Goal: Task Accomplishment & Management: Complete application form

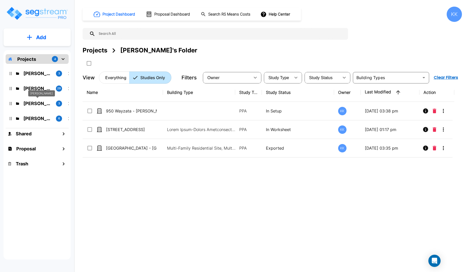
click at [36, 102] on p "[PERSON_NAME]" at bounding box center [37, 103] width 28 height 7
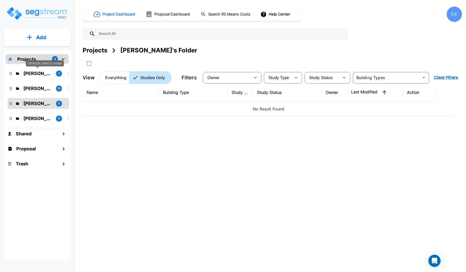
click at [36, 72] on p "Karina's Folder" at bounding box center [37, 73] width 28 height 7
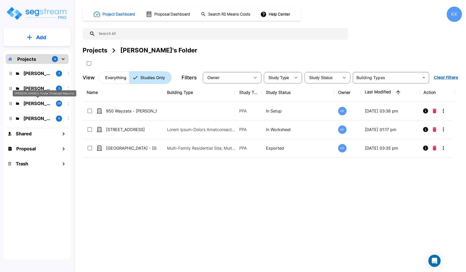
click at [38, 102] on p "[PERSON_NAME]'s Folder (Finalized Reports)" at bounding box center [37, 103] width 28 height 7
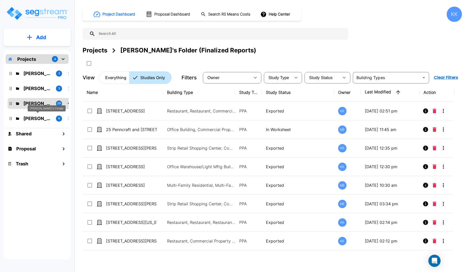
click at [35, 118] on p "[PERSON_NAME]'s Folder" at bounding box center [37, 118] width 28 height 7
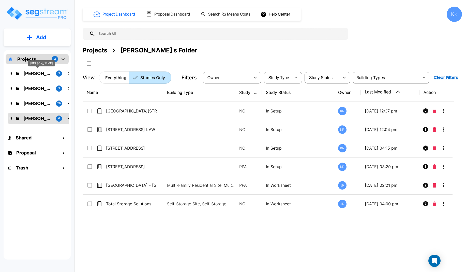
click at [36, 74] on p "[PERSON_NAME]" at bounding box center [37, 73] width 28 height 7
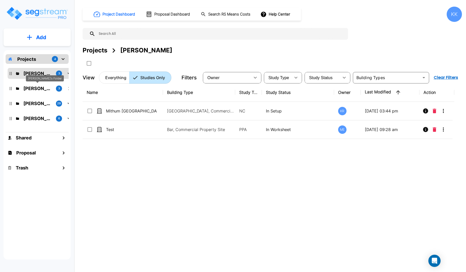
click at [36, 87] on p "[PERSON_NAME]'s Folder" at bounding box center [37, 88] width 28 height 7
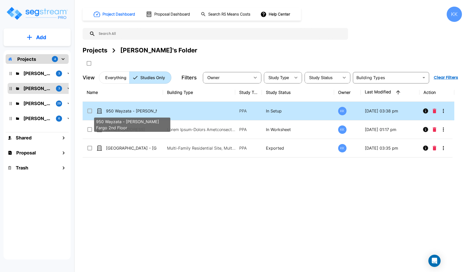
click at [124, 113] on p "950 Wayzata - [PERSON_NAME] Fargo 2nd Floor" at bounding box center [131, 111] width 51 height 6
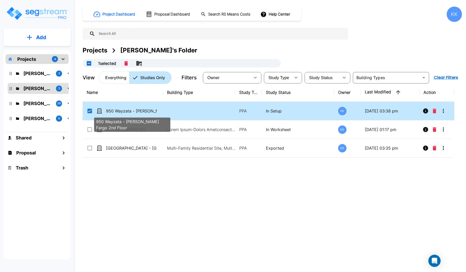
click at [119, 111] on p "950 Wayzata - [PERSON_NAME] Fargo 2nd Floor" at bounding box center [131, 111] width 51 height 6
checkbox input "false"
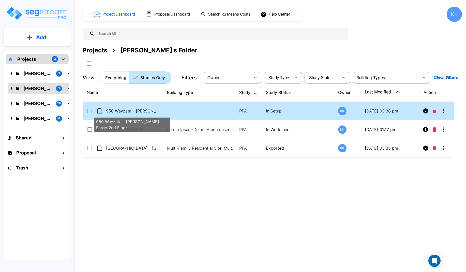
click at [119, 111] on p "950 Wayzata - [PERSON_NAME] Fargo 2nd Floor" at bounding box center [131, 111] width 51 height 6
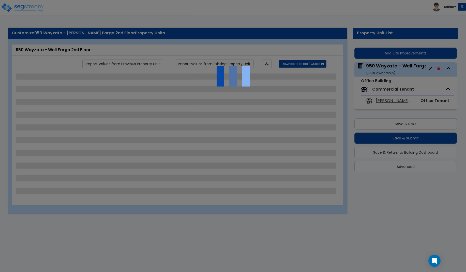
select select "1"
select select "8"
select select "1"
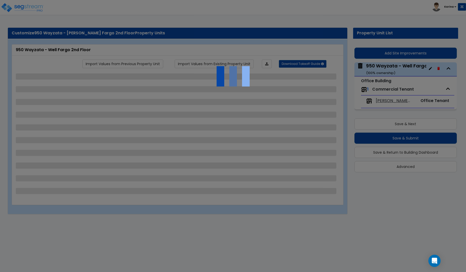
select select "2"
select select "1"
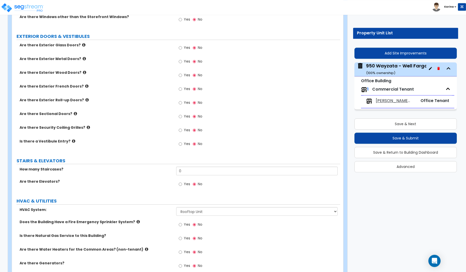
scroll to position [510, 0]
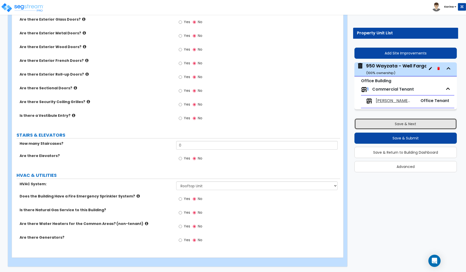
click at [386, 126] on button "Save & Next" at bounding box center [405, 123] width 102 height 11
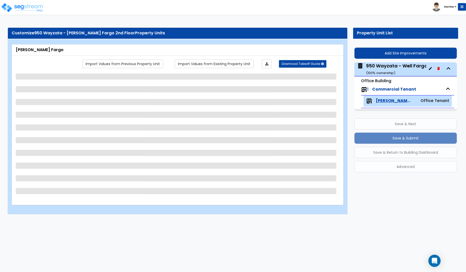
scroll to position [0, 0]
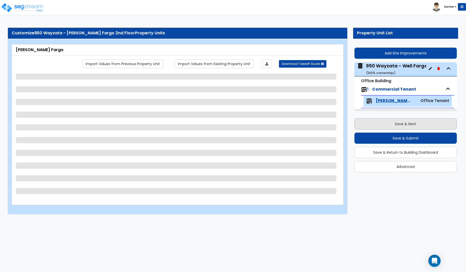
select select "1"
select select "3"
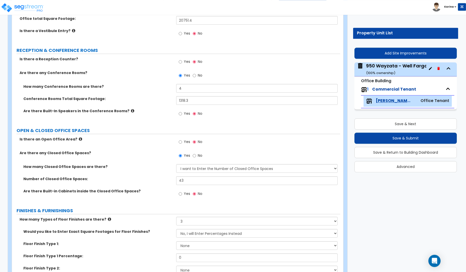
scroll to position [78, 0]
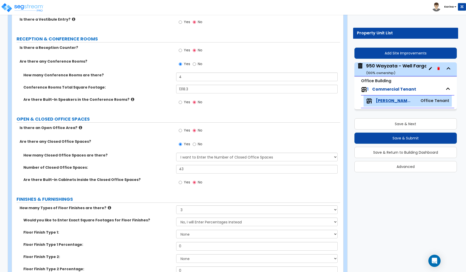
click at [155, 243] on label "Floor Finish Type 1 Percentage:" at bounding box center [97, 244] width 149 height 5
click at [180, 129] on input "Yes" at bounding box center [180, 131] width 3 height 6
radio input "true"
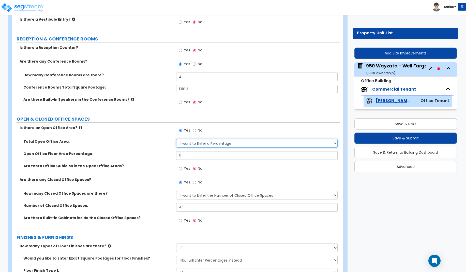
click at [176, 139] on select "I want to Enter a Percentage I want to Enter the Square Footage" at bounding box center [257, 143] width 162 height 9
select select "1"
click option "I want to Enter the Square Footage" at bounding box center [0, 0] width 0 height 0
click at [157, 253] on div "How many Types of Floor Finishes are there? None 1 2 3 4" at bounding box center [176, 249] width 328 height 12
drag, startPoint x: 190, startPoint y: 155, endPoint x: 158, endPoint y: 154, distance: 31.8
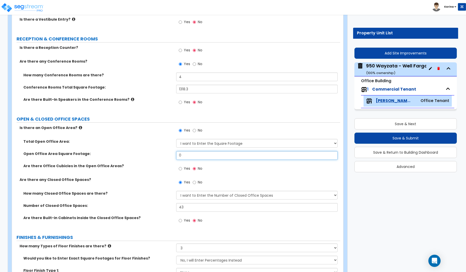
click at [176, 154] on input "0" at bounding box center [257, 155] width 162 height 9
type input "1,791"
click at [164, 168] on label "Are there Office Cubicles in the Open Office Areas?" at bounding box center [97, 165] width 149 height 5
click at [180, 169] on input "Yes" at bounding box center [180, 169] width 3 height 6
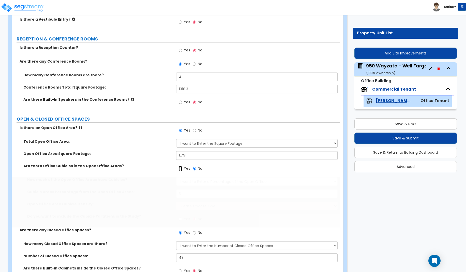
radio input "true"
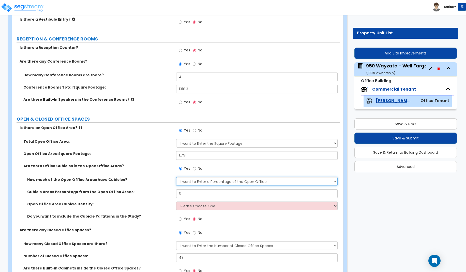
click at [176, 177] on select "I want to Enter a Percentage of the Open Office I want to enter the Square Foot…" at bounding box center [257, 181] width 162 height 9
select select "1"
click option "I want to enter the Square Footage" at bounding box center [0, 0] width 0 height 0
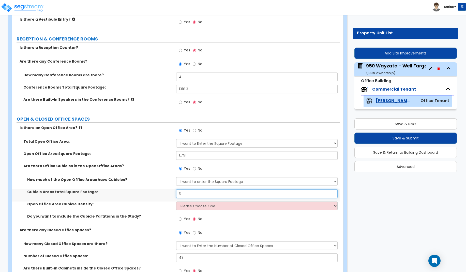
click at [187, 194] on input "0" at bounding box center [257, 193] width 162 height 9
type input "1,791"
click at [160, 187] on div "How much of the Open Office Areas have Cubicles? I want to Enter a Percentage o…" at bounding box center [176, 183] width 328 height 12
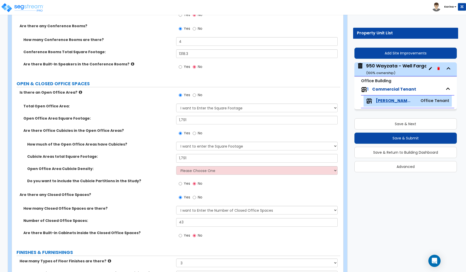
scroll to position [130, 0]
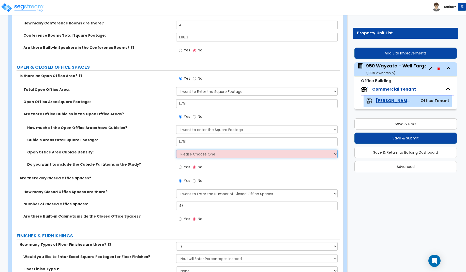
click at [176, 149] on select "Please Choose One Low High I want to Enter the number of Cubicles" at bounding box center [257, 153] width 162 height 9
click at [154, 247] on label "How many Types of Floor Finishes are there?" at bounding box center [96, 244] width 153 height 5
click at [154, 259] on label "Would you like to Enter Exact Square Footages for Floor Finishes?" at bounding box center [97, 256] width 149 height 5
click at [176, 149] on select "Please Choose One Low High I want to Enter the number of Cubicles" at bounding box center [257, 153] width 162 height 9
select select "3"
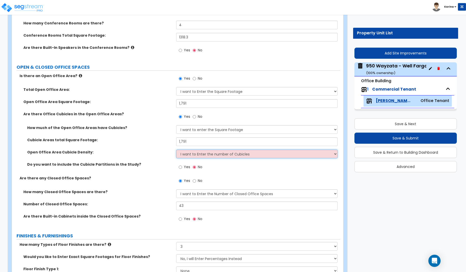
click option "I want to Enter the number of Cubicles" at bounding box center [0, 0] width 0 height 0
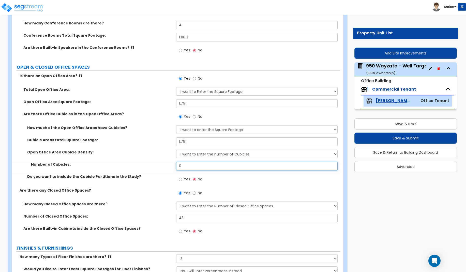
click at [194, 166] on input "0" at bounding box center [257, 166] width 162 height 9
type input "21"
click at [163, 180] on div "Do you want to include the Cubicle Partitions in the Study? Yes No" at bounding box center [176, 181] width 328 height 14
click at [181, 180] on input "Yes" at bounding box center [180, 179] width 3 height 6
radio input "true"
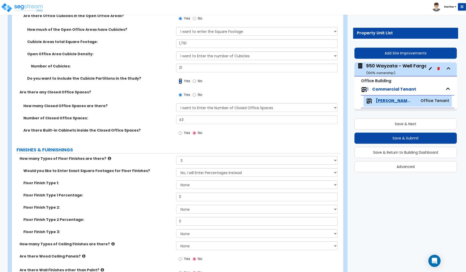
scroll to position [233, 0]
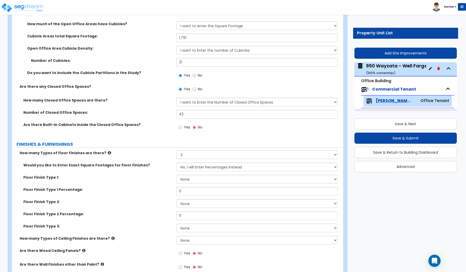
click at [371, 203] on div "Customize 950 Wayzata - Wells Fargo 2nd Floor Property Units Wells Fargo Import…" at bounding box center [233, 273] width 466 height 968
click at [20, 126] on div "Are there Built-in Cabinets inside the Closed Office Spaces?" at bounding box center [94, 124] width 164 height 5
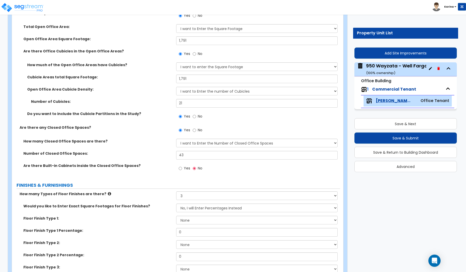
scroll to position [182, 0]
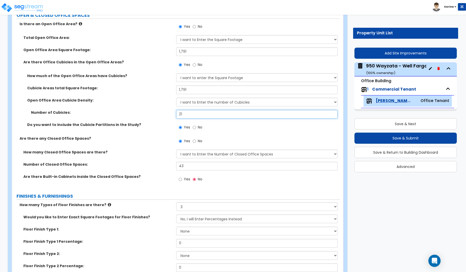
drag, startPoint x: 185, startPoint y: 114, endPoint x: 171, endPoint y: 113, distance: 14.5
click at [176, 113] on input "21" at bounding box center [257, 114] width 162 height 9
type input "27"
click at [133, 248] on div "Floor Finish Type 1 Percentage: 0" at bounding box center [176, 245] width 328 height 12
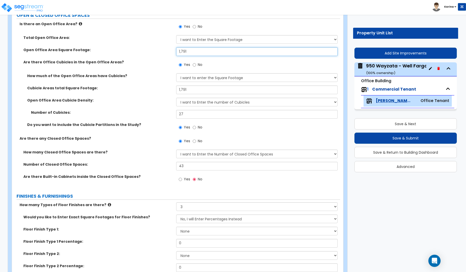
drag, startPoint x: 194, startPoint y: 50, endPoint x: 156, endPoint y: 50, distance: 38.6
click at [176, 50] on input "1,791" at bounding box center [257, 51] width 162 height 9
type input "2,223"
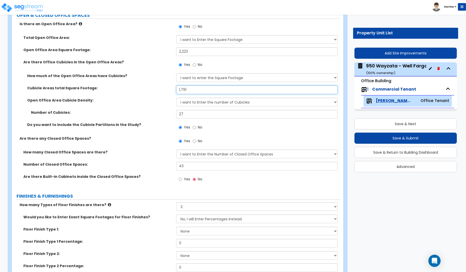
drag, startPoint x: 188, startPoint y: 88, endPoint x: 160, endPoint y: 87, distance: 28.2
click at [176, 87] on input "1,791" at bounding box center [257, 89] width 162 height 9
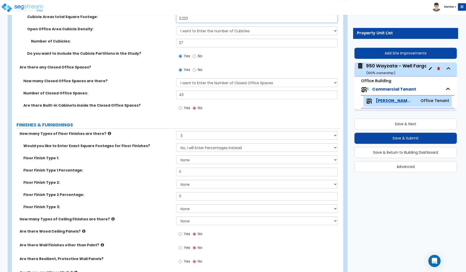
scroll to position [259, 0]
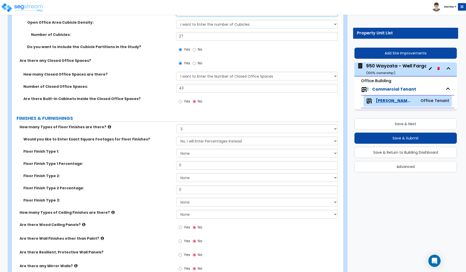
type input "2,223"
click at [18, 35] on div "Number of Cubicles:" at bounding box center [94, 34] width 164 height 5
click at [157, 248] on div "Are there Wall Finishes other than Paint? Yes No" at bounding box center [176, 243] width 328 height 14
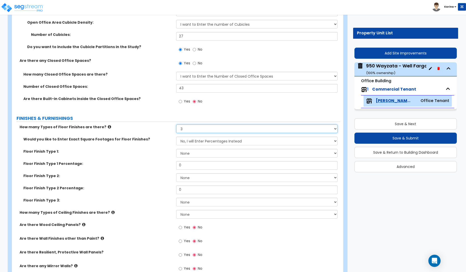
click at [176, 124] on select "None 1 2 3 4" at bounding box center [257, 128] width 162 height 9
select select "4"
click option "4" at bounding box center [0, 0] width 0 height 0
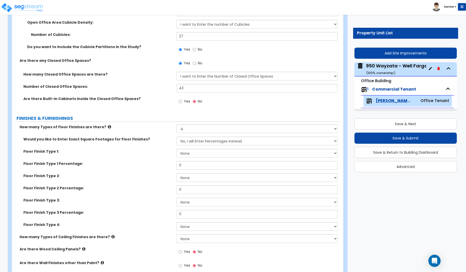
click at [141, 252] on div "Are there Wood Ceiling Panels? Yes No" at bounding box center [176, 253] width 328 height 14
click at [176, 137] on select "No, I will Enter Percentages Instead Yes, I will Enter Exact Square Footages" at bounding box center [257, 141] width 162 height 9
select select "1"
click option "Yes, I will Enter Exact Square Footages" at bounding box center [0, 0] width 0 height 0
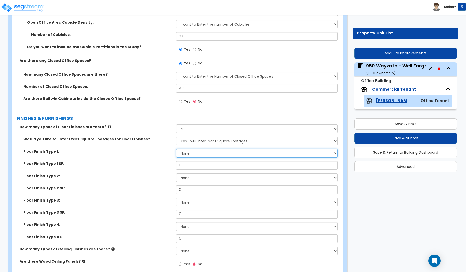
click at [176, 149] on select "None Tile Flooring Marble Flooring Hardwood Flooring Resilient Laminate Floorin…" at bounding box center [257, 153] width 162 height 9
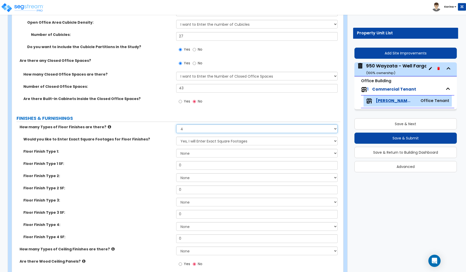
click at [176, 124] on select "None 1 2 3 4" at bounding box center [257, 128] width 162 height 9
select select "3"
click option "3" at bounding box center [0, 0] width 0 height 0
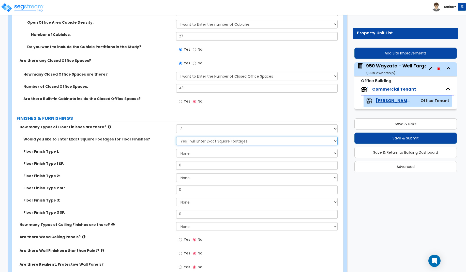
click at [176, 137] on select "No, I will Enter Percentages Instead Yes, I will Enter Exact Square Footages" at bounding box center [257, 141] width 162 height 9
click option "Yes, I will Enter Exact Square Footages" at bounding box center [0, 0] width 0 height 0
click at [176, 149] on select "None Tile Flooring Marble Flooring Hardwood Flooring Resilient Laminate Floorin…" at bounding box center [257, 153] width 162 height 9
select select "7"
click option "Carpet Tile Flooring" at bounding box center [0, 0] width 0 height 0
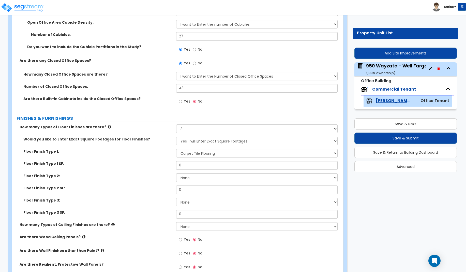
click at [145, 248] on div "Are there Wood Ceiling Panels? Yes No" at bounding box center [176, 241] width 328 height 14
click at [194, 166] on input "0" at bounding box center [257, 165] width 162 height 9
type input "13,030.2"
click at [158, 177] on label "Floor Finish Type 2:" at bounding box center [97, 175] width 149 height 5
click at [176, 173] on select "None Tile Flooring Marble Flooring Hardwood Flooring Resilient Laminate Floorin…" at bounding box center [257, 177] width 162 height 9
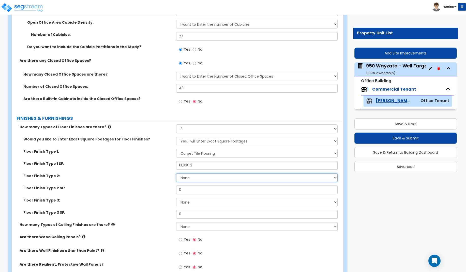
select select "1"
click option "Tile Flooring" at bounding box center [0, 0] width 0 height 0
click at [144, 260] on div "Are there Wall Finishes other than Paint? Yes No" at bounding box center [176, 255] width 328 height 14
drag, startPoint x: 192, startPoint y: 190, endPoint x: 171, endPoint y: 190, distance: 21.4
click at [176, 190] on input "0" at bounding box center [257, 189] width 162 height 9
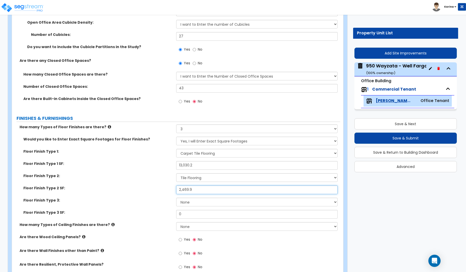
type input "2,469.9"
click at [161, 186] on label "Floor Finish Type 2 SF:" at bounding box center [97, 187] width 149 height 5
click at [153, 248] on div "Are there Wood Ceiling Panels? Yes No" at bounding box center [176, 241] width 328 height 14
click at [188, 213] on input "0" at bounding box center [257, 214] width 162 height 9
type input "149.4"
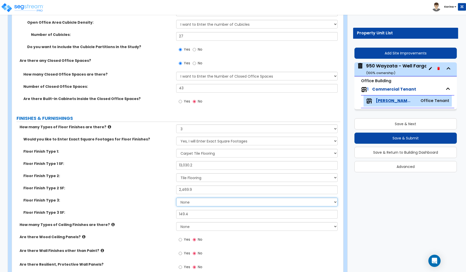
click at [176, 198] on select "None Tile Flooring Marble Flooring Hardwood Flooring Resilient Laminate Floorin…" at bounding box center [257, 202] width 162 height 9
select select "3"
click option "Resilient Laminate Flooring" at bounding box center [0, 0] width 0 height 0
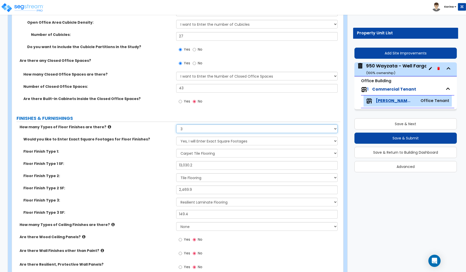
click at [176, 124] on select "None 1 2 3 4" at bounding box center [257, 128] width 162 height 9
select select "4"
click option "4" at bounding box center [0, 0] width 0 height 0
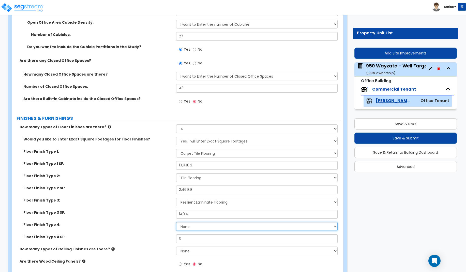
click at [176, 222] on select "None Tile Flooring Marble Flooring Hardwood Flooring Resilient Laminate Floorin…" at bounding box center [257, 226] width 162 height 9
select select "6"
click option "Sheet Vinyl Flooring" at bounding box center [0, 0] width 0 height 0
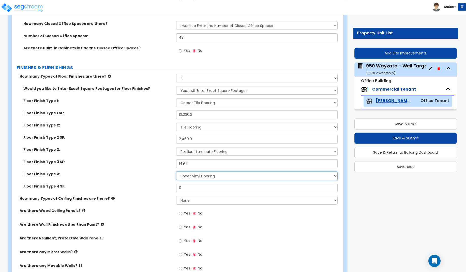
scroll to position [311, 0]
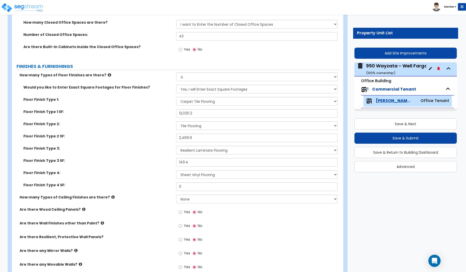
click at [122, 245] on div "Are there Resilient, Protective Wall Panels? Yes No" at bounding box center [176, 241] width 328 height 14
drag, startPoint x: 191, startPoint y: 163, endPoint x: 167, endPoint y: 162, distance: 24.2
click at [176, 162] on input "149.4" at bounding box center [257, 162] width 162 height 9
type input "783.8"
click at [163, 177] on div "Floor Finish Type 4: None Tile Flooring Marble Flooring Hardwood Flooring Resil…" at bounding box center [176, 176] width 328 height 12
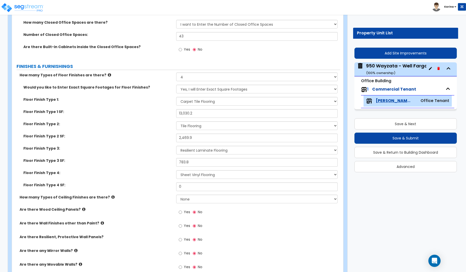
click at [145, 246] on div "Are there Resilient, Protective Wall Panels? Yes No" at bounding box center [176, 241] width 328 height 14
click at [184, 188] on input "0" at bounding box center [257, 186] width 162 height 9
type input "149.4"
click at [159, 178] on div "Floor Finish Type 4: None Tile Flooring Marble Flooring Hardwood Flooring Resil…" at bounding box center [176, 176] width 328 height 12
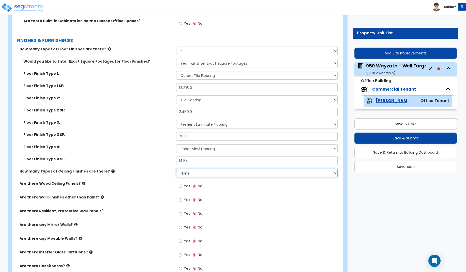
click at [176, 169] on select "None 1 2 3" at bounding box center [257, 173] width 162 height 9
select select "2"
click option "2" at bounding box center [0, 0] width 0 height 0
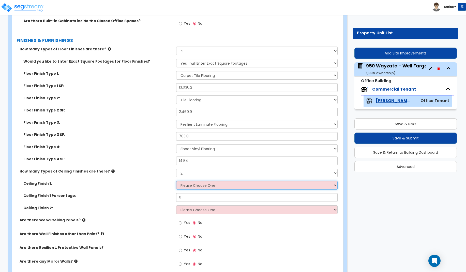
click at [176, 181] on select "Please Choose One Drop Ceiling Open Ceiling Drywall Ceiling" at bounding box center [257, 185] width 162 height 9
select select "1"
click option "Drop Ceiling" at bounding box center [0, 0] width 0 height 0
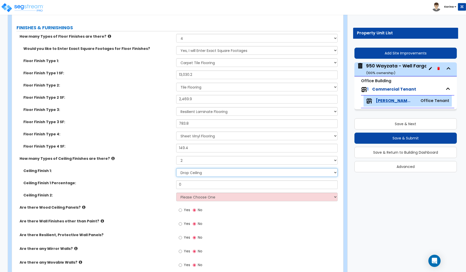
scroll to position [363, 0]
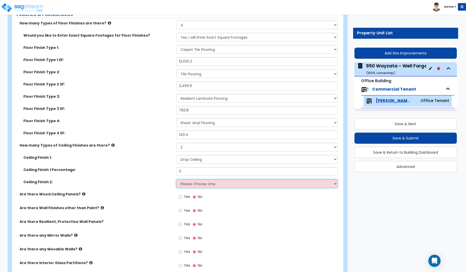
click at [176, 179] on select "Please Choose One Drop Ceiling Open Ceiling Drywall Ceiling" at bounding box center [257, 183] width 162 height 9
select select "3"
click option "Drywall Ceiling" at bounding box center [0, 0] width 0 height 0
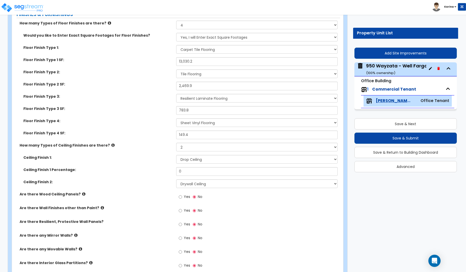
click at [147, 257] on div "Are there any Movable Walls? Yes No" at bounding box center [176, 253] width 328 height 14
drag, startPoint x: 188, startPoint y: 169, endPoint x: 164, endPoint y: 172, distance: 24.1
click at [176, 173] on input "0" at bounding box center [257, 171] width 162 height 9
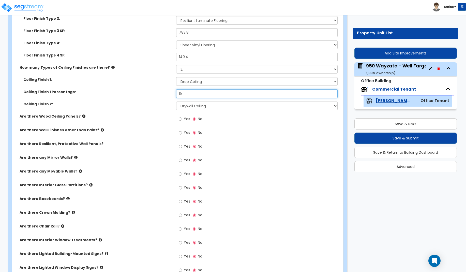
scroll to position [467, 0]
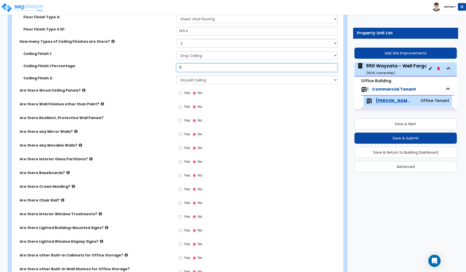
type input "15"
click at [258, 249] on div "Yes No" at bounding box center [258, 246] width 164 height 14
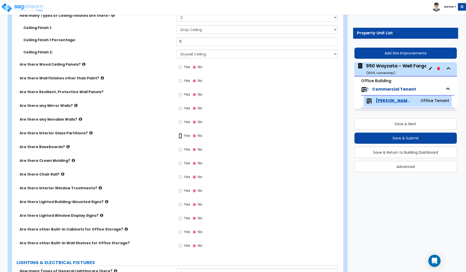
click at [181, 136] on input "Yes" at bounding box center [180, 136] width 3 height 6
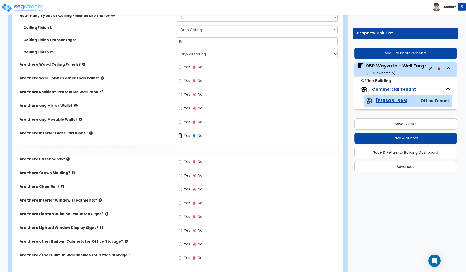
radio input "true"
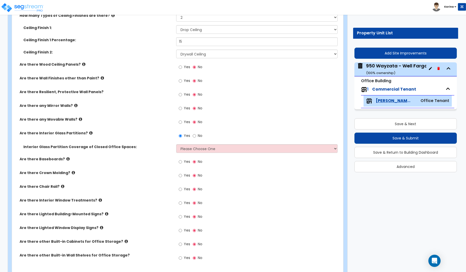
click at [152, 250] on div "Are there other Built-in Cabinets for Office Storage? Yes No" at bounding box center [176, 246] width 328 height 14
click at [176, 144] on select "Please Choose One Some of the Closed Office Space Walls are Interior Glass Part…" at bounding box center [257, 148] width 162 height 9
select select "4"
click option "I want to Enter the Square Footage" at bounding box center [0, 0] width 0 height 0
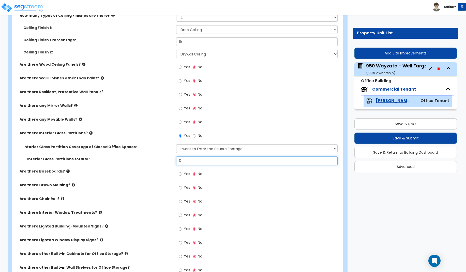
click at [189, 161] on input "0" at bounding box center [257, 160] width 162 height 9
click at [189, 160] on input "0" at bounding box center [257, 160] width 162 height 9
type input "1,510.2"
click at [153, 174] on div "Are there Baseboards? Yes No" at bounding box center [176, 176] width 328 height 14
click at [180, 174] on input "Yes" at bounding box center [180, 174] width 3 height 6
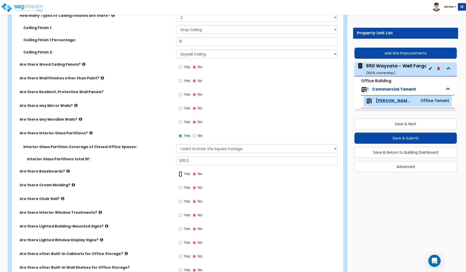
radio input "true"
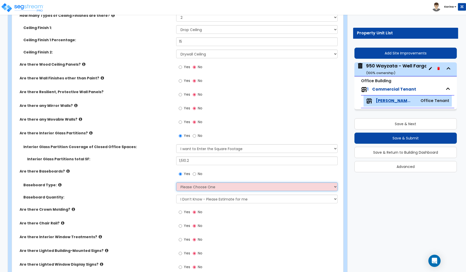
click at [176, 182] on select "Please Choose One Wood Vinyl Carpet Tile" at bounding box center [257, 186] width 162 height 9
select select "2"
click option "Vinyl" at bounding box center [0, 0] width 0 height 0
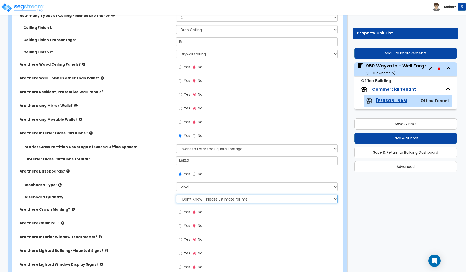
click at [176, 194] on select "I Don’t Know - Please Estimate for me I want to Enter the Linear Footage" at bounding box center [257, 198] width 162 height 9
select select "1"
click option "I want to Enter the Linear Footage" at bounding box center [0, 0] width 0 height 0
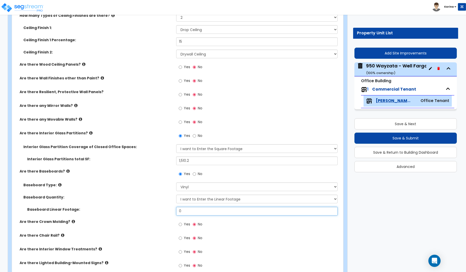
click at [198, 211] on input "0" at bounding box center [257, 211] width 162 height 9
type input "3,708.6"
click at [160, 218] on div "Baseboard Linear Footage: 3,708.6" at bounding box center [176, 213] width 328 height 12
click at [156, 258] on div "Are there Interior Window Treatments? Yes No" at bounding box center [176, 253] width 328 height 14
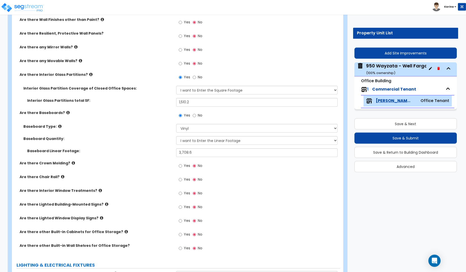
scroll to position [570, 0]
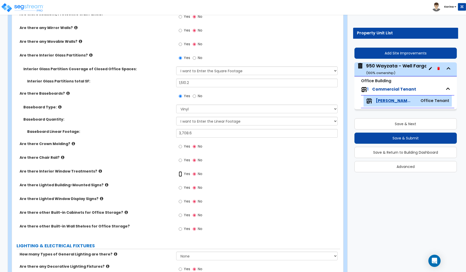
click at [180, 173] on input "Yes" at bounding box center [180, 174] width 3 height 6
radio input "true"
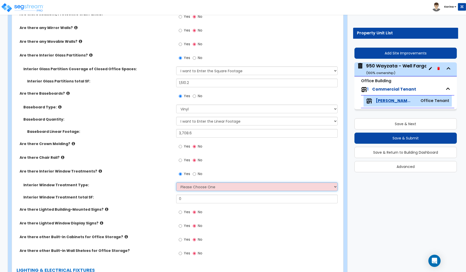
click at [176, 182] on select "Please Choose One Vertical Blinds Window Shades Venetian Blinds Wood Shutters" at bounding box center [257, 186] width 162 height 9
select select "2"
click option "Window Shades" at bounding box center [0, 0] width 0 height 0
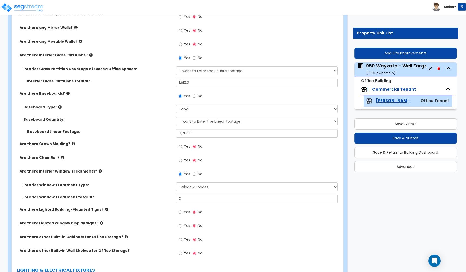
click at [266, 248] on div "Yes No" at bounding box center [258, 255] width 164 height 14
drag, startPoint x: 185, startPoint y: 199, endPoint x: 171, endPoint y: 197, distance: 14.1
click at [176, 197] on input "0" at bounding box center [257, 198] width 162 height 9
type input "1,211"
click at [134, 156] on label "Are there Chair Rail?" at bounding box center [96, 157] width 153 height 5
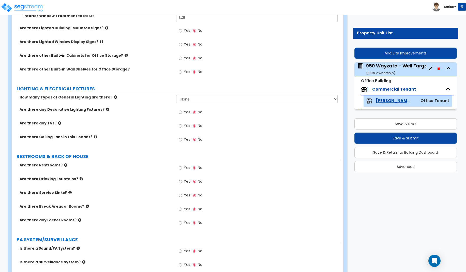
scroll to position [752, 0]
drag, startPoint x: 181, startPoint y: 167, endPoint x: 170, endPoint y: 170, distance: 11.5
click at [181, 167] on input "Yes" at bounding box center [180, 168] width 3 height 6
radio input "true"
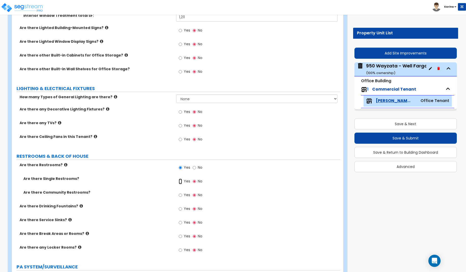
click at [180, 182] on input "Yes" at bounding box center [180, 181] width 3 height 6
radio input "true"
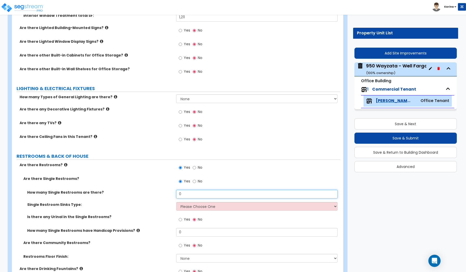
drag, startPoint x: 184, startPoint y: 193, endPoint x: 171, endPoint y: 191, distance: 12.5
click at [176, 191] on input "0" at bounding box center [257, 194] width 162 height 9
type input "1"
click at [142, 249] on div "Are there Community Restrooms? Yes No" at bounding box center [176, 247] width 328 height 14
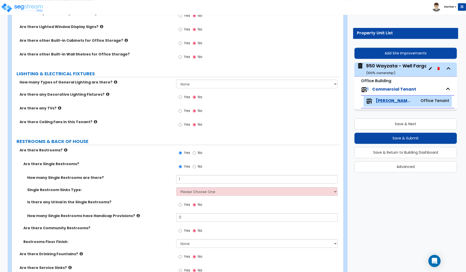
scroll to position [778, 0]
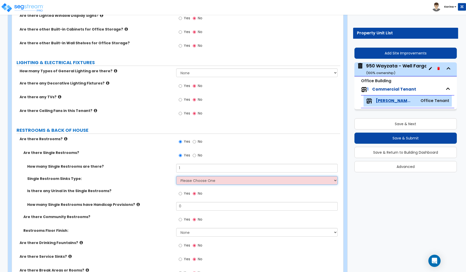
click at [176, 176] on select "Please Choose One Wall-mounted Vanity-mounted" at bounding box center [257, 180] width 162 height 9
select select "2"
click option "Vanity-mounted" at bounding box center [0, 0] width 0 height 0
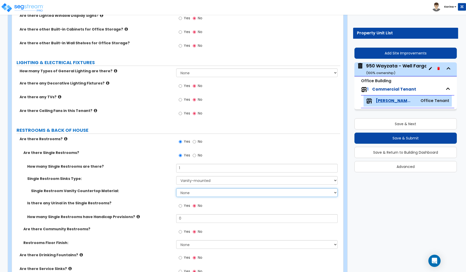
click at [176, 188] on select "None Plastic Laminate Solid Surface Stone Quartz Marble Tile Wood Stainless Ste…" at bounding box center [257, 192] width 162 height 9
select select "3"
click option "Stone" at bounding box center [0, 0] width 0 height 0
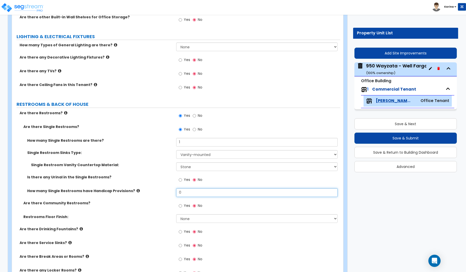
drag, startPoint x: 185, startPoint y: 191, endPoint x: 170, endPoint y: 191, distance: 14.2
click at [176, 191] on input "0" at bounding box center [257, 192] width 162 height 9
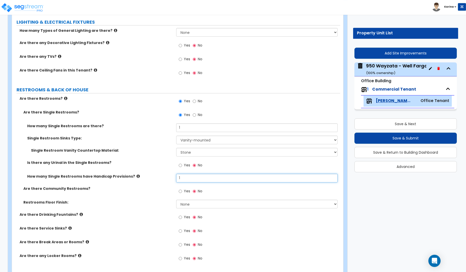
scroll to position [830, 0]
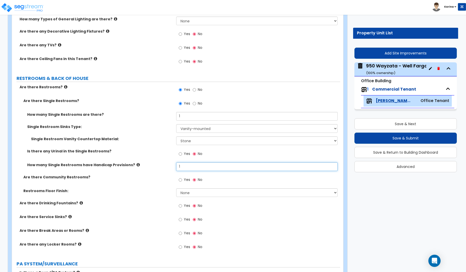
type input "1"
click at [180, 180] on input "Yes" at bounding box center [180, 180] width 3 height 6
radio input "true"
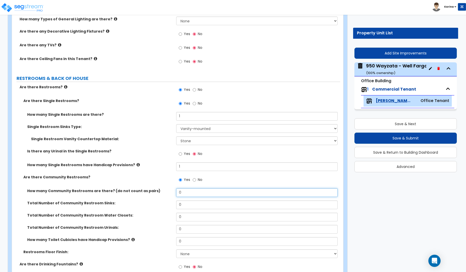
drag, startPoint x: 183, startPoint y: 193, endPoint x: 177, endPoint y: 193, distance: 6.1
click at [177, 193] on input "0" at bounding box center [257, 192] width 162 height 9
type input "2"
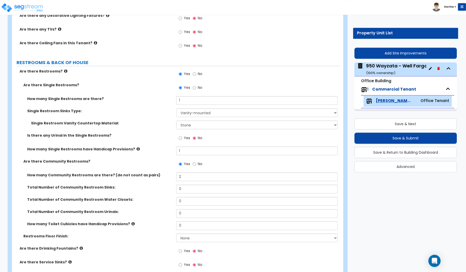
scroll to position [856, 0]
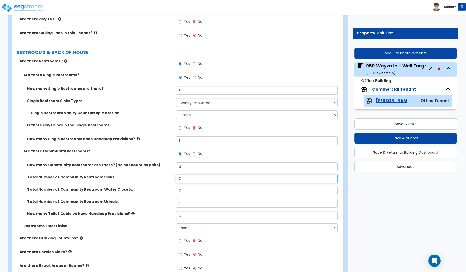
drag, startPoint x: 183, startPoint y: 179, endPoint x: 176, endPoint y: 178, distance: 7.2
click at [176, 178] on input "0" at bounding box center [257, 178] width 162 height 9
type input "4"
click at [106, 251] on label "Are there Service Sinks?" at bounding box center [96, 251] width 153 height 5
drag, startPoint x: 190, startPoint y: 190, endPoint x: 170, endPoint y: 190, distance: 19.8
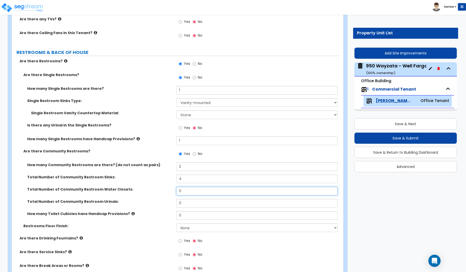
click at [176, 190] on input "0" at bounding box center [257, 191] width 162 height 9
type input "3"
drag, startPoint x: 185, startPoint y: 203, endPoint x: 173, endPoint y: 203, distance: 12.5
click at [176, 203] on input "0" at bounding box center [257, 203] width 162 height 9
type input "1"
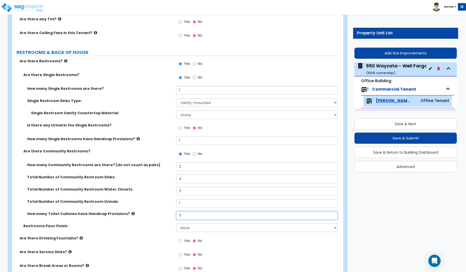
drag, startPoint x: 185, startPoint y: 215, endPoint x: 175, endPoint y: 215, distance: 9.2
click at [177, 215] on input "0" at bounding box center [257, 215] width 162 height 9
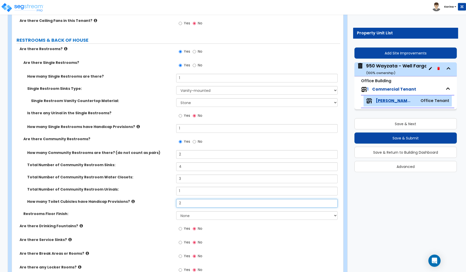
scroll to position [882, 0]
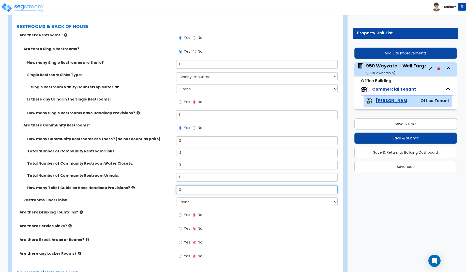
type input "2"
click at [176, 197] on select "None Tile Flooring Resilient Laminate Flooring VCT Flooring Sheet Vinyl Flooring" at bounding box center [257, 201] width 162 height 9
click option "Tile Flooring" at bounding box center [0, 0] width 0 height 0
click at [176, 197] on select "None Tile Flooring Resilient Laminate Flooring VCT Flooring Sheet Vinyl Flooring" at bounding box center [257, 201] width 162 height 9
select select "0"
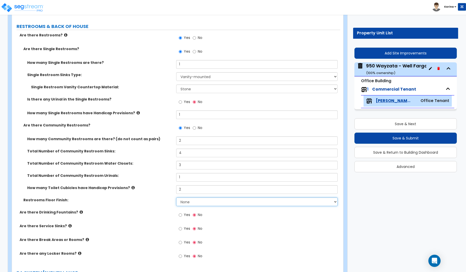
click option "None" at bounding box center [0, 0] width 0 height 0
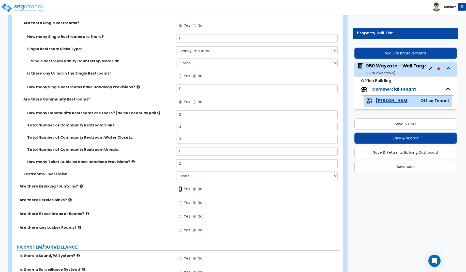
click at [179, 189] on input "Yes" at bounding box center [180, 189] width 3 height 6
radio input "true"
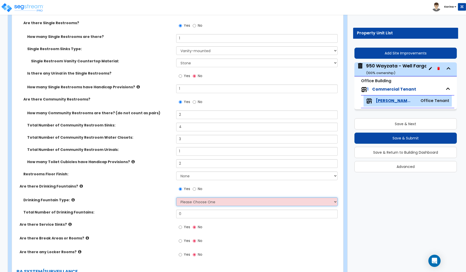
click at [176, 197] on select "Please Choose One Wall-mounted Floor-mounted" at bounding box center [257, 201] width 162 height 9
select select "1"
click option "Wall-mounted" at bounding box center [0, 0] width 0 height 0
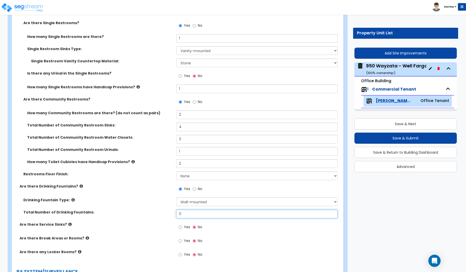
drag, startPoint x: 184, startPoint y: 214, endPoint x: 173, endPoint y: 213, distance: 11.5
click at [176, 213] on input "0" at bounding box center [257, 213] width 162 height 9
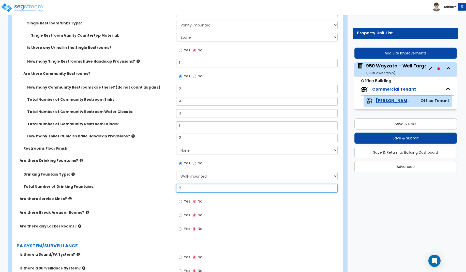
scroll to position [933, 0]
type input "2"
click at [180, 216] on input "Yes" at bounding box center [180, 215] width 3 height 6
radio input "true"
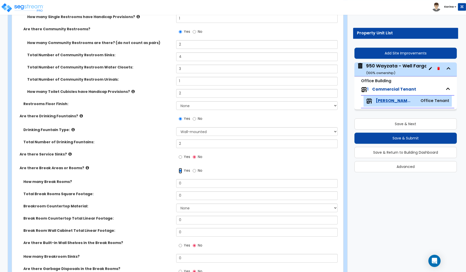
scroll to position [985, 0]
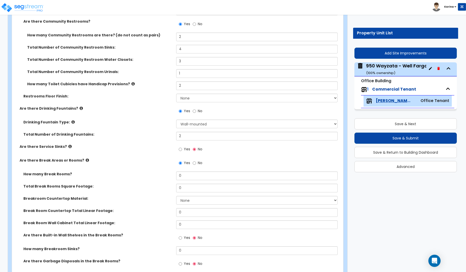
click at [153, 248] on label "How many Breakroom Sinks?" at bounding box center [97, 248] width 149 height 5
drag, startPoint x: 189, startPoint y: 178, endPoint x: 168, endPoint y: 176, distance: 21.2
click at [176, 176] on input "0" at bounding box center [257, 175] width 162 height 9
type input "2"
click at [176, 196] on select "None Plastic Laminate Solid Surface Stone Quartz Marble Tile Wood Stainless Ste…" at bounding box center [257, 200] width 162 height 9
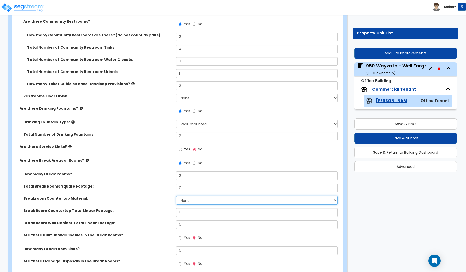
select select "3"
click option "Stone" at bounding box center [0, 0] width 0 height 0
click at [160, 248] on label "How many Breakroom Sinks?" at bounding box center [97, 248] width 149 height 5
drag, startPoint x: 187, startPoint y: 188, endPoint x: 170, endPoint y: 187, distance: 16.3
click at [176, 187] on input "0" at bounding box center [257, 188] width 162 height 9
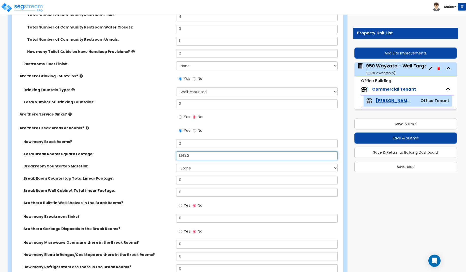
scroll to position [1037, 0]
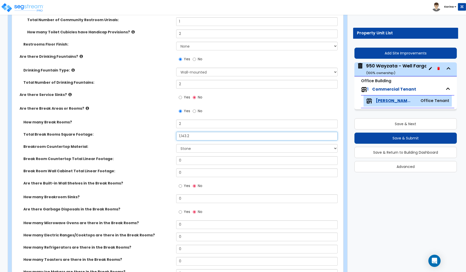
type input "1,143.2"
click at [158, 256] on div "How many Refrigerators are there in the Break Rooms? 0" at bounding box center [176, 251] width 328 height 12
drag, startPoint x: 187, startPoint y: 159, endPoint x: 157, endPoint y: 158, distance: 30.5
click at [176, 158] on input "0" at bounding box center [257, 160] width 162 height 9
type input "30.7"
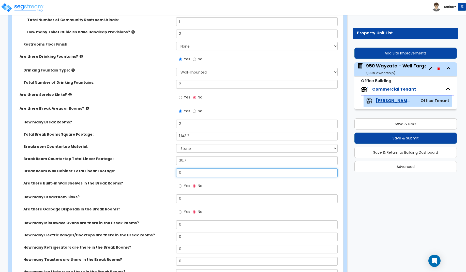
drag, startPoint x: 186, startPoint y: 172, endPoint x: 168, endPoint y: 169, distance: 17.8
click at [176, 169] on input "0" at bounding box center [257, 172] width 162 height 9
type input "61"
click at [169, 174] on div "Break Room Wall Cabinet Total Linear Footage: 61" at bounding box center [176, 174] width 328 height 12
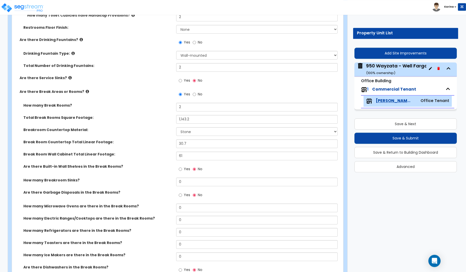
scroll to position [1063, 0]
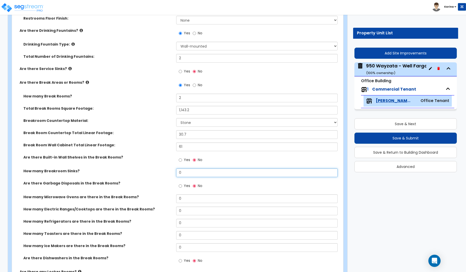
drag, startPoint x: 185, startPoint y: 173, endPoint x: 170, endPoint y: 170, distance: 15.2
click at [176, 170] on input "0" at bounding box center [257, 172] width 162 height 9
click at [152, 252] on div "How many Ice Makers are there in the Break Rooms? 0" at bounding box center [176, 249] width 328 height 12
drag, startPoint x: 185, startPoint y: 170, endPoint x: 159, endPoint y: 172, distance: 26.5
click at [176, 172] on input "0" at bounding box center [257, 172] width 162 height 9
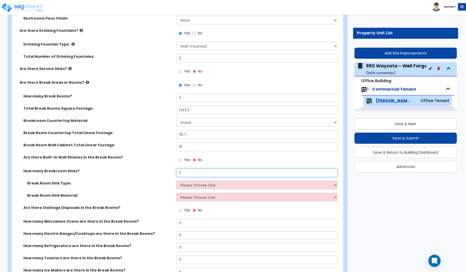
type input "2"
click at [176, 180] on select "Please Choose One Single Sink Double Sink" at bounding box center [257, 184] width 162 height 9
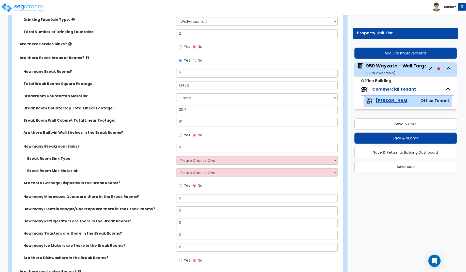
scroll to position [1089, 0]
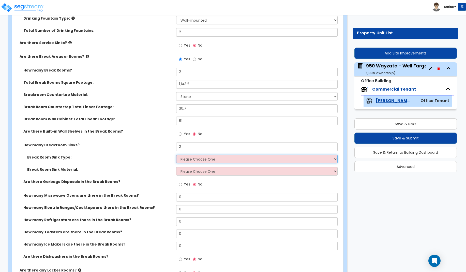
click at [176, 155] on select "Please Choose One Single Sink Double Sink" at bounding box center [257, 159] width 162 height 9
select select "1"
click option "Single Sink" at bounding box center [0, 0] width 0 height 0
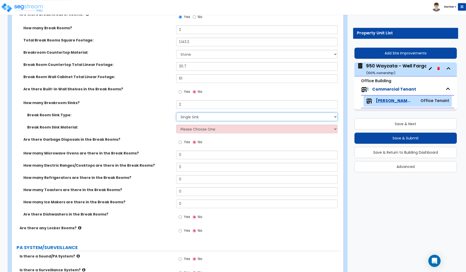
scroll to position [1141, 0]
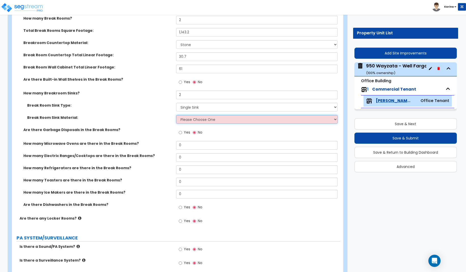
click at [176, 115] on select "Please Choose One Stainless Steel Porcelain Enamel Cast Iron" at bounding box center [257, 119] width 162 height 9
select select "1"
click option "Stainless Steel" at bounding box center [0, 0] width 0 height 0
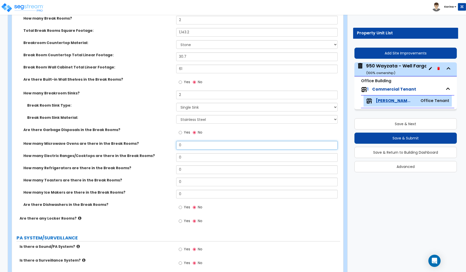
drag, startPoint x: 186, startPoint y: 145, endPoint x: 177, endPoint y: 144, distance: 8.7
click at [177, 144] on input "0" at bounding box center [257, 145] width 162 height 9
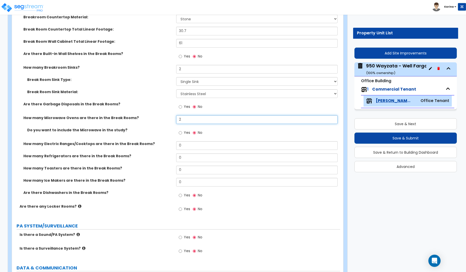
scroll to position [1167, 0]
type input "2"
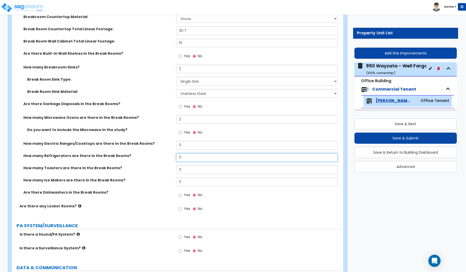
drag, startPoint x: 187, startPoint y: 158, endPoint x: 166, endPoint y: 155, distance: 21.4
click at [176, 155] on input "0" at bounding box center [257, 157] width 162 height 9
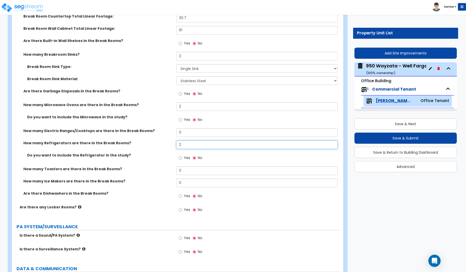
scroll to position [1193, 0]
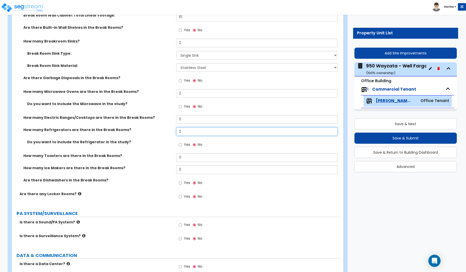
type input "2"
drag, startPoint x: 184, startPoint y: 157, endPoint x: 171, endPoint y: 157, distance: 13.5
click at [176, 157] on input "0" at bounding box center [257, 157] width 162 height 9
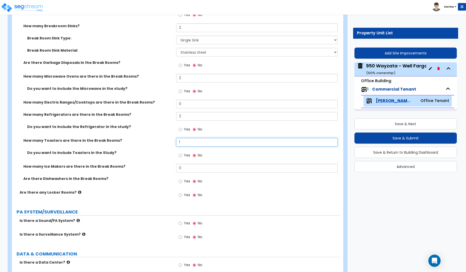
scroll to position [1219, 0]
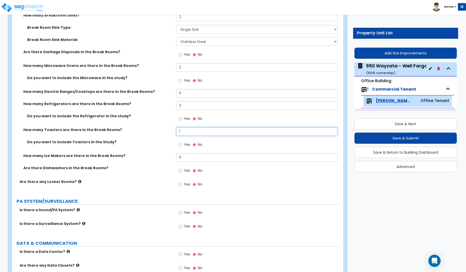
type input "1"
click at [180, 170] on input "Yes" at bounding box center [180, 171] width 3 height 6
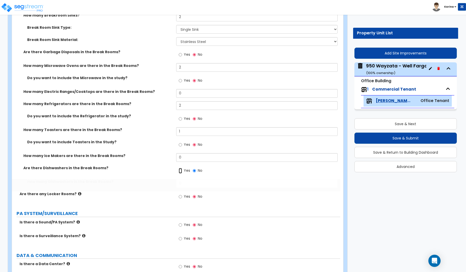
radio input "true"
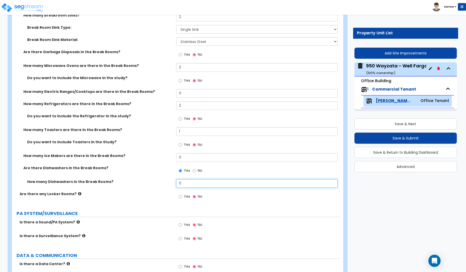
drag, startPoint x: 185, startPoint y: 184, endPoint x: 176, endPoint y: 183, distance: 9.5
click at [176, 183] on input "0" at bounding box center [257, 183] width 162 height 9
type input "1"
click at [141, 188] on div "How many Dishwashers in the Break Rooms? 1" at bounding box center [176, 185] width 328 height 12
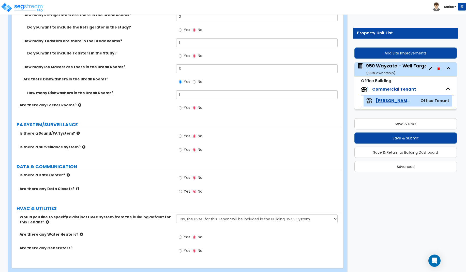
scroll to position [1318, 0]
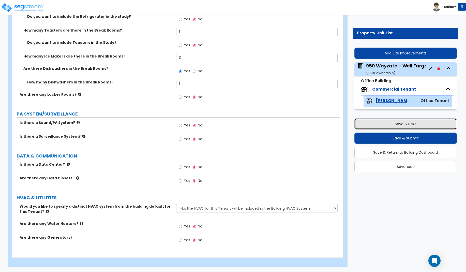
click at [377, 125] on button "Save & Next" at bounding box center [405, 123] width 102 height 11
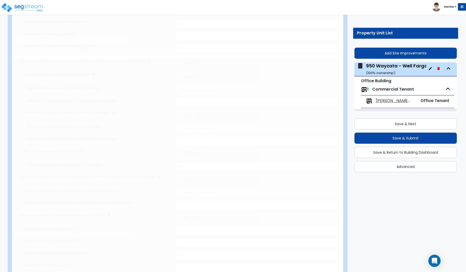
scroll to position [0, 0]
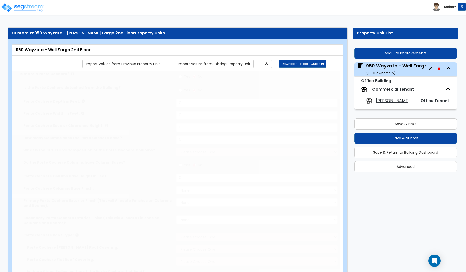
type input "25"
type input "143.5"
type input "2"
select select "1"
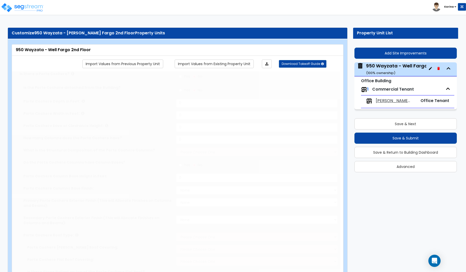
type input "5089.4"
type input "1"
type input "15662"
type input "1"
select select "8"
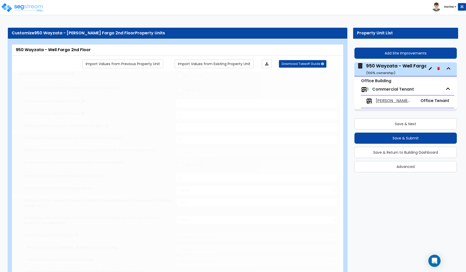
select select "1"
select select "2"
select select "1"
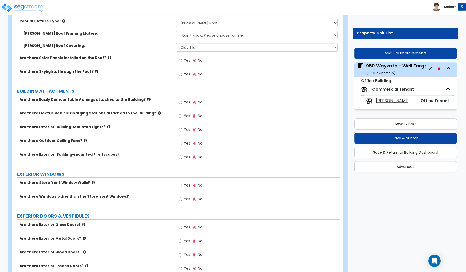
scroll to position [285, 0]
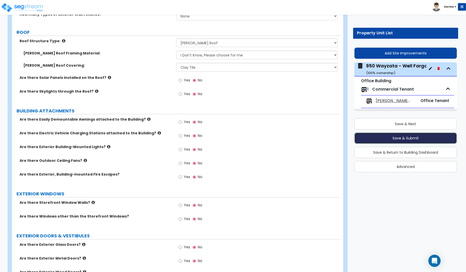
click at [403, 136] on button "Save & Submit" at bounding box center [405, 137] width 102 height 11
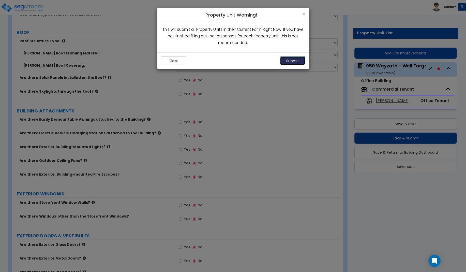
click at [290, 61] on button "Submit" at bounding box center [292, 60] width 25 height 9
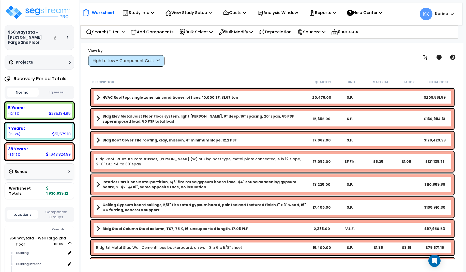
click at [144, 59] on div "High to Low - Component Cost" at bounding box center [124, 61] width 63 height 6
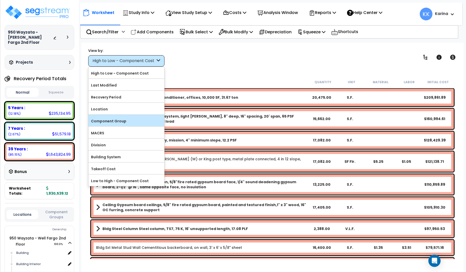
click at [124, 122] on label "Component Group" at bounding box center [126, 121] width 76 height 8
click at [0, 0] on input "Component Group" at bounding box center [0, 0] width 0 height 0
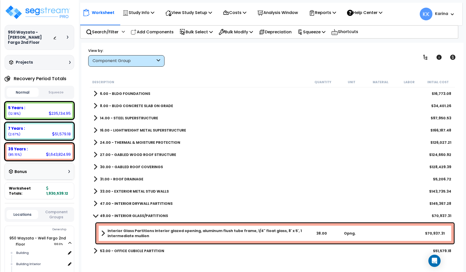
click at [95, 93] on span at bounding box center [96, 93] width 4 height 7
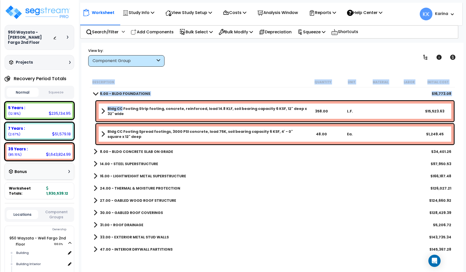
click at [121, 110] on b "Bldg CC Footing Strip footing, concrete, reinforced, load 14.8 KLF, soil bearin…" at bounding box center [208, 111] width 200 height 10
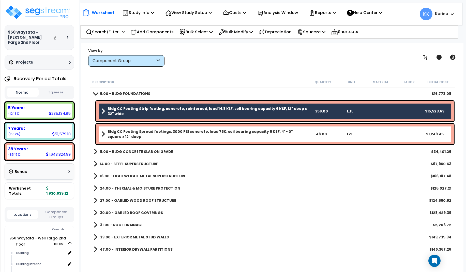
click at [125, 135] on b "Bldg CC Footing Spread footings, 3000 PSI concrete, load 75K, soil bearing capa…" at bounding box center [208, 134] width 200 height 10
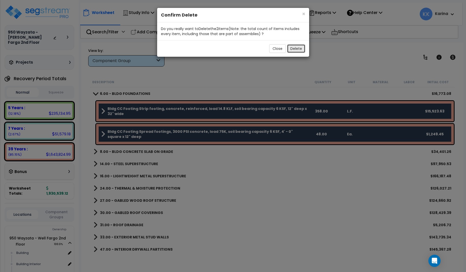
click at [300, 47] on button "Delete" at bounding box center [296, 48] width 18 height 9
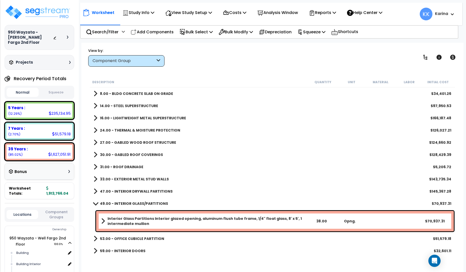
click at [96, 93] on span at bounding box center [96, 93] width 4 height 7
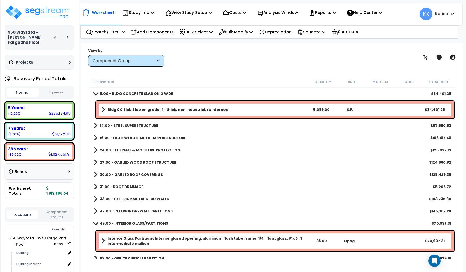
click at [128, 109] on b "Bldg CC Slab Slab on grade, 4" thick, non industrial, reinforced" at bounding box center [168, 109] width 121 height 5
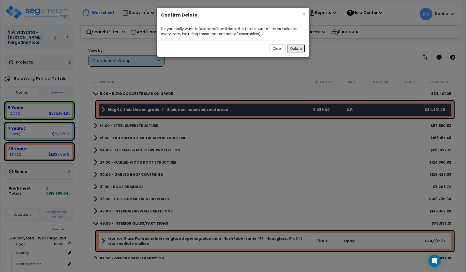
click at [293, 48] on button "Delete" at bounding box center [296, 48] width 18 height 9
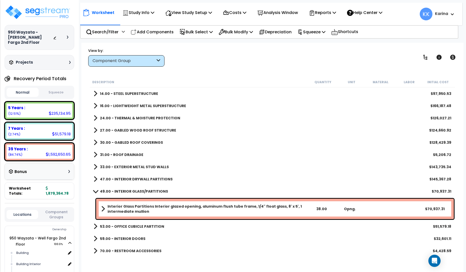
click at [96, 93] on span at bounding box center [96, 93] width 4 height 7
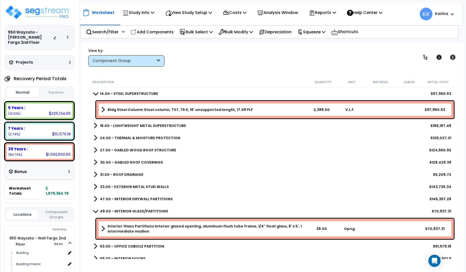
click at [126, 109] on b "Bldg Steel Column Steel column, TS7, 75 K, 16' unsupported length, 17.08 PLF" at bounding box center [180, 109] width 145 height 5
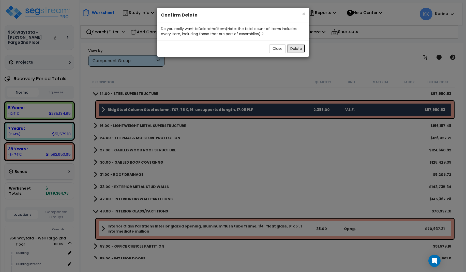
click at [300, 47] on button "Delete" at bounding box center [296, 48] width 18 height 9
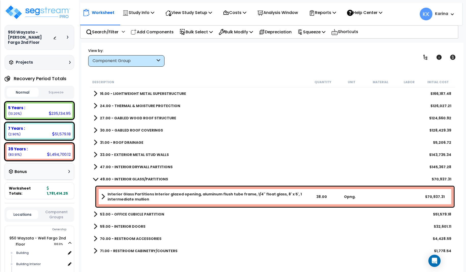
click at [95, 93] on span at bounding box center [96, 93] width 4 height 7
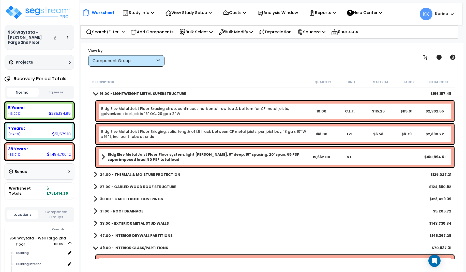
click at [116, 104] on div "Bldg Elev Metal Joist Floor Bracing strap, continuous horizontal row top & bott…" at bounding box center [275, 111] width 358 height 20
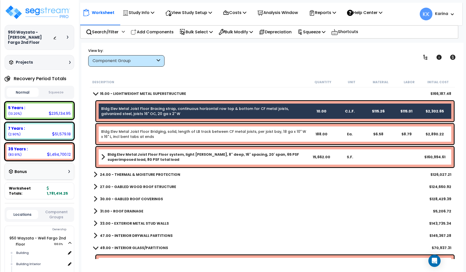
click at [123, 132] on link "Bldg Elev Metal Joist Floor Bridging, solid, length of LB track between CF meta…" at bounding box center [204, 134] width 206 height 10
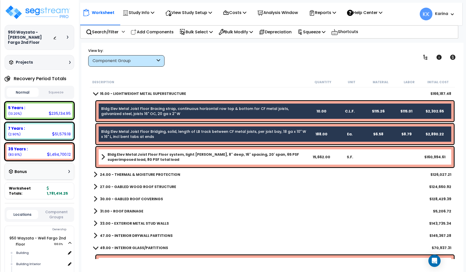
click at [126, 152] on b "Bldg Elev Metal Joist Floor Floor system, light gage steel, 8" deep, 16" spacin…" at bounding box center [208, 157] width 200 height 10
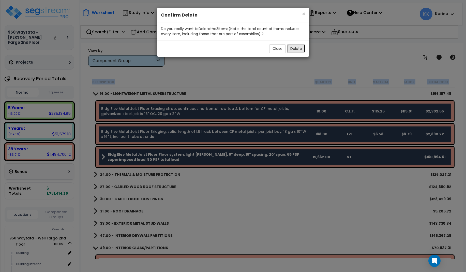
click at [296, 49] on button "Delete" at bounding box center [296, 48] width 18 height 9
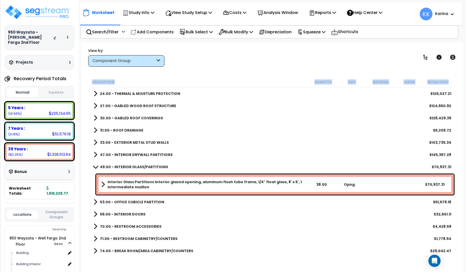
click at [94, 93] on span at bounding box center [96, 93] width 4 height 7
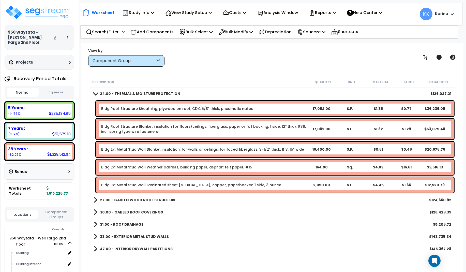
click at [121, 109] on link "Bldg Roof Structure Sheathing, plywood on roof, CDX, 5/8" thick, pneumatic nail…" at bounding box center [177, 108] width 152 height 5
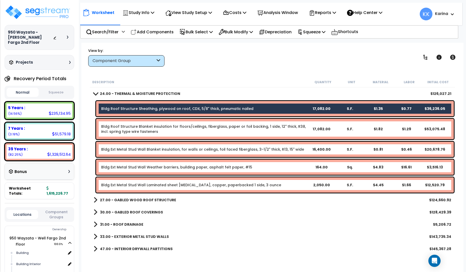
click at [121, 127] on link "Bldg Roof Structure Blanket insulation for floors/ceilings, fiberglass, paper o…" at bounding box center [204, 129] width 206 height 10
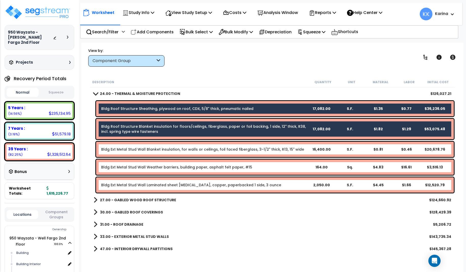
click at [120, 149] on link "Bldg Ext Metal Stud Wall Blanket insulation, for walls or ceilings, foil faced …" at bounding box center [202, 149] width 203 height 5
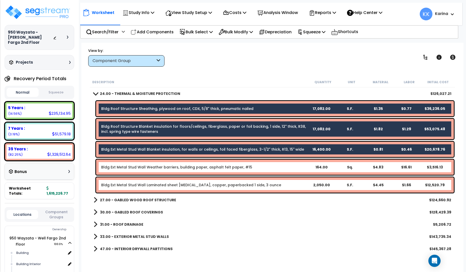
click at [123, 168] on link "Bldg Ext Metal Stud Wall Weather barriers, building paper, asphalt felt paper, …" at bounding box center [176, 166] width 151 height 5
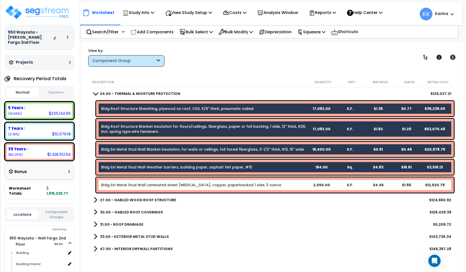
click at [124, 184] on link "Bldg Ext Metal Stud Wall Laminated sheet flashing, copper, paperbacked 1 side, …" at bounding box center [191, 184] width 180 height 5
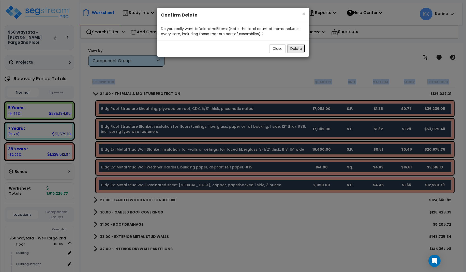
click at [296, 48] on button "Delete" at bounding box center [296, 48] width 18 height 9
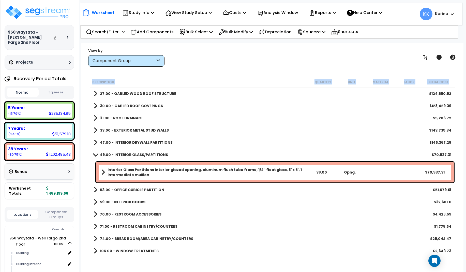
click at [95, 93] on span at bounding box center [96, 93] width 4 height 7
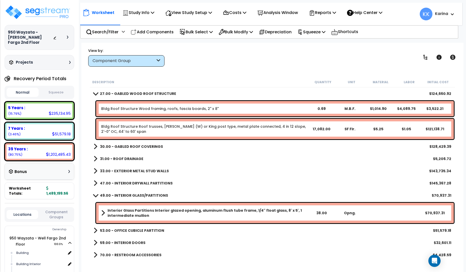
click at [111, 107] on link "Bldg Roof Structure Wood framing, roofs, fascia boards, 2" x 8"" at bounding box center [159, 108] width 117 height 5
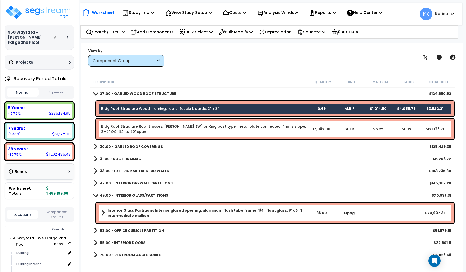
click at [118, 130] on link "Bldg Roof Structure Roof trusses, fink (W) or King post type, metal plate conne…" at bounding box center [204, 129] width 206 height 10
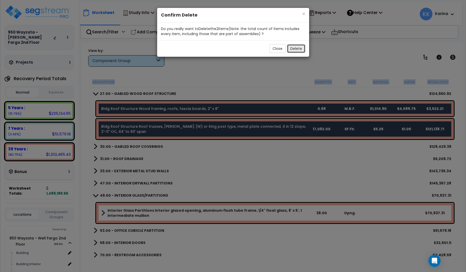
click at [300, 51] on button "Delete" at bounding box center [296, 48] width 18 height 9
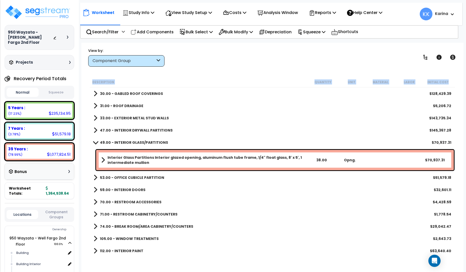
click at [95, 93] on span at bounding box center [96, 93] width 4 height 7
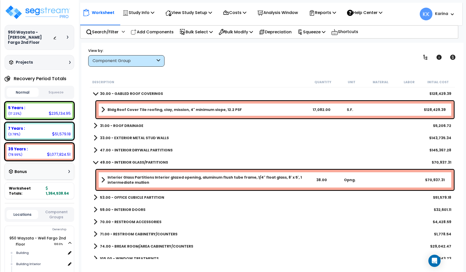
click at [122, 109] on b "Bldg Roof Cover Tile roofing, clay, mission, 4" minimum slope, 12.2 PSF" at bounding box center [175, 109] width 134 height 5
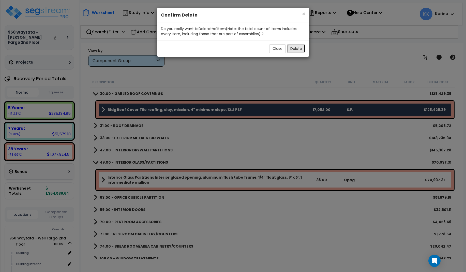
click at [293, 47] on button "Delete" at bounding box center [296, 48] width 18 height 9
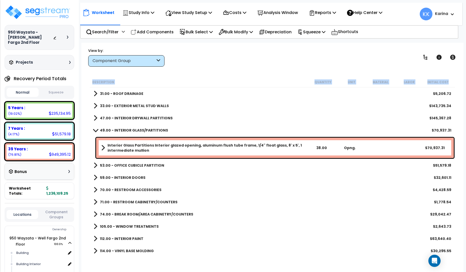
click at [94, 91] on span at bounding box center [96, 93] width 4 height 7
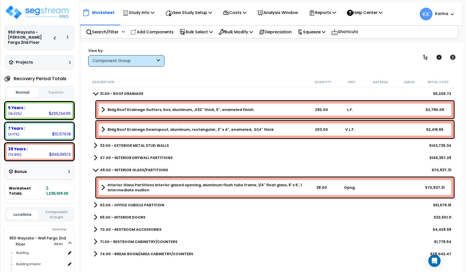
click at [130, 109] on b "Bldg Roof Drainage Gutters, box, aluminum, .032" thick, 5", enameled finish" at bounding box center [181, 109] width 146 height 5
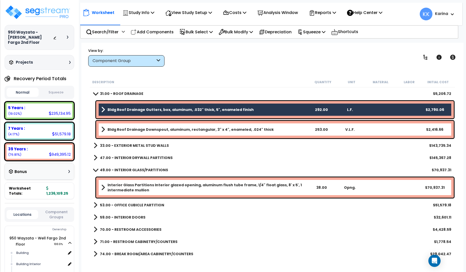
click at [133, 128] on b "Bldg Roof Drainage Downspout, aluminum, rectangular, 3" x 4", enameled, .024" t…" at bounding box center [191, 129] width 166 height 5
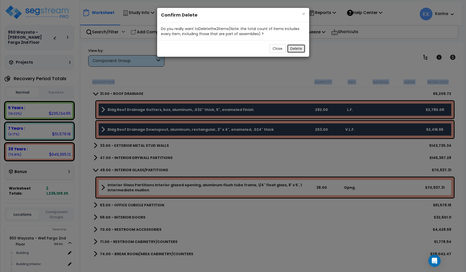
click at [293, 50] on button "Delete" at bounding box center [296, 48] width 18 height 9
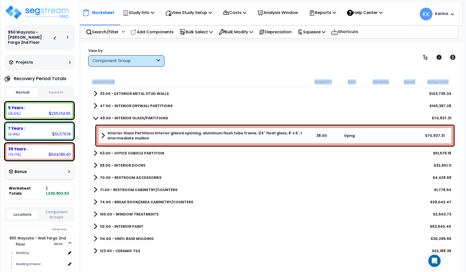
click at [95, 92] on span at bounding box center [96, 93] width 4 height 7
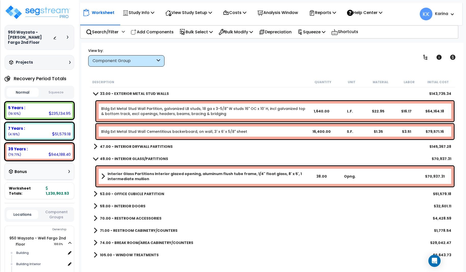
click at [112, 109] on link "Bldg Ext Metal Stud Wall Partition, galvanized LB studs, 18 ga x 3-5/8" W studs…" at bounding box center [204, 111] width 206 height 10
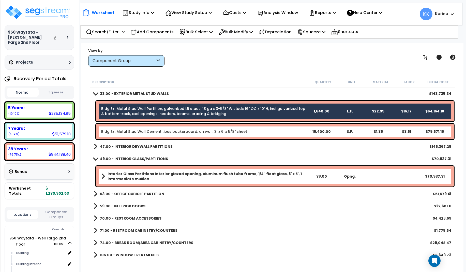
click at [121, 132] on link "Bldg Ext Metal Stud Wall Cementitious backerboard, on wall, 3' x 6' x 5/8" sheet" at bounding box center [174, 131] width 146 height 5
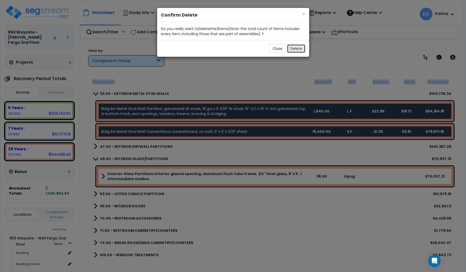
click at [298, 48] on button "Delete" at bounding box center [296, 48] width 18 height 9
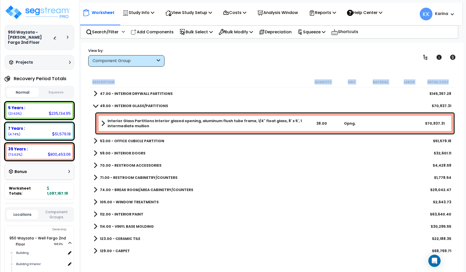
click at [94, 93] on span at bounding box center [96, 93] width 4 height 7
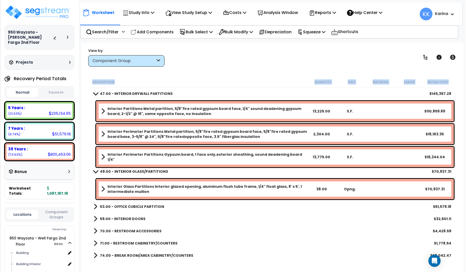
click at [94, 93] on span at bounding box center [95, 94] width 7 height 4
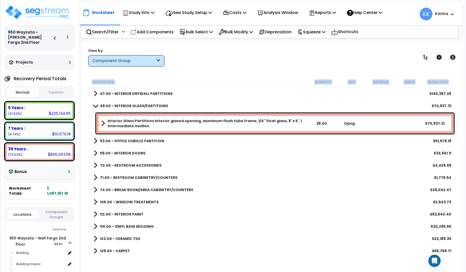
click at [95, 105] on span at bounding box center [95, 106] width 7 height 4
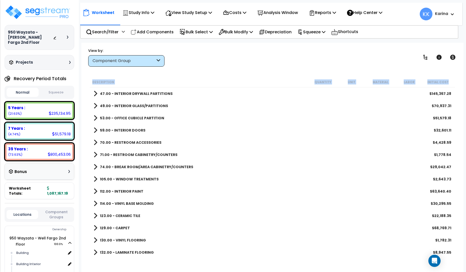
click at [95, 116] on span at bounding box center [96, 117] width 4 height 7
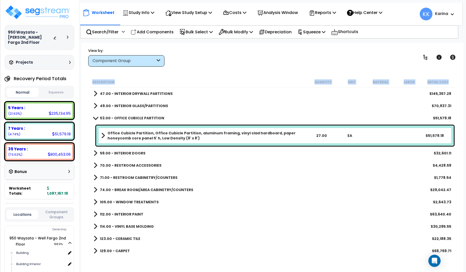
click at [95, 116] on span at bounding box center [95, 118] width 7 height 4
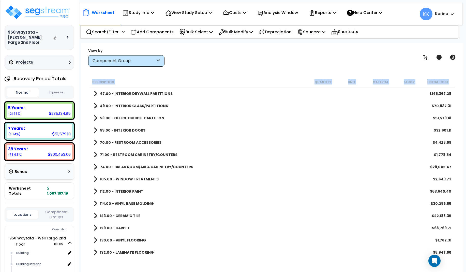
click at [94, 130] on span at bounding box center [96, 130] width 4 height 7
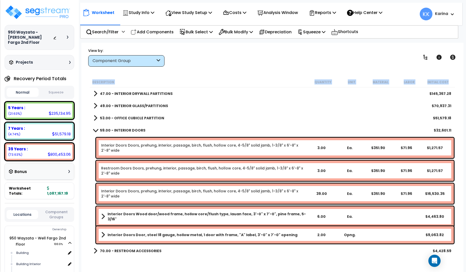
click at [94, 130] on span at bounding box center [95, 130] width 7 height 4
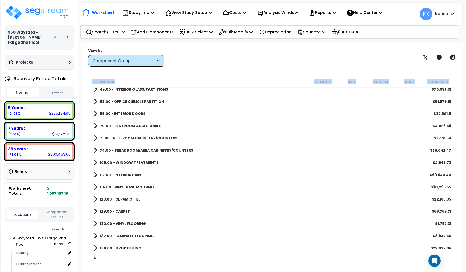
scroll to position [31, 0]
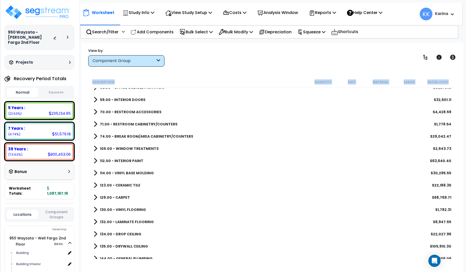
click at [94, 110] on span at bounding box center [96, 111] width 4 height 7
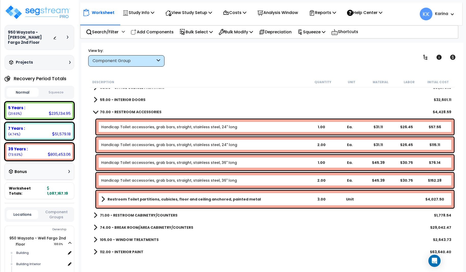
click at [94, 110] on link "70.00 - RESTROOM ACCESSORIES" at bounding box center [128, 111] width 68 height 7
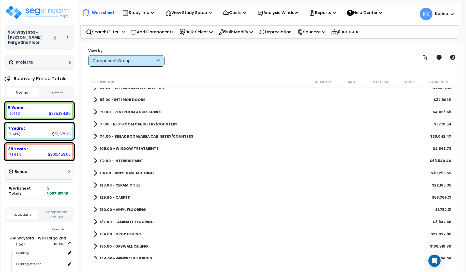
click at [96, 149] on span at bounding box center [96, 148] width 4 height 7
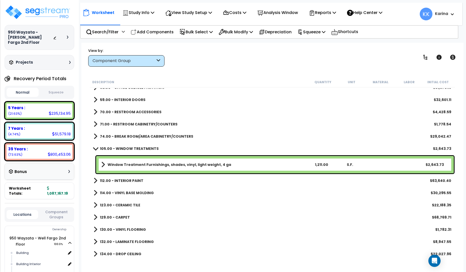
click at [96, 149] on span at bounding box center [95, 148] width 7 height 4
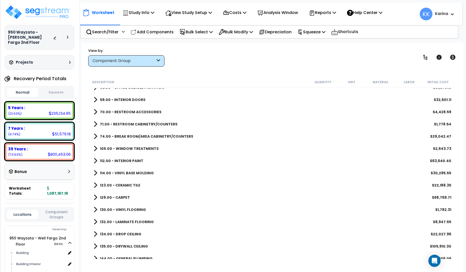
click at [95, 162] on span at bounding box center [96, 160] width 4 height 7
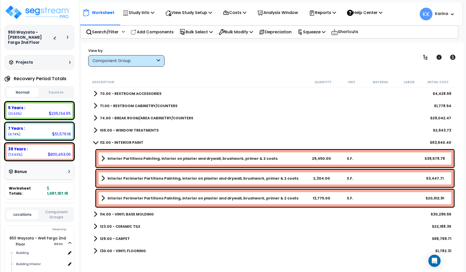
scroll to position [61, 0]
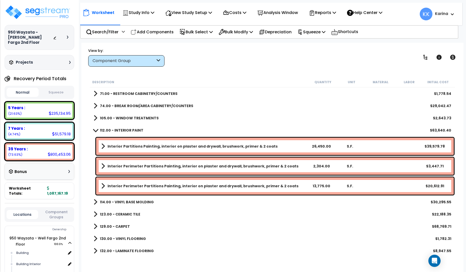
click at [95, 129] on span at bounding box center [95, 130] width 7 height 4
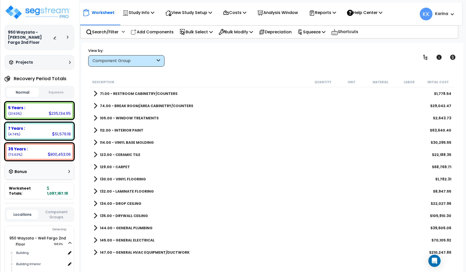
click at [95, 142] on span at bounding box center [96, 142] width 4 height 7
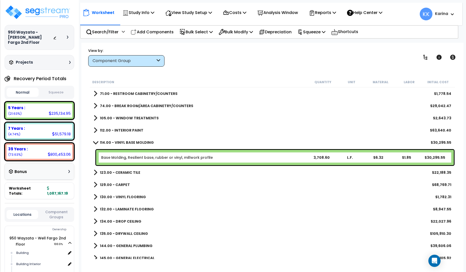
click at [95, 142] on span at bounding box center [95, 142] width 7 height 4
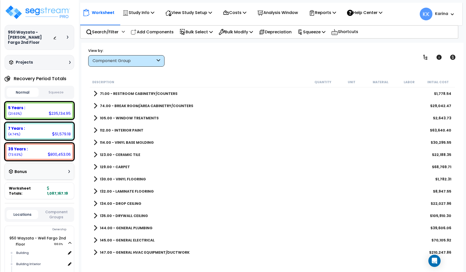
click at [95, 154] on span at bounding box center [96, 154] width 4 height 7
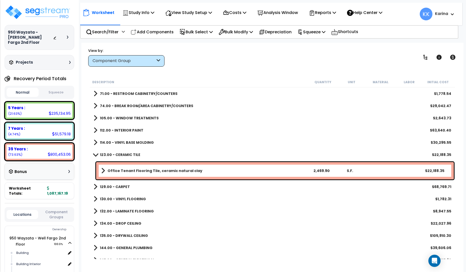
click at [95, 154] on span at bounding box center [95, 155] width 7 height 4
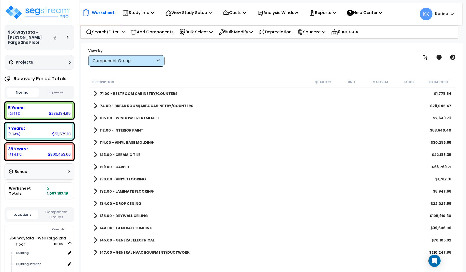
scroll to position [92, 0]
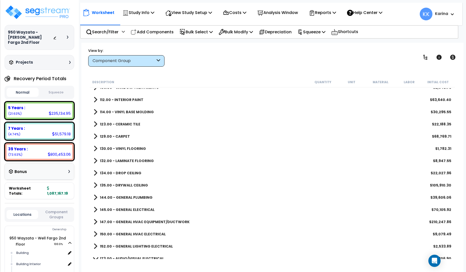
click at [96, 172] on span at bounding box center [96, 172] width 4 height 7
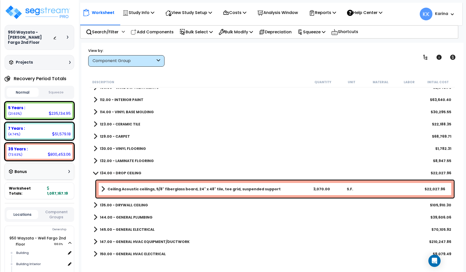
click at [96, 172] on span at bounding box center [95, 173] width 7 height 4
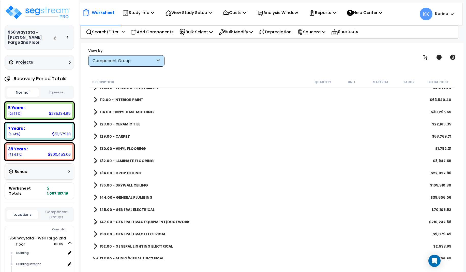
click at [96, 183] on span at bounding box center [96, 185] width 4 height 7
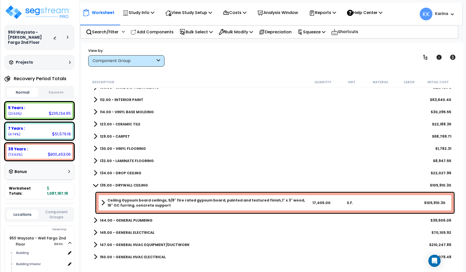
click at [94, 172] on span at bounding box center [96, 172] width 4 height 7
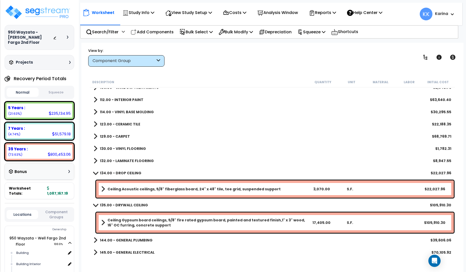
click at [186, 253] on div "145.00 - GENERAL ELECTRICAL $70,105.92" at bounding box center [272, 252] width 363 height 12
click at [162, 188] on b "Ceiling Acoustic ceilings, 5/8" fiberglass board, 24" x 48" tile, tee grid, sus…" at bounding box center [194, 188] width 173 height 5
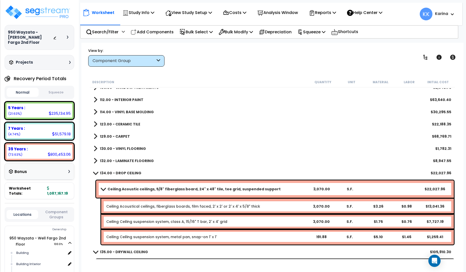
click at [162, 188] on b "Ceiling Acoustic ceilings, 5/8" fiberglass board, 24" x 48" tile, tee grid, sus…" at bounding box center [194, 188] width 173 height 5
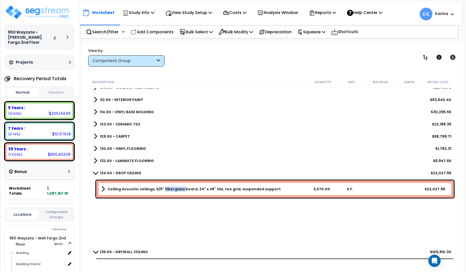
click at [162, 188] on b "Ceiling Acoustic ceilings, 5/8" fiberglass board, 24" x 48" tile, tee grid, sus…" at bounding box center [194, 188] width 173 height 5
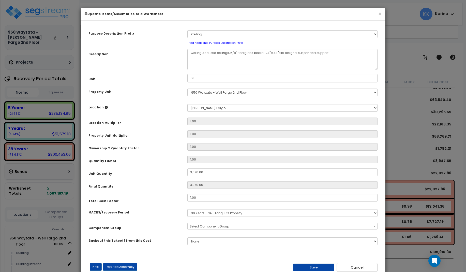
select select "56949"
click at [187, 88] on select "Select 950 Wayzata - Well Fargo 2nd Floor" at bounding box center [282, 92] width 190 height 8
click at [311, 93] on select "Select 950 Wayzata - Well Fargo 2nd Floor" at bounding box center [282, 92] width 190 height 8
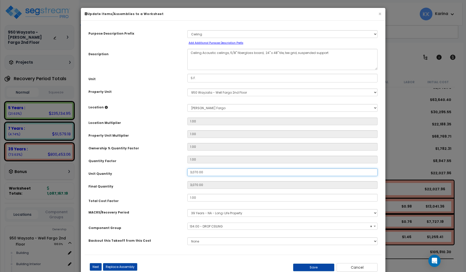
drag, startPoint x: 207, startPoint y: 173, endPoint x: 167, endPoint y: 168, distance: 40.5
click at [187, 168] on input "3,070.00" at bounding box center [282, 172] width 190 height 8
type input "1"
type input "17"
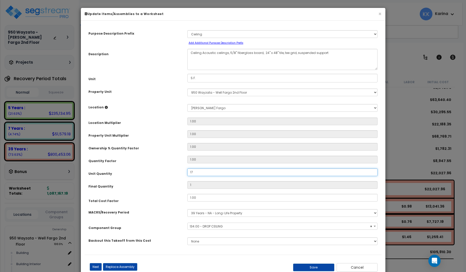
type input "17"
type input "174"
type input "17,405"
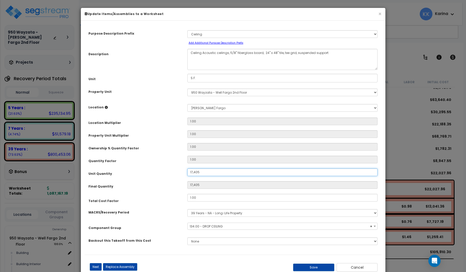
scroll to position [15, 0]
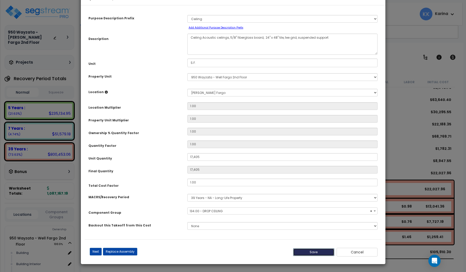
click at [314, 251] on button "Save" at bounding box center [313, 252] width 41 height 8
type input "17405.00"
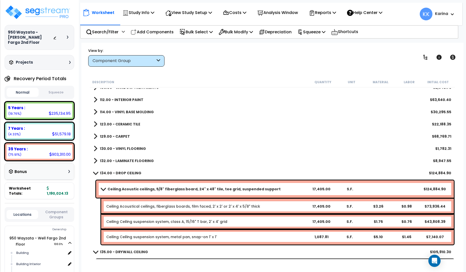
click at [95, 173] on span at bounding box center [95, 173] width 7 height 4
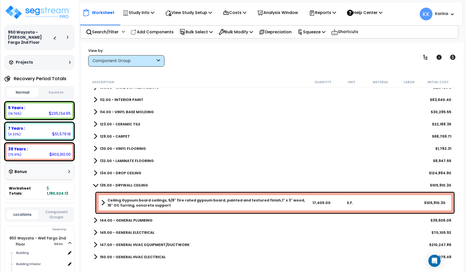
click at [97, 186] on span at bounding box center [95, 185] width 7 height 4
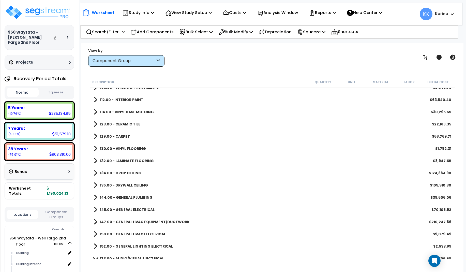
click at [97, 186] on link "135.00 - DRYWALL CEILING" at bounding box center [121, 185] width 54 height 7
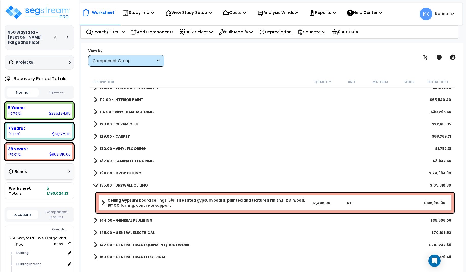
click at [140, 200] on b "Ceiling Gypsum board ceilings, 5/8" fire rated gypsum board, painted and textur…" at bounding box center [208, 203] width 200 height 10
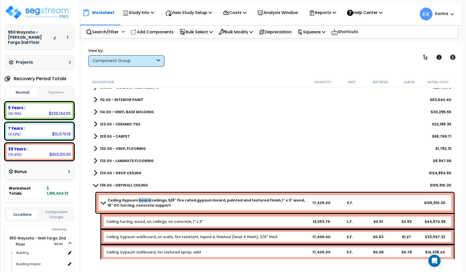
click at [140, 200] on b "Ceiling Gypsum board ceilings, 5/8" fire rated gypsum board, painted and textur…" at bounding box center [208, 203] width 200 height 10
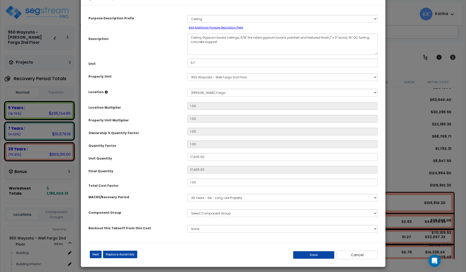
select select "56950"
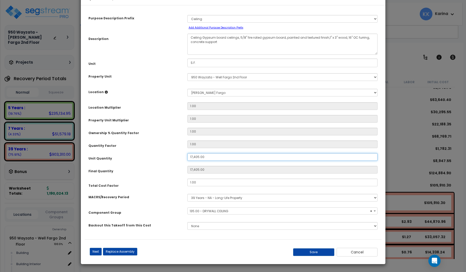
drag, startPoint x: 208, startPoint y: 172, endPoint x: 172, endPoint y: 168, distance: 36.2
click at [187, 161] on input "17,405.00" at bounding box center [282, 157] width 190 height 8
type input "17,405"
type input "3"
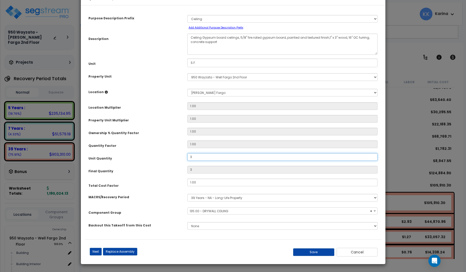
type input "30"
type input "307"
type input "3,070"
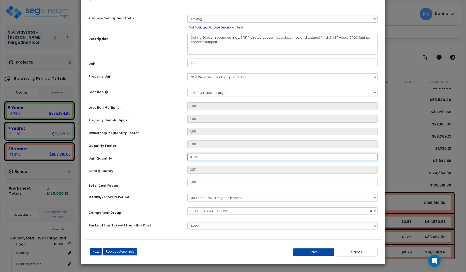
type input "3,070"
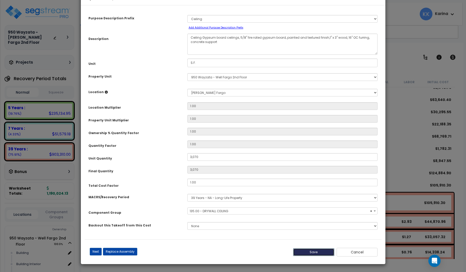
click at [319, 256] on button "Save" at bounding box center [313, 252] width 41 height 8
type input "3070.00"
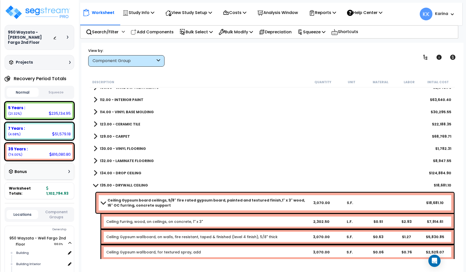
click at [94, 185] on span at bounding box center [95, 185] width 7 height 4
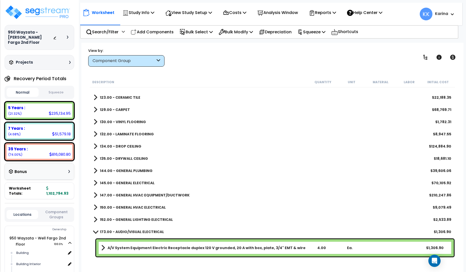
scroll to position [153, 0]
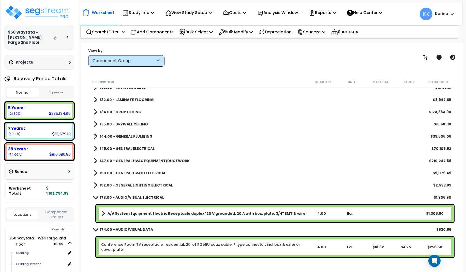
click at [94, 135] on span at bounding box center [96, 136] width 4 height 7
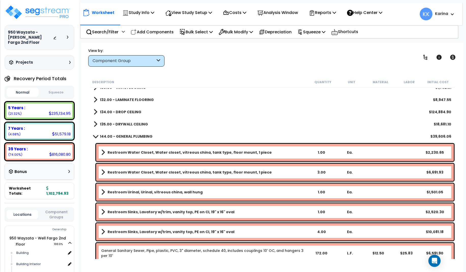
click at [95, 134] on span at bounding box center [95, 136] width 7 height 4
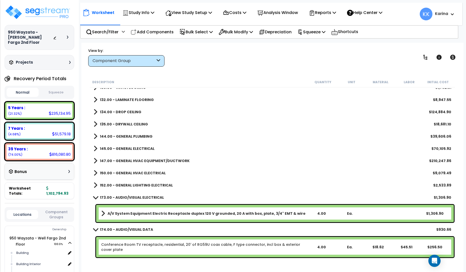
click at [93, 149] on div "145.00 - GENERAL ELECTRICAL $70,105.92" at bounding box center [272, 148] width 363 height 12
click at [95, 149] on span at bounding box center [96, 148] width 4 height 7
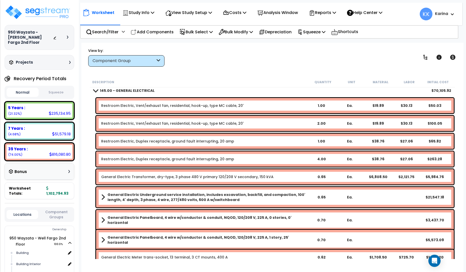
scroll to position [244, 0]
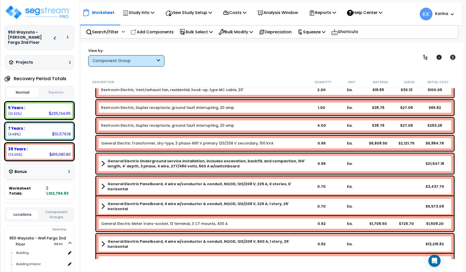
click at [137, 143] on link "General Electric Transformer, dry-type, 3 phase 480 V primary 120/208 V seconda…" at bounding box center [187, 143] width 172 height 5
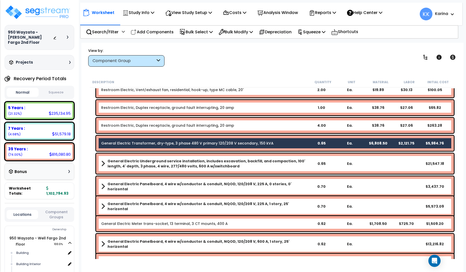
click at [139, 187] on b "General Electric Panelboard, 4 wire w/conductor & conduit, NQOD, 120/208 V, 225…" at bounding box center [208, 186] width 200 height 10
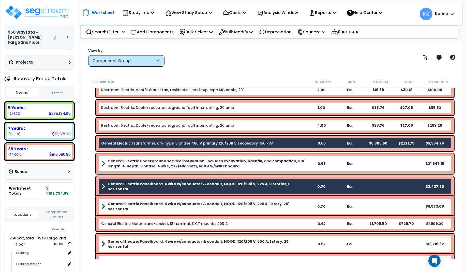
click at [139, 205] on b "General Electric Panelboard, 4 wire w/conductor & conduit, NQOD, 120/208 V, 225…" at bounding box center [208, 206] width 200 height 10
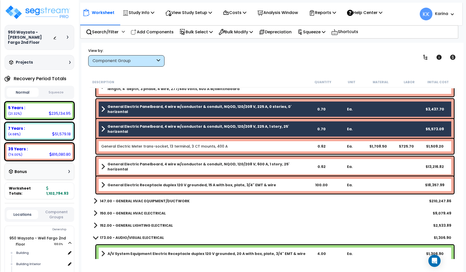
scroll to position [336, 0]
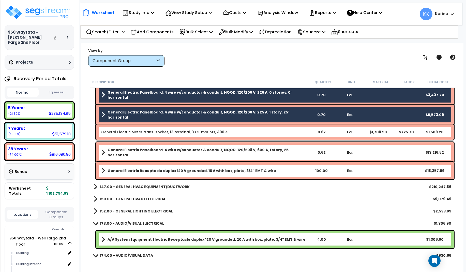
click at [140, 130] on link "General Electric Meter trans-socket, 13 terminal, 3 CT mounts, 400 A" at bounding box center [164, 131] width 127 height 5
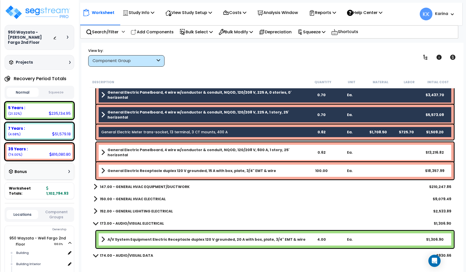
click at [142, 149] on b "General Electric Panelboard, 4 wire w/conductor & conduit, NQOD, 120/208 V, 600…" at bounding box center [208, 152] width 200 height 10
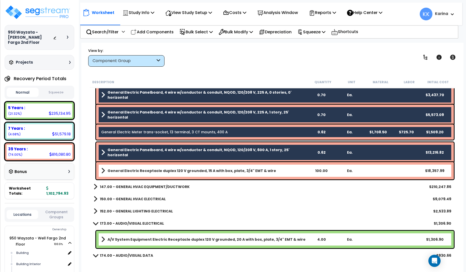
click at [142, 167] on div "General Electric Receptacle duplex 120 V grounded, 15 A with box, plate, 3/4" E…" at bounding box center [275, 170] width 358 height 17
click at [142, 170] on b "General Electric Receptacle duplex 120 V grounded, 15 A with box, plate, 3/4" E…" at bounding box center [192, 170] width 169 height 5
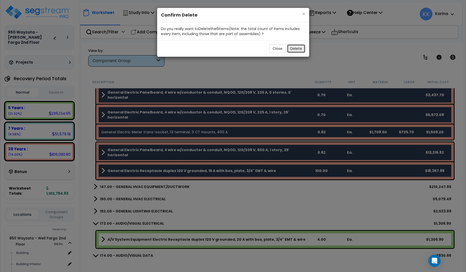
click at [296, 48] on button "Delete" at bounding box center [296, 48] width 18 height 9
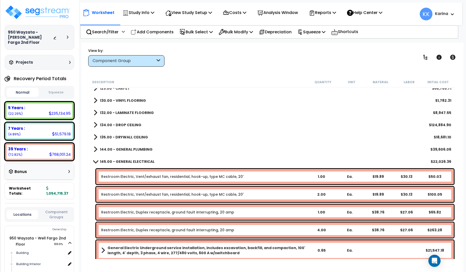
scroll to position [122, 0]
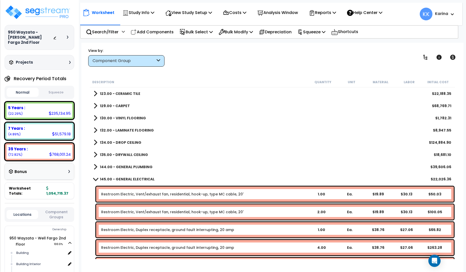
click at [96, 178] on span at bounding box center [95, 179] width 7 height 4
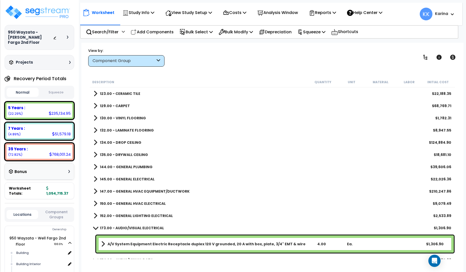
scroll to position [153, 0]
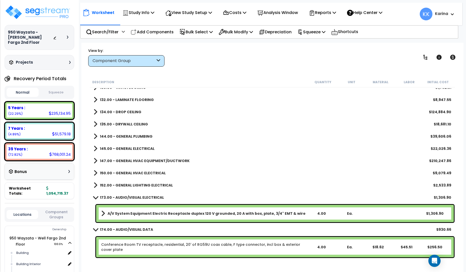
click at [95, 158] on span at bounding box center [96, 160] width 4 height 7
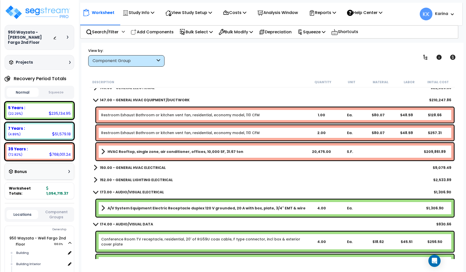
scroll to position [214, 0]
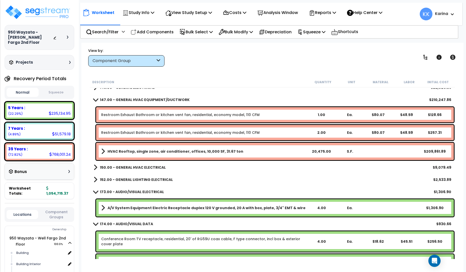
click at [116, 152] on b "HVAC Rooftop, single zone, air conditioner, offices, 10,000 SF, 31.67 ton" at bounding box center [176, 151] width 136 height 5
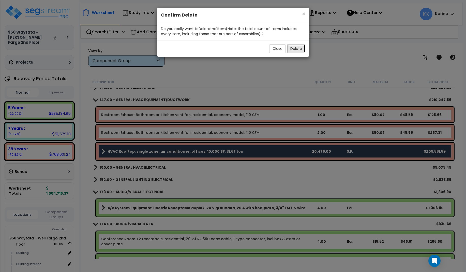
click at [299, 49] on button "Delete" at bounding box center [296, 48] width 18 height 9
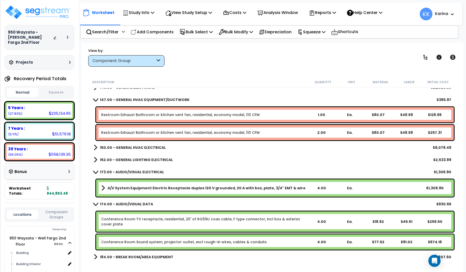
click at [96, 98] on span at bounding box center [95, 100] width 7 height 4
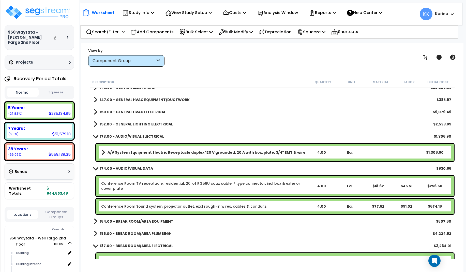
click at [94, 111] on span at bounding box center [96, 111] width 4 height 7
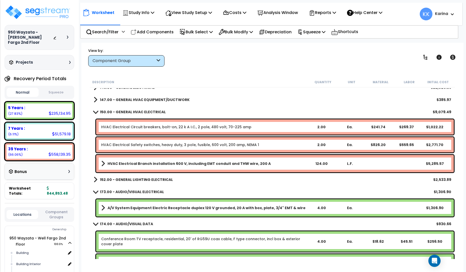
click at [121, 126] on link "HVAC Electrical Circuit breakers, bolt-on, 22 k A I.C., 2 pole, 480 volt, 70-22…" at bounding box center [176, 126] width 150 height 5
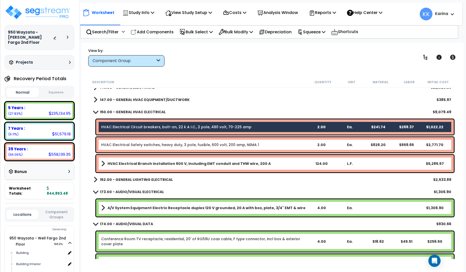
click at [121, 146] on link "HVAC Electrical Safety switches, heavy duty, 3 pole, fusible, 600 volt, 200 amp…" at bounding box center [180, 144] width 158 height 5
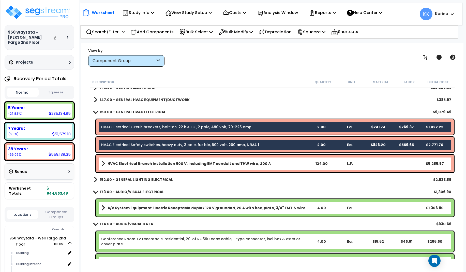
click at [123, 160] on link "HVAC Electrical Branch installation 600 V, including EMT conduit and THW wire, …" at bounding box center [204, 163] width 206 height 7
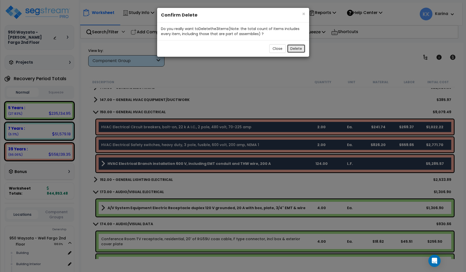
click at [299, 49] on button "Delete" at bounding box center [296, 48] width 18 height 9
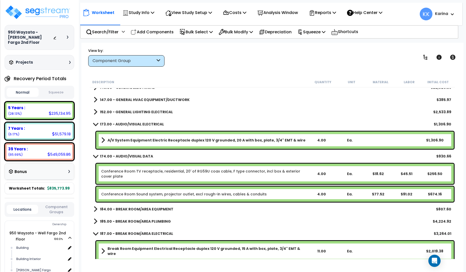
click at [95, 111] on span at bounding box center [96, 111] width 4 height 7
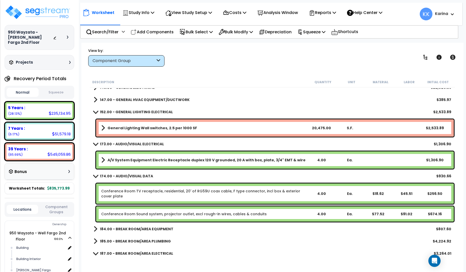
click at [94, 111] on span at bounding box center [95, 112] width 7 height 4
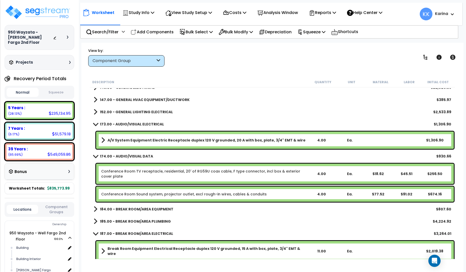
click at [116, 138] on b "A/V System Equipment Electric Receptacle duplex 120 V grounded, 20 A with box, …" at bounding box center [207, 140] width 198 height 5
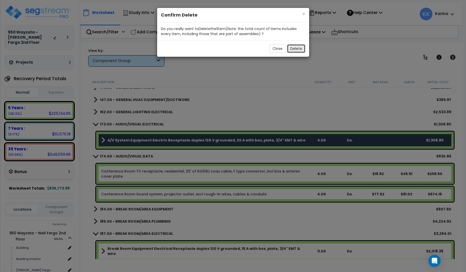
drag, startPoint x: 298, startPoint y: 50, endPoint x: 259, endPoint y: 69, distance: 43.4
click at [297, 50] on button "Delete" at bounding box center [296, 48] width 18 height 9
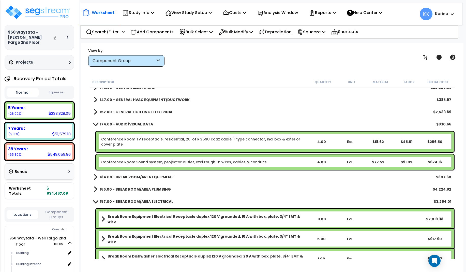
click at [94, 124] on span at bounding box center [95, 124] width 7 height 4
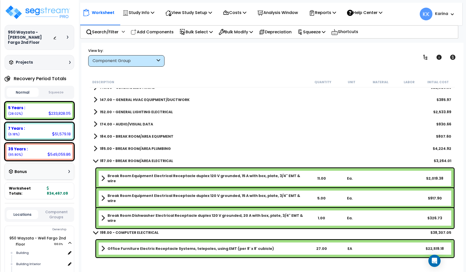
click at [94, 136] on span at bounding box center [96, 136] width 4 height 7
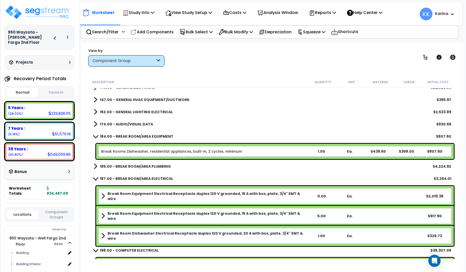
click at [94, 136] on span at bounding box center [95, 136] width 7 height 4
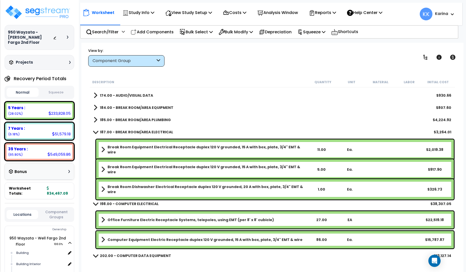
scroll to position [244, 0]
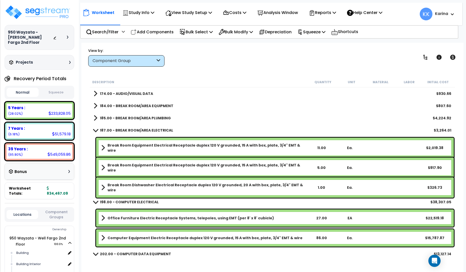
click at [116, 146] on b "Break Room Equipment Electrical Receptacle duplex 120 V grounded, 15 A with box…" at bounding box center [208, 148] width 200 height 10
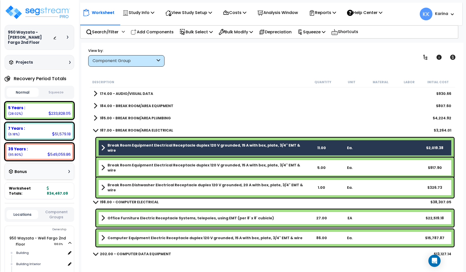
click at [117, 167] on b "Break Room Equipment Electrical Receptacle duplex 120 V grounded, 15 A with box…" at bounding box center [208, 167] width 200 height 10
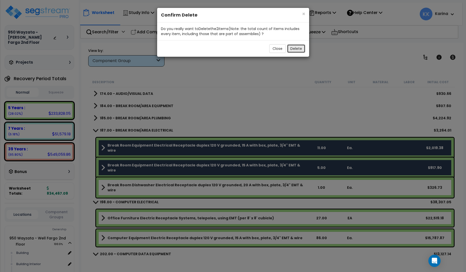
click at [292, 50] on button "Delete" at bounding box center [296, 48] width 18 height 9
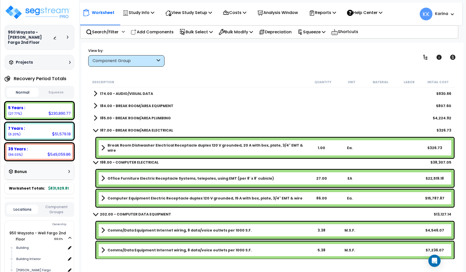
click at [95, 130] on span at bounding box center [95, 130] width 7 height 4
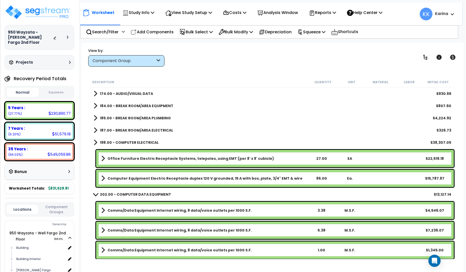
click at [136, 157] on b "Office Furniture Electric Receptacle Systems, telepoles, using EMT (per 8' x 8'…" at bounding box center [191, 158] width 167 height 5
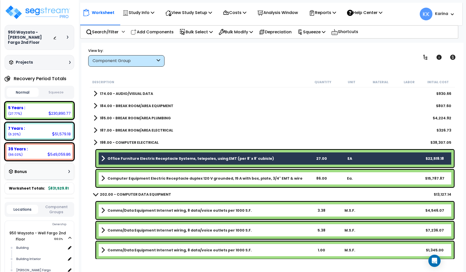
click at [131, 177] on b "Computer Equipment Electric Receptacle duplex 120 V grounded, 15 A with box, pl…" at bounding box center [205, 178] width 195 height 5
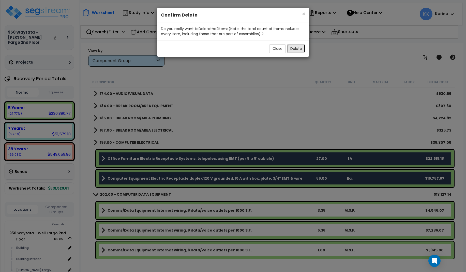
click at [300, 48] on button "Delete" at bounding box center [296, 48] width 18 height 9
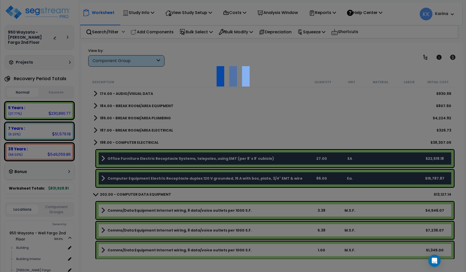
scroll to position [230, 0]
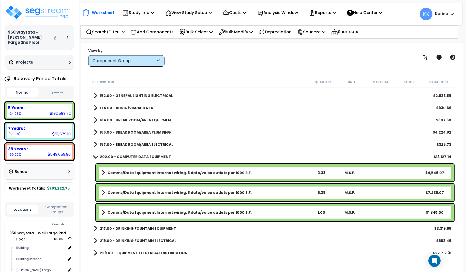
click at [94, 157] on span at bounding box center [95, 157] width 7 height 4
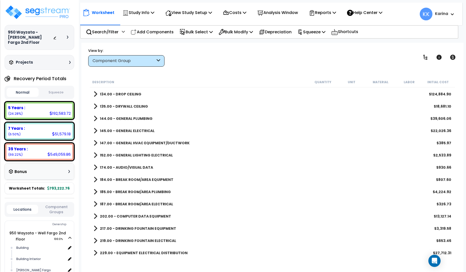
scroll to position [22, 0]
click at [95, 215] on span at bounding box center [96, 216] width 4 height 7
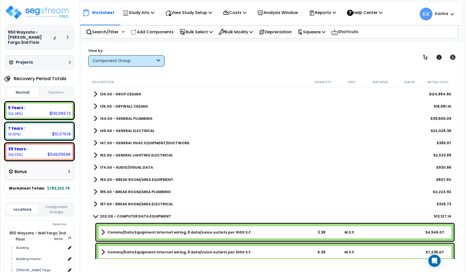
scroll to position [230, 0]
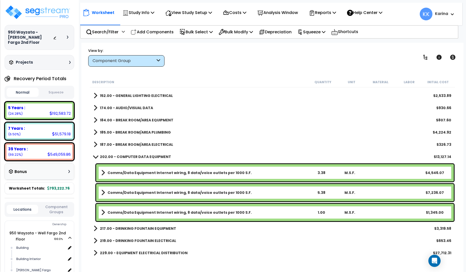
click at [94, 156] on span at bounding box center [95, 157] width 7 height 4
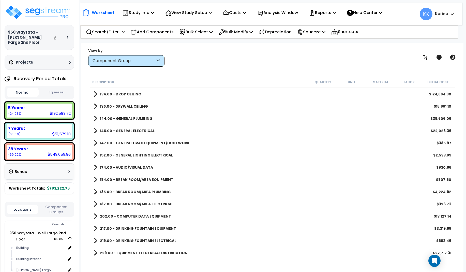
click at [96, 228] on span at bounding box center [96, 228] width 4 height 7
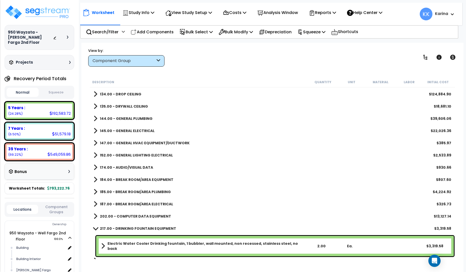
scroll to position [190, 0]
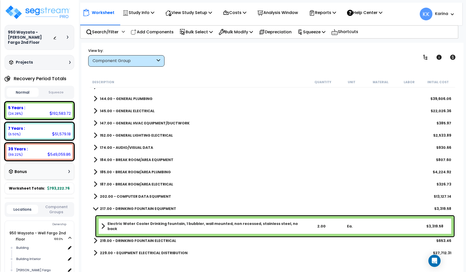
click at [94, 208] on span at bounding box center [95, 208] width 7 height 4
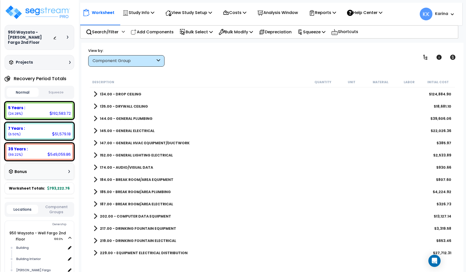
click at [96, 252] on span at bounding box center [96, 252] width 4 height 7
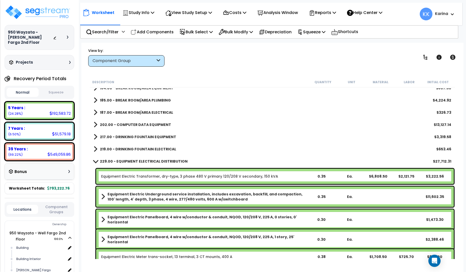
scroll to position [288, 0]
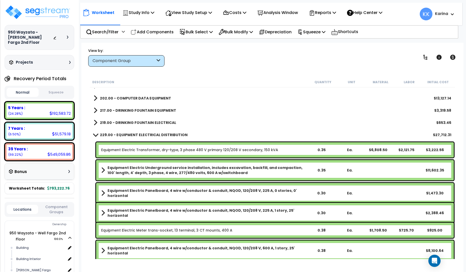
click at [128, 248] on b "Equipment Electric Panelboard, 4 wire w/conductor & conduit, NQOD, 120/208 V, 6…" at bounding box center [208, 250] width 200 height 10
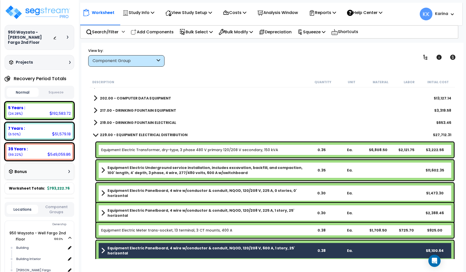
drag, startPoint x: 129, startPoint y: 233, endPoint x: 131, endPoint y: 225, distance: 8.0
click at [129, 232] on div "Equipment Electric Meter trans-socket, 13 terminal, 3 CT mounts, 400 A 0.38 Ea.…" at bounding box center [275, 229] width 358 height 15
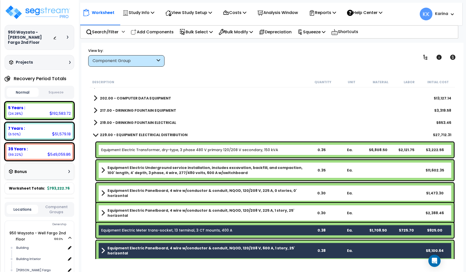
click at [133, 211] on b "Equipment Electric Panelboard, 4 wire w/conductor & conduit, NQOD, 120/208 V, 2…" at bounding box center [208, 213] width 200 height 10
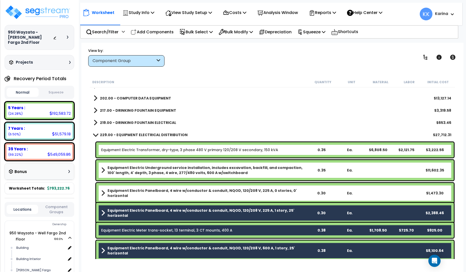
click at [136, 188] on div "Equipment Electric Panelboard, 4 wire w/conductor & conduit, NQOD, 120/208 V, 2…" at bounding box center [275, 193] width 358 height 20
click at [139, 192] on b "Equipment Electric Panelboard, 4 wire w/conductor & conduit, NQOD, 120/208 V, 2…" at bounding box center [208, 193] width 200 height 10
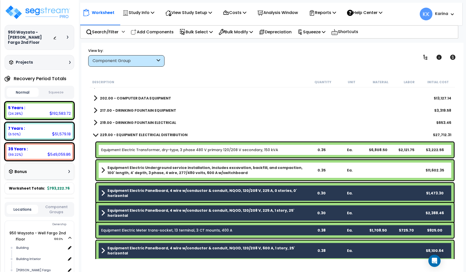
click at [140, 171] on b "Equipment Electric Underground service installation, includes excavation, backf…" at bounding box center [208, 170] width 200 height 10
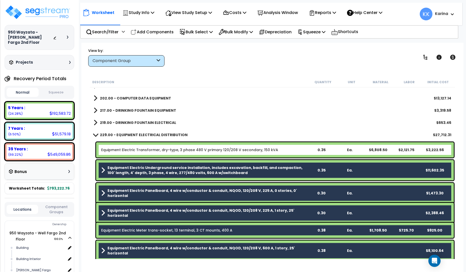
click at [142, 152] on link "Equipment Electric Transformer, dry-type, 3 phase 480 V primary 120/208 V secon…" at bounding box center [189, 149] width 177 height 5
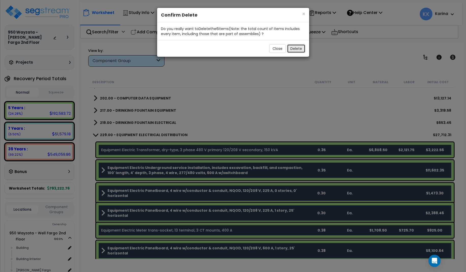
click at [297, 47] on button "Delete" at bounding box center [296, 48] width 18 height 9
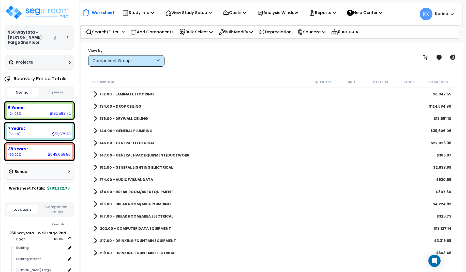
scroll to position [158, 0]
click at [243, 248] on div "219.00 - DRINKING FOUNTAIN ELECTRICAL $653.46" at bounding box center [272, 253] width 363 height 12
click at [158, 31] on p "Add Components" at bounding box center [152, 31] width 43 height 7
select select
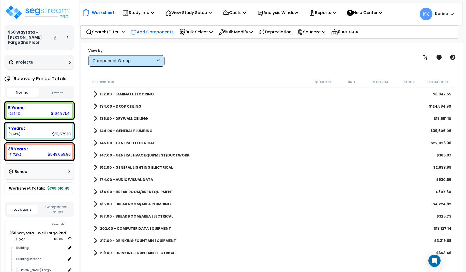
select select
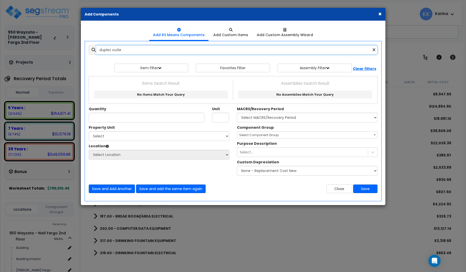
click at [111, 50] on input "duplez outle" at bounding box center [236, 50] width 281 height 10
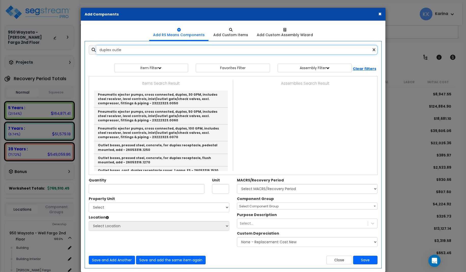
click at [123, 50] on input "duplex outle" at bounding box center [236, 50] width 281 height 10
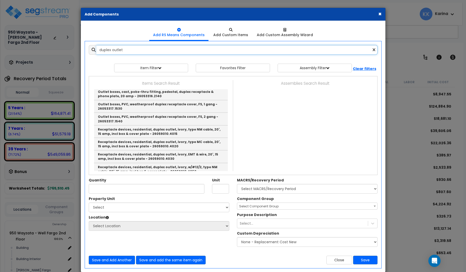
scroll to position [122, 0]
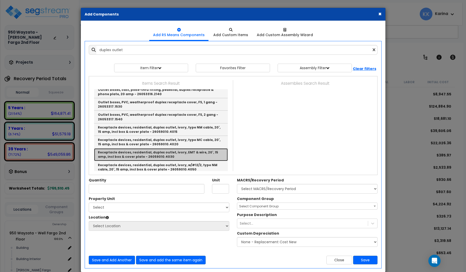
click at [146, 153] on link "Receptacle devices, residential, duplex outlet, ivory, EMT & wire, 20', 15 amp,…" at bounding box center [161, 154] width 134 height 12
type input "Receptacle devices, residential, duplex outlet, ivory, EMT & wire, 20', 15 amp,…"
checkbox input "true"
type input "Ea."
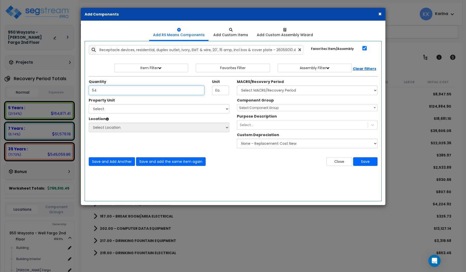
type input "54"
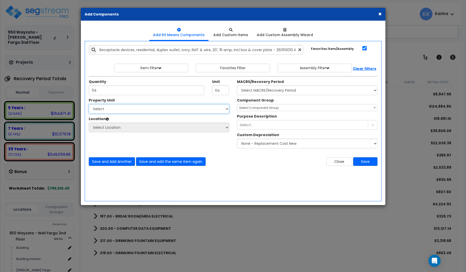
click at [89, 104] on select "Select 950 Wayzata - Well Fargo 2nd Floor" at bounding box center [159, 109] width 141 height 10
select select "173444"
click option "950 Wayzata - Well Fargo 2nd Floor" at bounding box center [0, 0] width 0 height 0
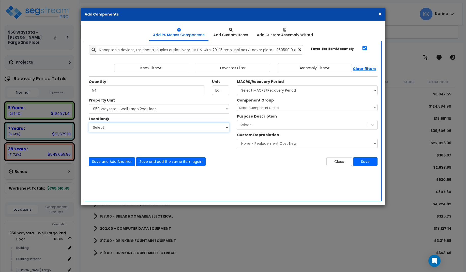
click at [89, 123] on select "Select Building Building Interior Wells Fargo Add Additional Location" at bounding box center [159, 128] width 141 height 10
select select "Others"
click option "Add Additional Location" at bounding box center [0, 0] width 0 height 0
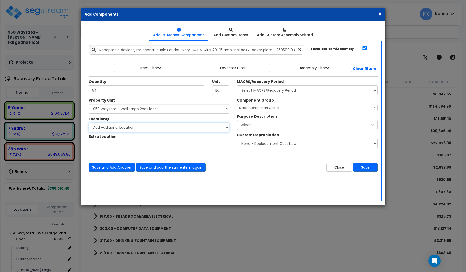
click at [89, 123] on select "Select Building Building Interior Wells Fargo Add Additional Location" at bounding box center [159, 128] width 141 height 10
click at [122, 129] on select "Select Building Building Interior Wells Fargo Add Additional Location" at bounding box center [159, 128] width 141 height 10
click at [89, 123] on select "Select Building Building Interior Wells Fargo Add Additional Location" at bounding box center [159, 128] width 141 height 10
click at [117, 184] on div "Add Items Add Assemblies Both" at bounding box center [233, 121] width 297 height 160
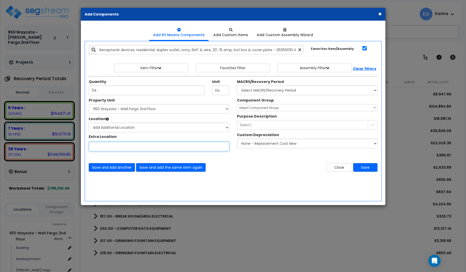
click at [107, 148] on input "Study Unit" at bounding box center [159, 147] width 141 height 10
type input "Office"
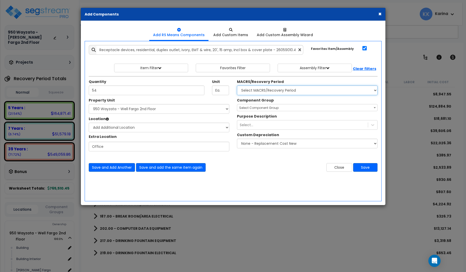
click at [237, 85] on select "Select MACRS/Recovery Period 5 Years - 57.0 - Distributive Trades & Services 5 …" at bounding box center [307, 90] width 141 height 10
select select "3669"
click option "39 Years - NA - Long-Life Property" at bounding box center [0, 0] width 0 height 0
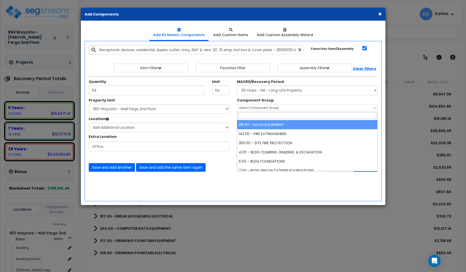
click at [249, 108] on span "Select Component Group" at bounding box center [258, 107] width 39 height 4
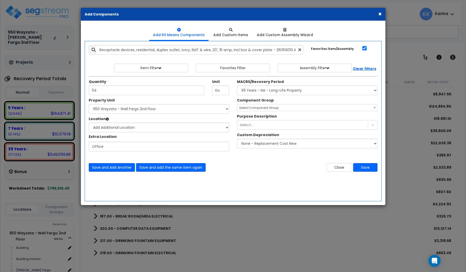
click at [91, 147] on input "Office" at bounding box center [159, 147] width 141 height 10
click at [92, 147] on input "Office" at bounding box center [159, 147] width 141 height 10
drag, startPoint x: 102, startPoint y: 146, endPoint x: 99, endPoint y: 146, distance: 3.1
click at [99, 146] on input "2nd fl Office" at bounding box center [159, 147] width 141 height 10
click at [104, 146] on input "2nd Fl Office" at bounding box center [159, 147] width 141 height 10
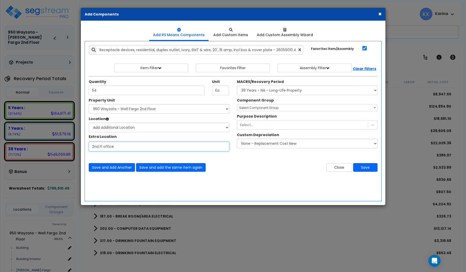
type input "2nd Fl office"
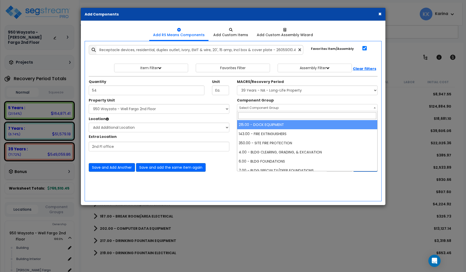
click at [260, 107] on span "Select Component Group" at bounding box center [258, 107] width 39 height 4
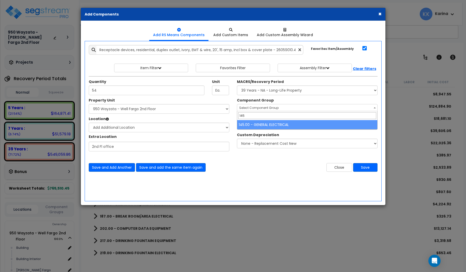
type input "145"
select select "56955"
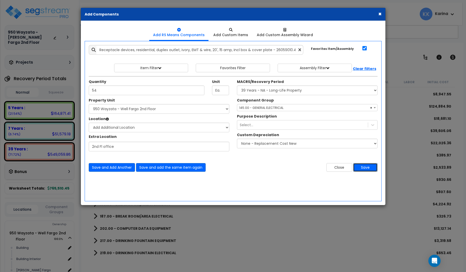
click at [361, 166] on button "Save" at bounding box center [365, 167] width 24 height 9
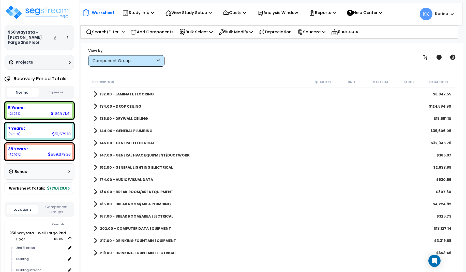
click at [95, 142] on span at bounding box center [96, 142] width 4 height 7
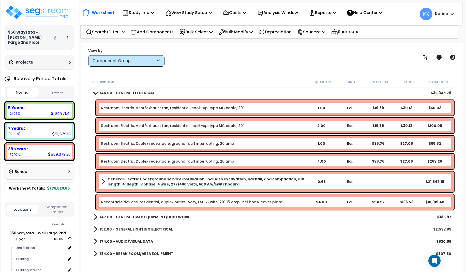
scroll to position [270, 0]
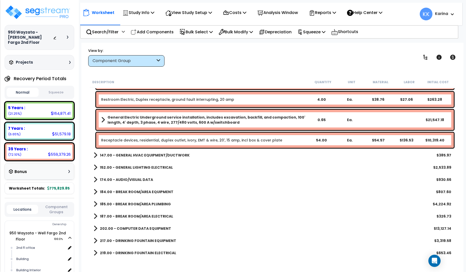
click at [122, 139] on link "Receptacle devices, residential, duplex outlet, ivory, EMT & wire, 20', 15 amp,…" at bounding box center [191, 140] width 181 height 5
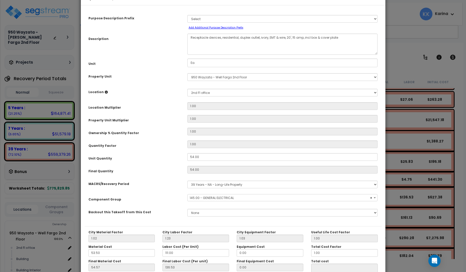
select select "56955"
click at [190, 53] on textarea "Receptacle devices, residential, duplex outlet, ivory, EMT & wire, 20', 15 amp,…" at bounding box center [282, 44] width 190 height 21
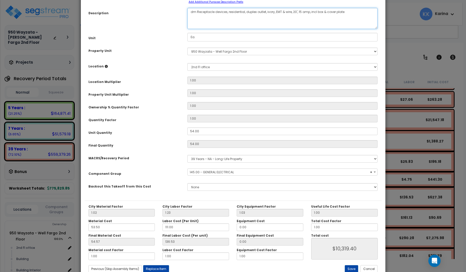
scroll to position [57, 0]
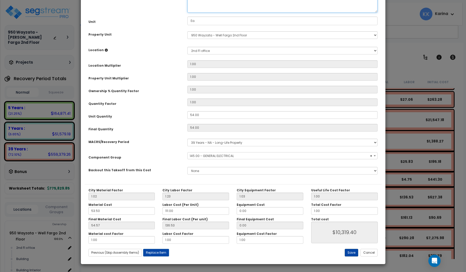
type textarea "dm Receptacle devices, residential, duplex outlet, ivory, EMT & wire, 20', 15 a…"
click at [350, 251] on button "Save" at bounding box center [351, 253] width 13 height 8
type input "10319.40"
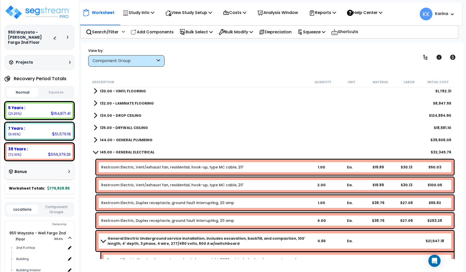
scroll to position [148, 0]
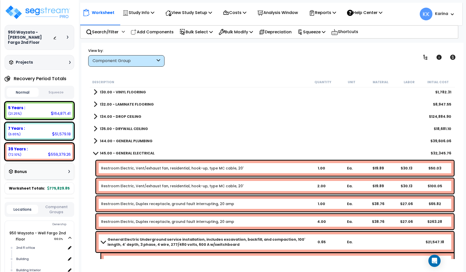
click at [96, 151] on span at bounding box center [95, 153] width 7 height 4
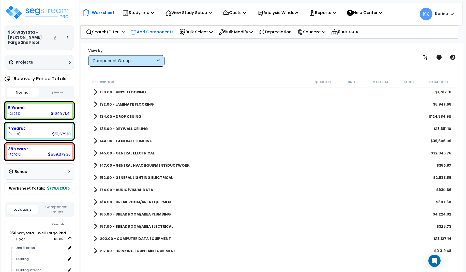
click at [163, 31] on p "Add Components" at bounding box center [152, 31] width 43 height 7
select select
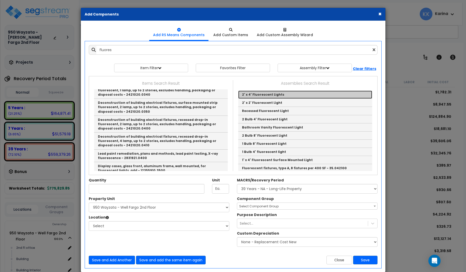
click at [253, 95] on link "2' x 4' Fluorescent Lights" at bounding box center [305, 94] width 134 height 8
type input "2' x 4' Fluorescent Lights"
type input "EA"
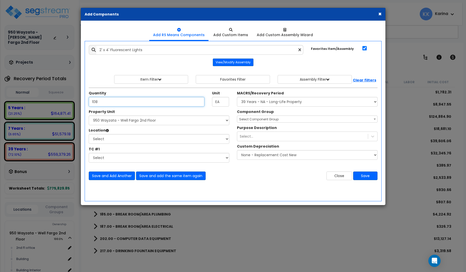
type input "108"
click at [89, 115] on select "Select 950 Wayzata - Well Fargo 2nd Floor" at bounding box center [159, 120] width 141 height 10
select select "173444"
click option "950 Wayzata - Well Fargo 2nd Floor" at bounding box center [0, 0] width 0 height 0
click at [89, 134] on select "Select 2nd Fl office Building Building Interior [PERSON_NAME] Fargo Add Additio…" at bounding box center [159, 139] width 141 height 10
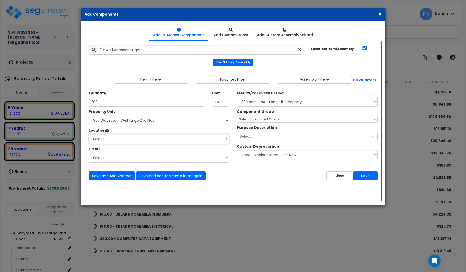
select select "32025"
click option "2nd Fl office" at bounding box center [0, 0] width 0 height 0
click at [237, 97] on select "Select MACRS/Recovery Period 5 Years - 57.0 - Distributive Trades & Services 5 …" at bounding box center [307, 102] width 141 height 10
select select "3669"
click option "39 Years - NA - Long-Life Property" at bounding box center [0, 0] width 0 height 0
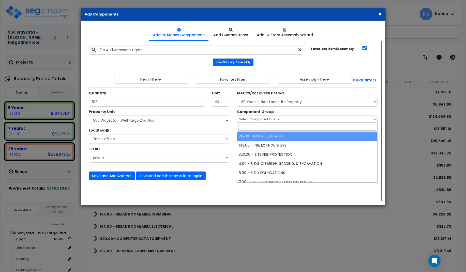
click at [260, 119] on span "Select Component Group" at bounding box center [258, 119] width 39 height 4
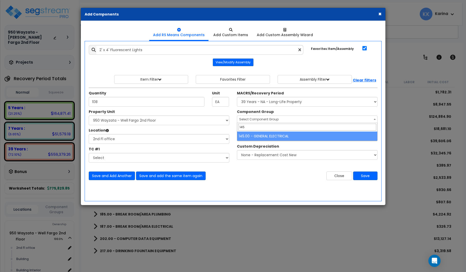
type input "145"
select select "56955"
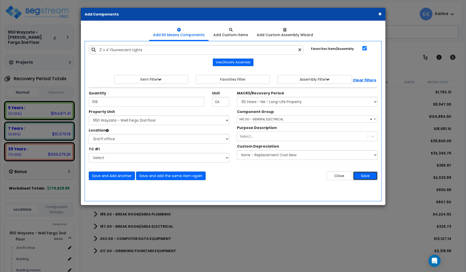
click at [361, 176] on button "Save" at bounding box center [365, 175] width 24 height 9
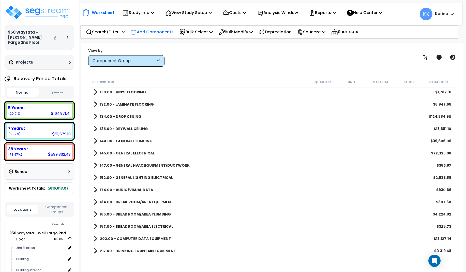
click at [156, 32] on p "Add Components" at bounding box center [152, 31] width 43 height 7
select select
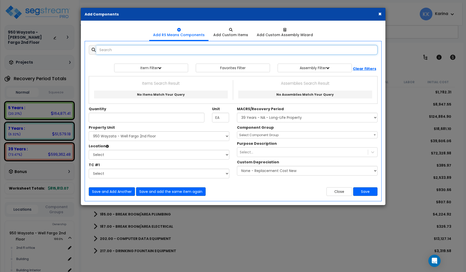
select select
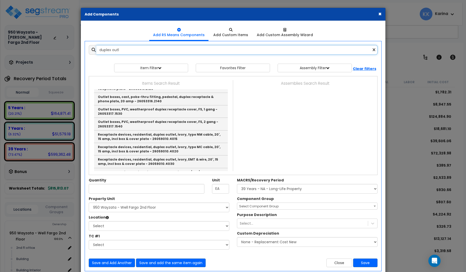
scroll to position [122, 0]
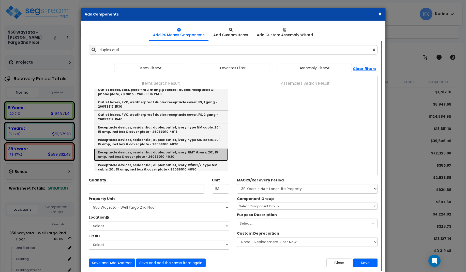
click at [129, 152] on link "Receptacle devices, residential, duplex outlet, ivory, EMT & wire, 20', 15 amp,…" at bounding box center [161, 154] width 134 height 12
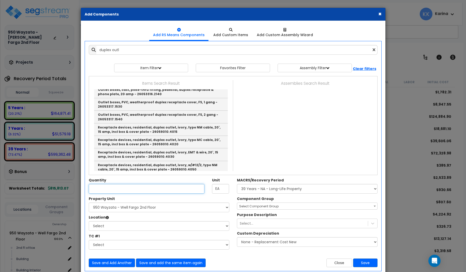
type input "Receptacle devices, residential, duplex outlet, ivory, EMT & wire, 20', 15 amp,…"
type input "Ea."
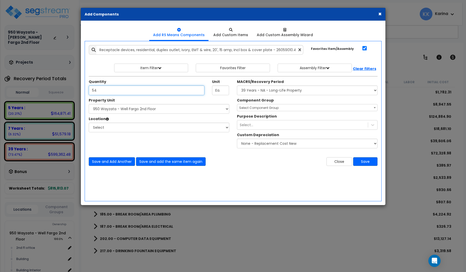
type input "54"
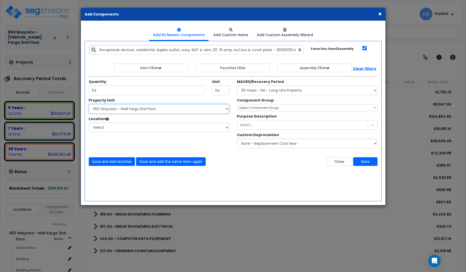
click at [89, 104] on select "Select 950 Wayzata - Well Fargo 2nd Floor" at bounding box center [159, 109] width 141 height 10
select select "173444"
click option "950 Wayzata - Well Fargo 2nd Floor" at bounding box center [0, 0] width 0 height 0
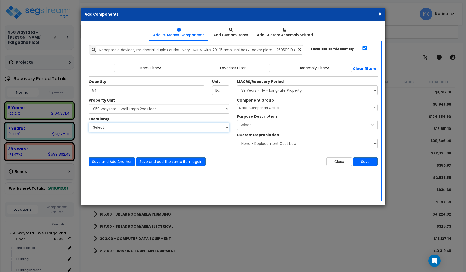
click at [89, 123] on select "Select 2nd Fl office Building Building Interior [PERSON_NAME] Fargo Add Additio…" at bounding box center [159, 128] width 141 height 10
select select "32025"
click option "2nd Fl office" at bounding box center [0, 0] width 0 height 0
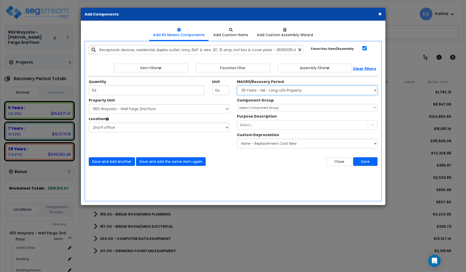
click at [237, 85] on select "Select MACRS/Recovery Period 5 Years - 57.0 - Distributive Trades & Services 5 …" at bounding box center [307, 90] width 141 height 10
select select "3667"
click option "5 Years - 57.0 - Distributive Trades & Services" at bounding box center [0, 0] width 0 height 0
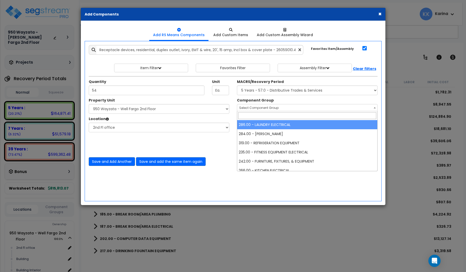
click at [258, 108] on span "Select Component Group" at bounding box center [258, 107] width 39 height 4
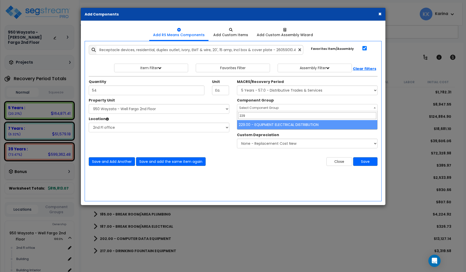
type input "229"
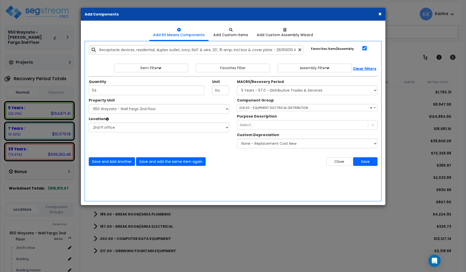
select select "57033"
click at [366, 162] on button "Save" at bounding box center [365, 161] width 24 height 9
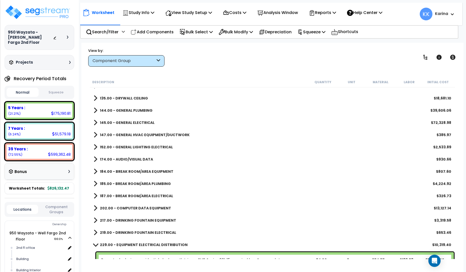
scroll to position [188, 0]
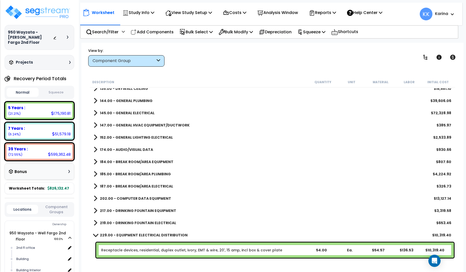
click at [122, 249] on link "Receptacle devices, residential, duplex outlet, ivory, EMT & wire, 20', 15 amp,…" at bounding box center [191, 249] width 181 height 5
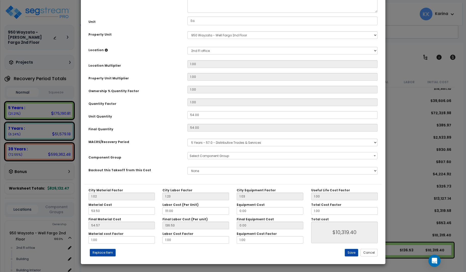
select select "57033"
click at [190, 13] on textarea "Receptacle devices, residential, duplex outlet, ivory, EMT & wire, 20', 15 amp,…" at bounding box center [282, 2] width 190 height 21
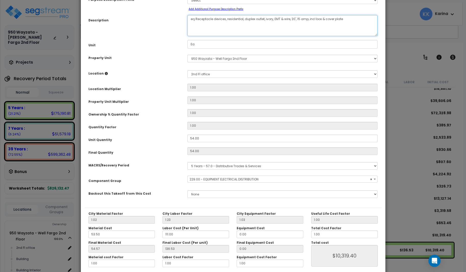
scroll to position [57, 0]
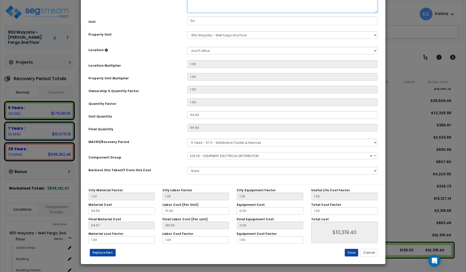
type textarea "eq Receptacle devices, residential, duplex outlet, ivory, EMT & wire, 20', 15 a…"
click at [351, 251] on button "Save" at bounding box center [351, 253] width 13 height 8
type input "10319.40"
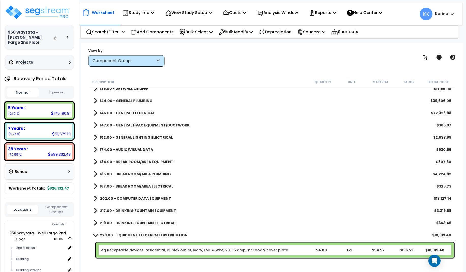
click at [189, 248] on link "eq Receptacle devices, residential, duplex outlet, ivory, EMT & wire, 20', 15 a…" at bounding box center [194, 249] width 187 height 5
click at [179, 246] on div "eq Receptacle devices, residential, duplex outlet, ivory, EMT & wire, 20', 15 a…" at bounding box center [275, 249] width 358 height 15
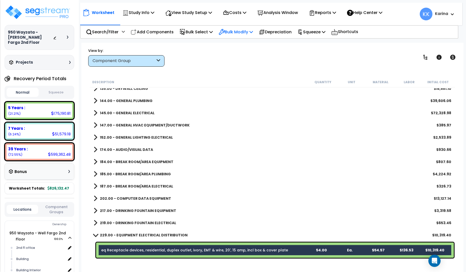
click at [237, 32] on p "Bulk Modify" at bounding box center [236, 31] width 34 height 7
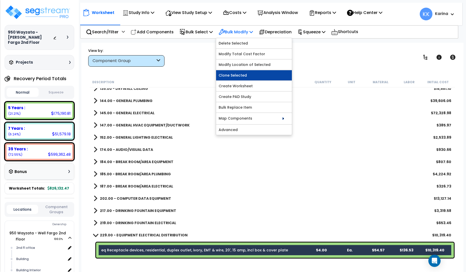
click at [242, 77] on link "Clone Selected" at bounding box center [254, 75] width 76 height 10
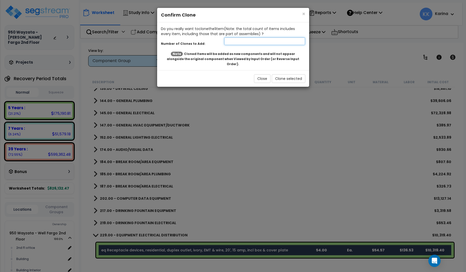
click at [239, 41] on input "number" at bounding box center [264, 41] width 81 height 8
type input "1"
click at [278, 74] on button "Clone selected" at bounding box center [289, 78] width 34 height 9
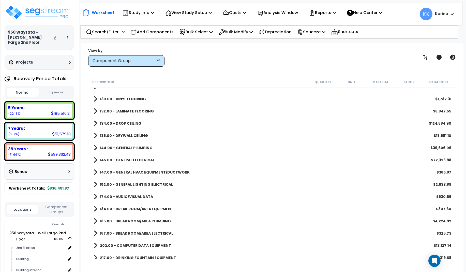
scroll to position [188, 0]
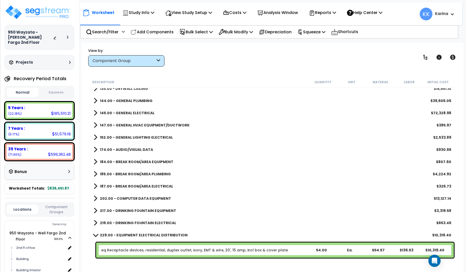
click at [96, 235] on span at bounding box center [95, 235] width 7 height 4
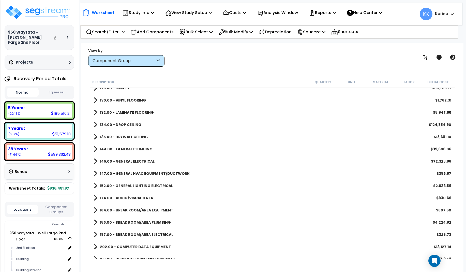
scroll to position [170, 0]
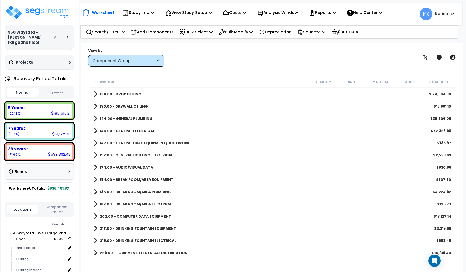
click at [94, 254] on span at bounding box center [96, 252] width 4 height 7
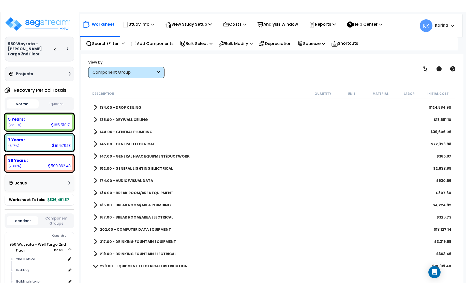
scroll to position [188, 0]
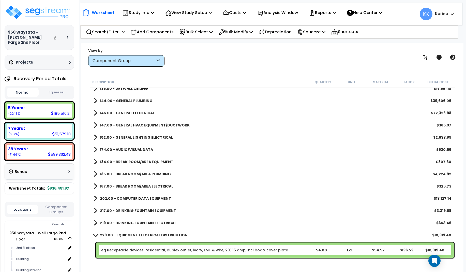
click at [155, 249] on link "eq Receptacle devices, residential, duplex outlet, ivory, EMT & wire, 20', 15 a…" at bounding box center [194, 249] width 187 height 5
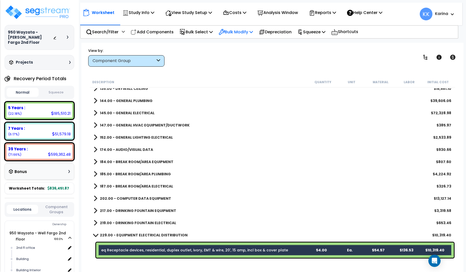
click at [241, 29] on p "Bulk Modify" at bounding box center [236, 31] width 34 height 7
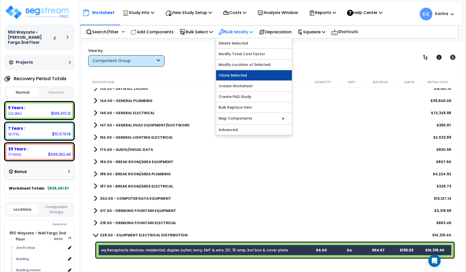
click at [251, 73] on link "Clone Selected" at bounding box center [254, 75] width 76 height 10
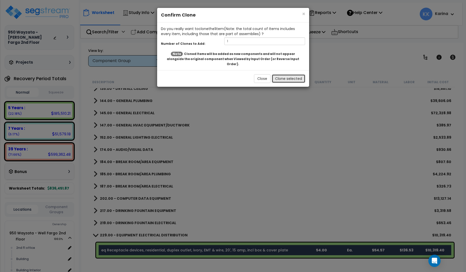
click at [289, 74] on button "Clone selected" at bounding box center [289, 78] width 34 height 9
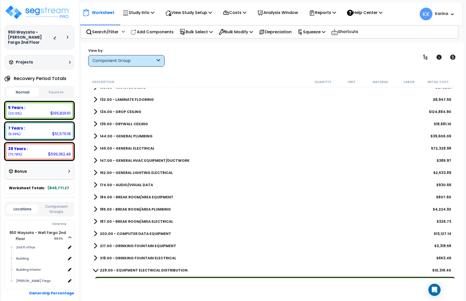
scroll to position [168, 0]
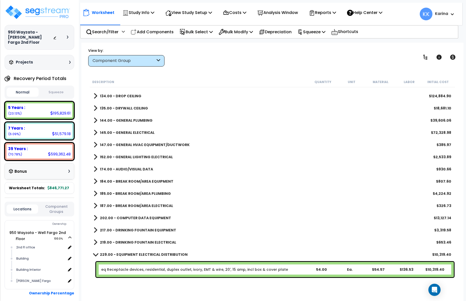
click at [95, 253] on span at bounding box center [95, 255] width 7 height 4
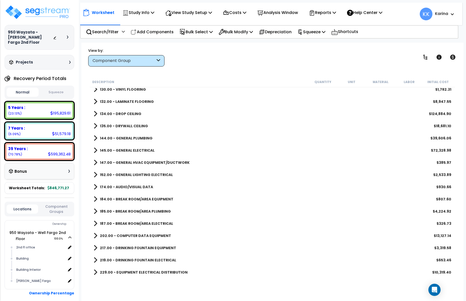
click at [94, 271] on span at bounding box center [96, 272] width 4 height 7
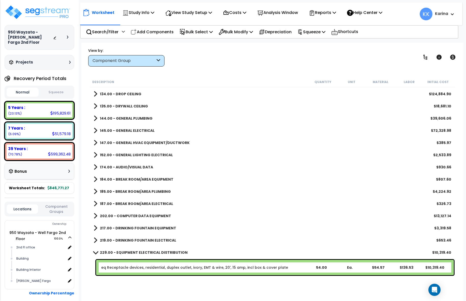
scroll to position [168, 0]
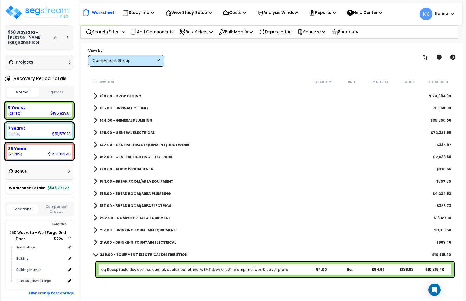
click at [95, 255] on span at bounding box center [95, 255] width 7 height 4
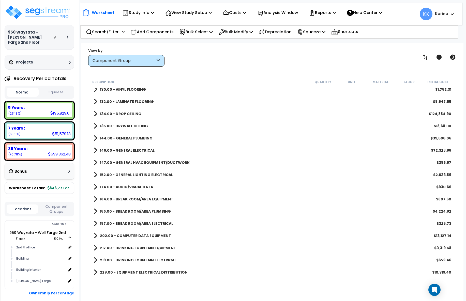
scroll to position [150, 0]
click at [95, 151] on span at bounding box center [96, 150] width 4 height 7
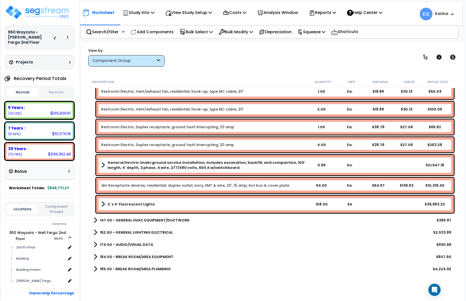
scroll to position [221, 0]
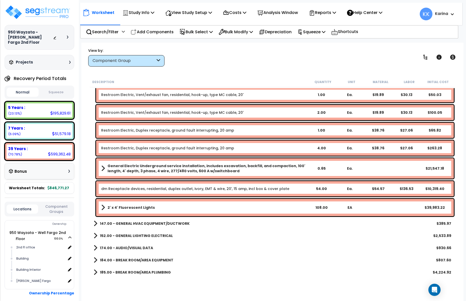
click at [139, 187] on link "dm Receptacle devices, residential, duplex outlet, ivory, EMT & wire, 20', 15 a…" at bounding box center [195, 188] width 188 height 5
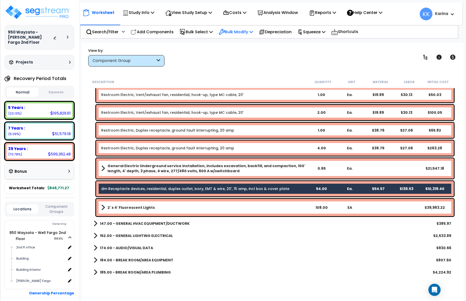
click at [237, 31] on p "Bulk Modify" at bounding box center [236, 31] width 34 height 7
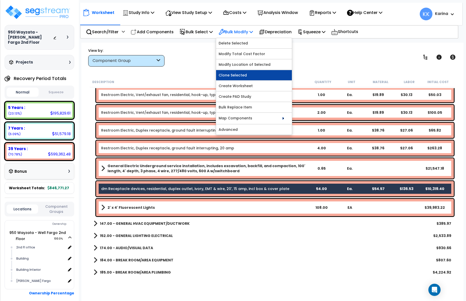
click at [244, 73] on link "Clone Selected" at bounding box center [254, 75] width 76 height 10
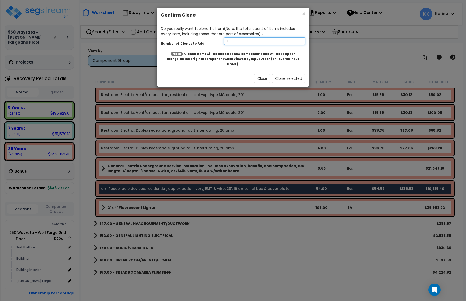
drag, startPoint x: 233, startPoint y: 41, endPoint x: 208, endPoint y: 41, distance: 24.9
click at [224, 41] on input "1" at bounding box center [264, 41] width 81 height 8
click at [293, 75] on button "Clone selected" at bounding box center [289, 78] width 34 height 9
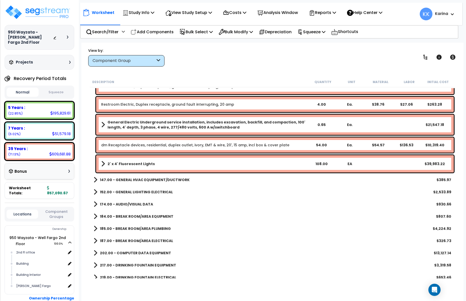
scroll to position [282, 0]
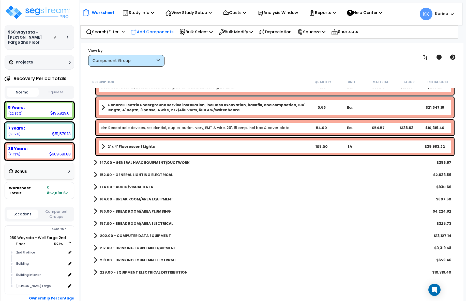
click at [151, 31] on p "Add Components" at bounding box center [152, 31] width 43 height 7
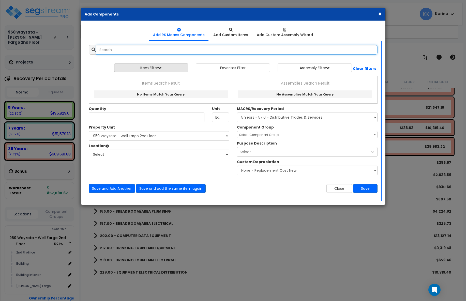
select select
click at [168, 49] on input "text" at bounding box center [236, 50] width 281 height 10
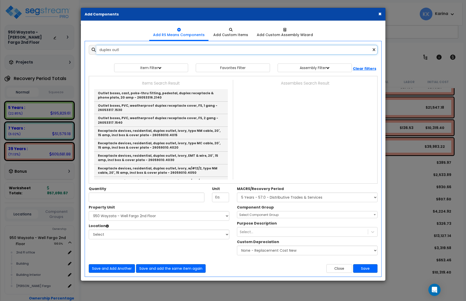
scroll to position [149, 0]
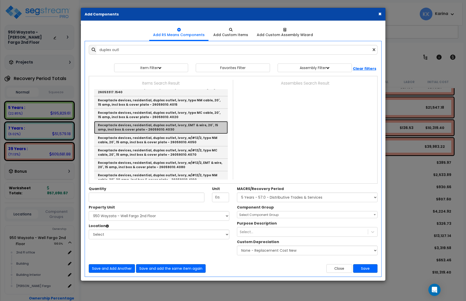
click at [138, 127] on link "Receptacle devices, residential, duplex outlet, ivory, EMT & wire, 20', 15 amp,…" at bounding box center [161, 127] width 134 height 12
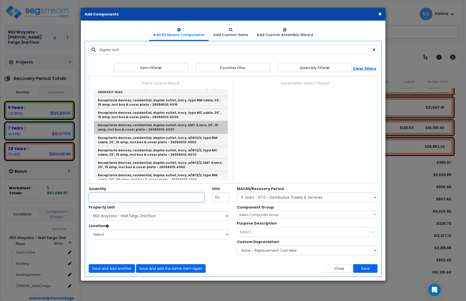
type input "Receptacle devices, residential, duplex outlet, ivory, EMT & wire, 20', 15 amp,…"
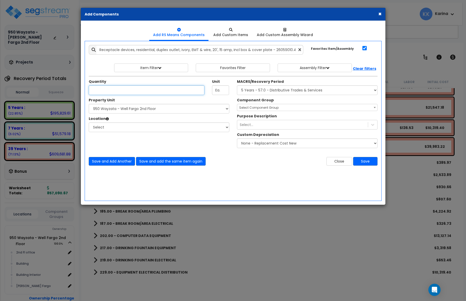
scroll to position [0, 0]
type input "27"
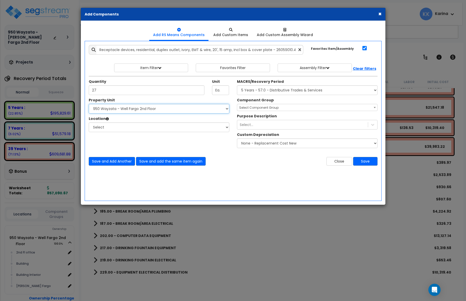
click at [89, 104] on select "Select 950 Wayzata - Well Fargo 2nd Floor" at bounding box center [159, 109] width 141 height 10
select select "173444"
click option "950 Wayzata - Well Fargo 2nd Floor" at bounding box center [0, 0] width 0 height 0
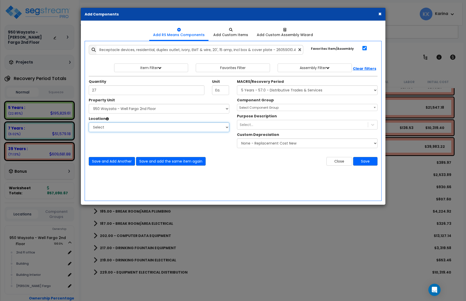
click at [89, 123] on select "Select 2nd Fl office Building Building Interior [PERSON_NAME] Fargo Add Additio…" at bounding box center [159, 128] width 141 height 10
select select "32025"
click option "2nd Fl office" at bounding box center [0, 0] width 0 height 0
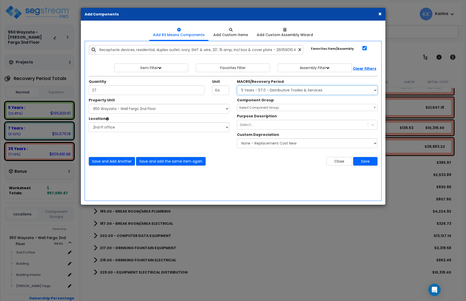
click at [237, 85] on select "Select MACRS/Recovery Period 5 Years - 57.0 - Distributive Trades & Services 5 …" at bounding box center [307, 90] width 141 height 10
select select "3668"
click option "5 Years - 00.12 - Information Systems" at bounding box center [0, 0] width 0 height 0
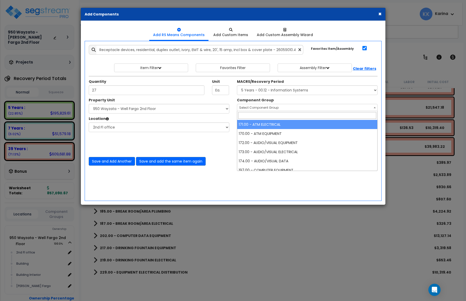
click at [253, 107] on span "Select Component Group" at bounding box center [258, 107] width 39 height 4
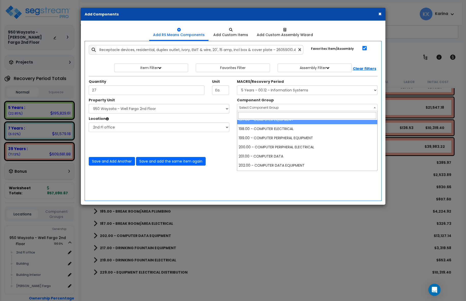
scroll to position [61, 0]
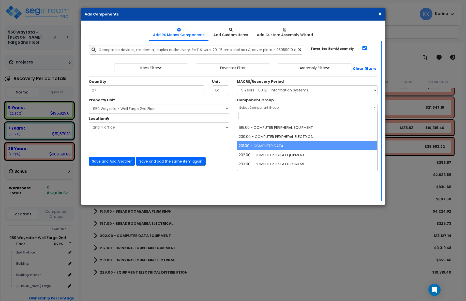
select select "57009"
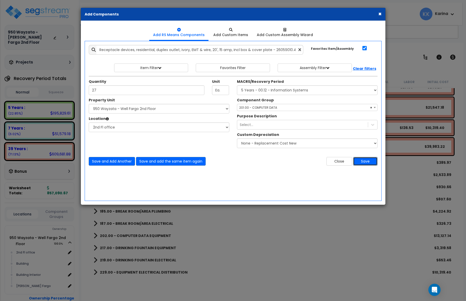
click at [361, 161] on button "Save" at bounding box center [365, 161] width 24 height 9
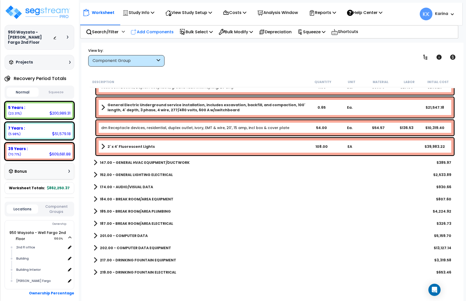
click at [146, 30] on p "Add Components" at bounding box center [152, 31] width 43 height 7
select select
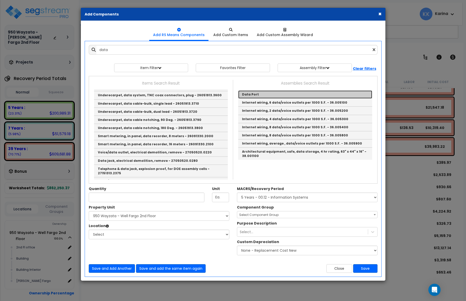
click at [247, 93] on link "Data Port" at bounding box center [305, 94] width 134 height 8
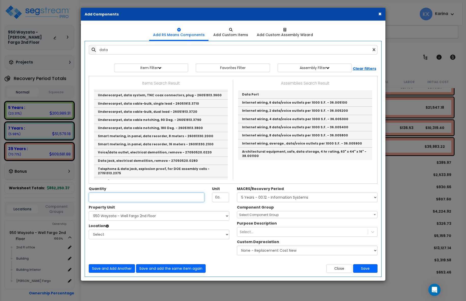
type input "Data Port"
type input "EA."
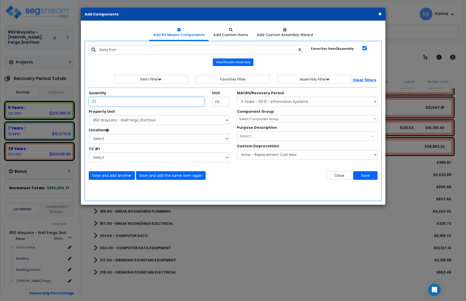
type input "27"
click at [89, 115] on select "Select 950 Wayzata - Well Fargo 2nd Floor" at bounding box center [159, 120] width 141 height 10
select select "173444"
click option "950 Wayzata - Well Fargo 2nd Floor" at bounding box center [0, 0] width 0 height 0
select select "32025"
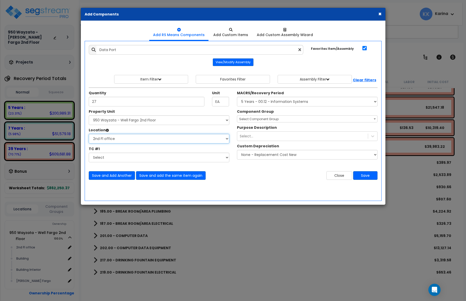
click option "2nd Fl office" at bounding box center [0, 0] width 0 height 0
click at [237, 97] on select "Select MACRS/Recovery Period 5 Years - 57.0 - Distributive Trades & Services 5 …" at bounding box center [307, 102] width 141 height 10
select select "3668"
click option "5 Years - 00.12 - Information Systems" at bounding box center [0, 0] width 0 height 0
click at [250, 119] on span "Select Component Group" at bounding box center [258, 119] width 39 height 4
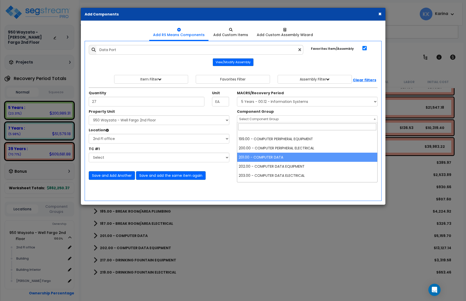
select select "57009"
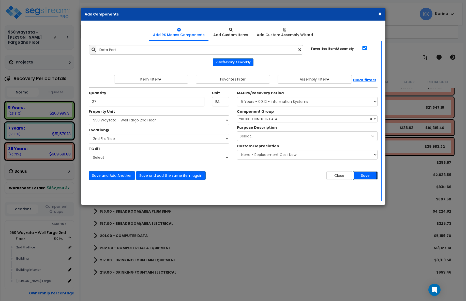
click at [362, 176] on button "Save" at bounding box center [365, 175] width 24 height 9
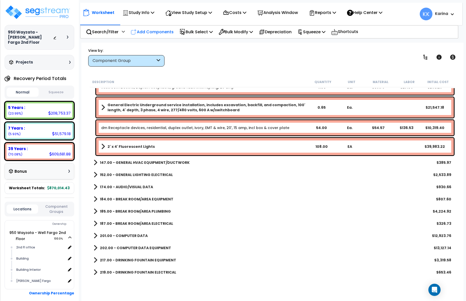
click at [155, 31] on p "Add Components" at bounding box center [152, 31] width 43 height 7
select select
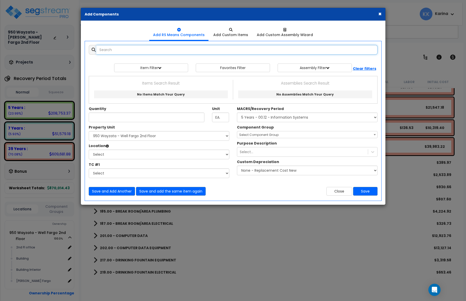
select select
click at [155, 52] on input "text" at bounding box center [236, 50] width 281 height 10
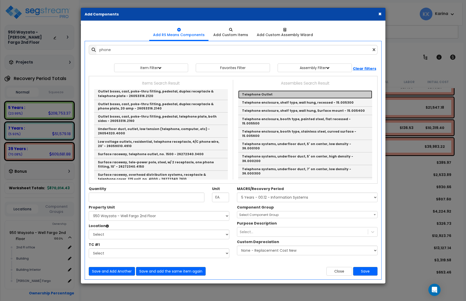
click at [258, 96] on link "Telephone Outlet" at bounding box center [305, 94] width 134 height 8
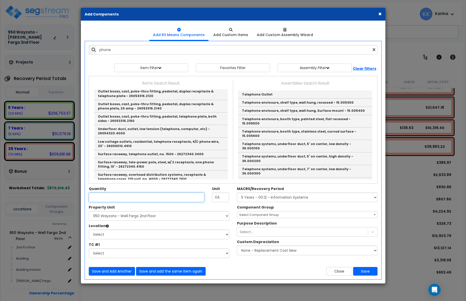
type input "Telephone Outlet"
type input "EA"
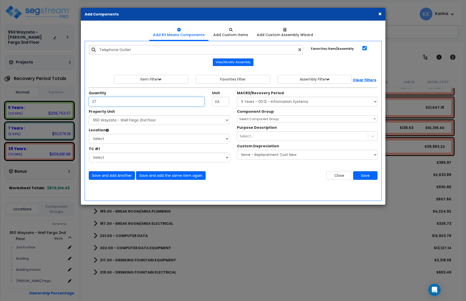
type input "27"
click at [89, 115] on select "Select 950 Wayzata - Well Fargo 2nd Floor" at bounding box center [159, 120] width 141 height 10
select select "173444"
click option "950 Wayzata - Well Fargo 2nd Floor" at bounding box center [0, 0] width 0 height 0
click at [89, 134] on select "Select 2nd Fl office Building Building Interior [PERSON_NAME] Fargo Add Additio…" at bounding box center [159, 139] width 141 height 10
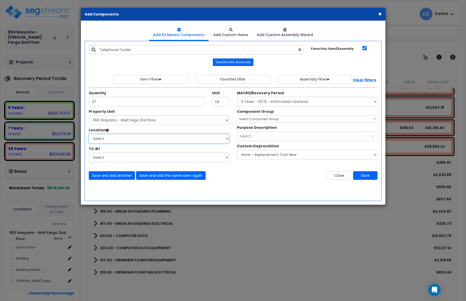
select select "32025"
click option "2nd Fl office" at bounding box center [0, 0] width 0 height 0
click at [237, 97] on select "Select MACRS/Recovery Period 5 Years - 57.0 - Distributive Trades & Services 5 …" at bounding box center [307, 102] width 141 height 10
select select "3665"
click option "7 Years - 00.11 - Office Furniture, Fixtures, & Equipment" at bounding box center [0, 0] width 0 height 0
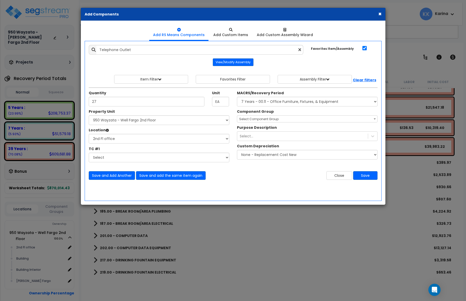
click at [254, 119] on span "Select Component Group" at bounding box center [258, 119] width 39 height 4
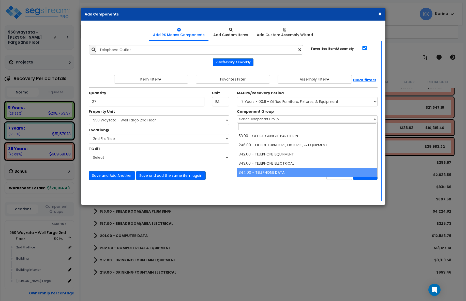
select select "57133"
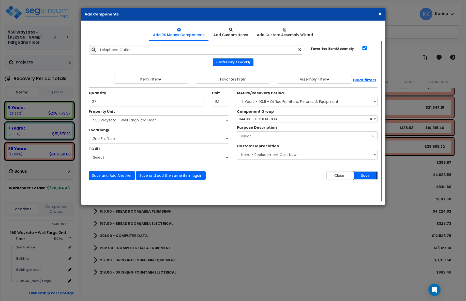
click at [361, 176] on button "Save" at bounding box center [365, 175] width 24 height 9
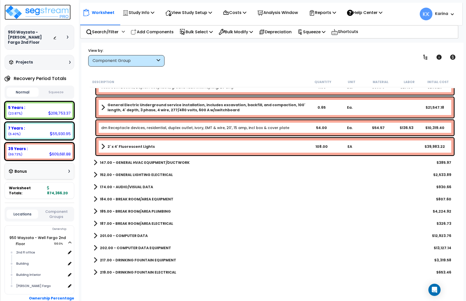
click at [38, 10] on img at bounding box center [38, 12] width 66 height 15
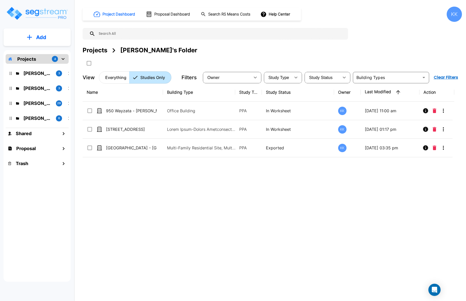
click at [130, 201] on div "Name Building Type Study Type Study Status Owner Last Modified Action 950 Wayza…" at bounding box center [269, 176] width 372 height 187
click at [31, 88] on p "[PERSON_NAME]" at bounding box center [37, 88] width 28 height 7
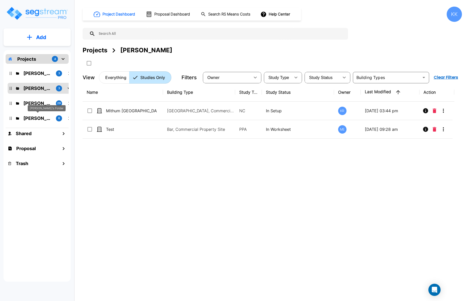
click at [33, 116] on p "[PERSON_NAME]'s Folder" at bounding box center [37, 118] width 28 height 7
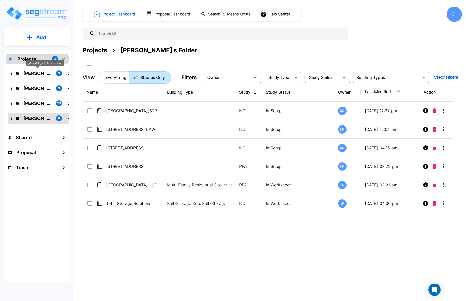
click at [31, 73] on p "[PERSON_NAME]'s Folder" at bounding box center [37, 73] width 28 height 7
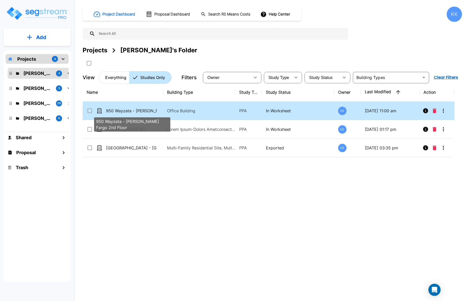
click at [117, 113] on p "950 Wayzata - [PERSON_NAME] Fargo 2nd Floor" at bounding box center [131, 111] width 51 height 6
checkbox input "false"
click at [117, 113] on p "950 Wayzata - [PERSON_NAME] Fargo 2nd Floor" at bounding box center [131, 111] width 51 height 6
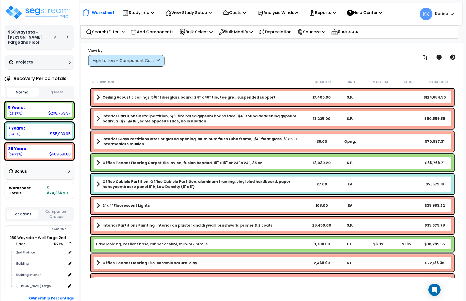
click at [124, 58] on div "High to Low - Component Cost" at bounding box center [124, 61] width 63 height 6
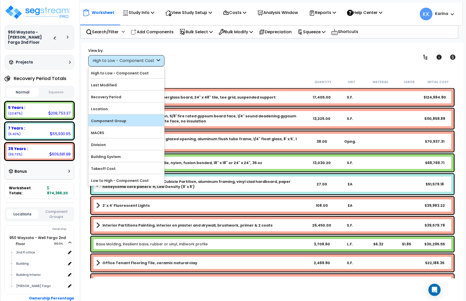
click at [114, 120] on label "Component Group" at bounding box center [126, 121] width 76 height 8
click at [0, 0] on input "Component Group" at bounding box center [0, 0] width 0 height 0
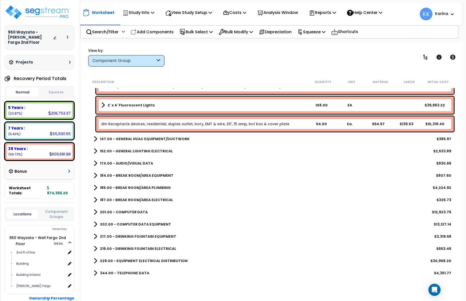
scroll to position [324, 0]
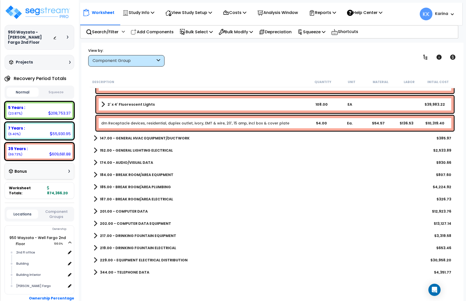
click at [95, 259] on span at bounding box center [96, 260] width 4 height 7
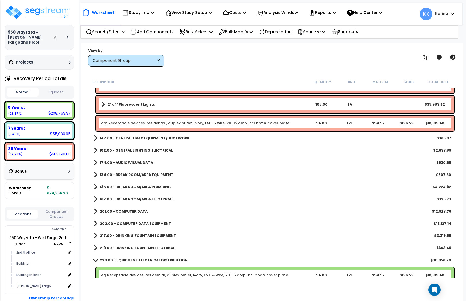
scroll to position [378, 0]
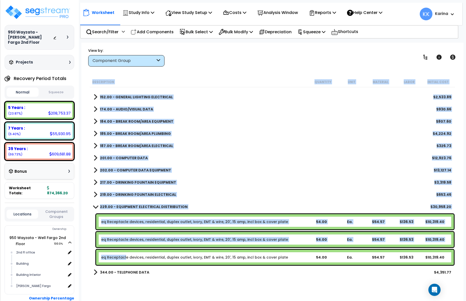
click at [126, 256] on link "eq Receptacle devices, residential, duplex outlet, ivory, EMT & wire, 20', 15 a…" at bounding box center [194, 257] width 187 height 5
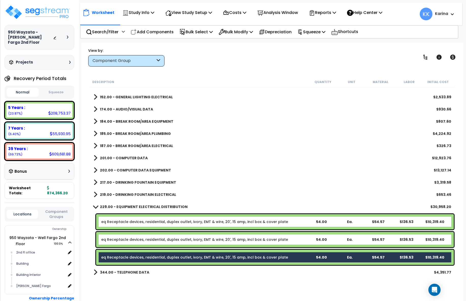
click at [127, 240] on link "eq Receptacle devices, residential, duplex outlet, ivory, EMT & wire, 20', 15 a…" at bounding box center [194, 239] width 187 height 5
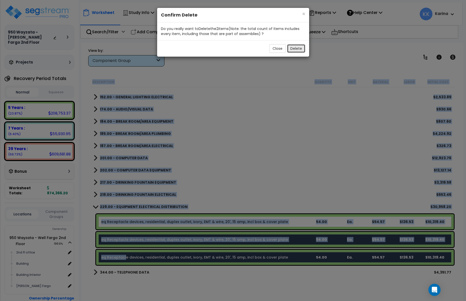
click at [297, 48] on button "Delete" at bounding box center [296, 48] width 18 height 9
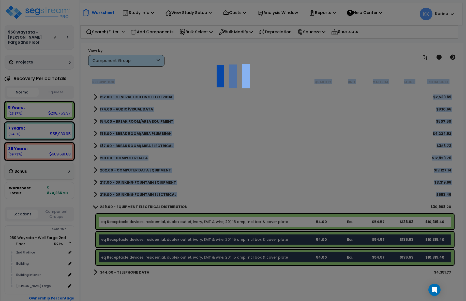
scroll to position [342, 0]
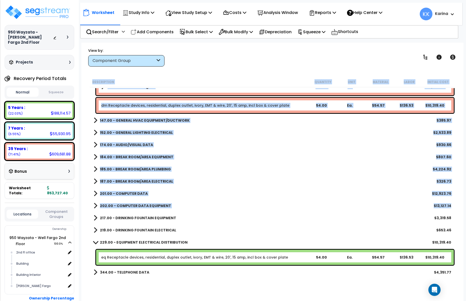
click at [95, 242] on span at bounding box center [95, 242] width 7 height 4
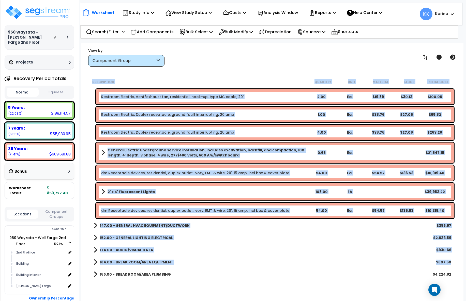
scroll to position [233, 0]
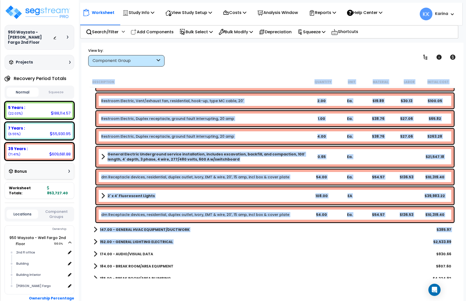
click at [139, 213] on link "dm Receptacle devices, residential, duplex outlet, ivory, EMT & wire, 20', 15 a…" at bounding box center [195, 214] width 188 height 5
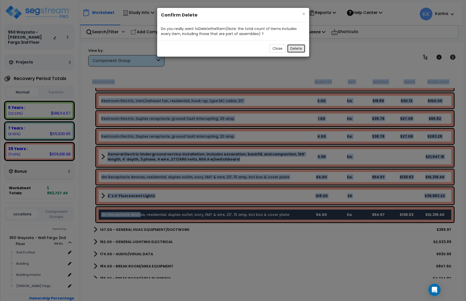
click at [292, 48] on button "Delete" at bounding box center [296, 48] width 18 height 9
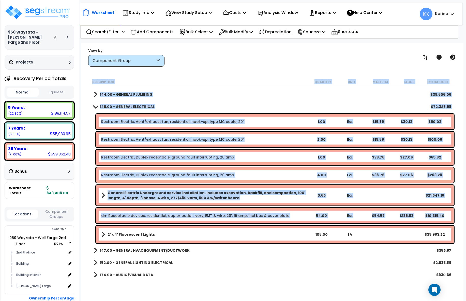
scroll to position [111, 0]
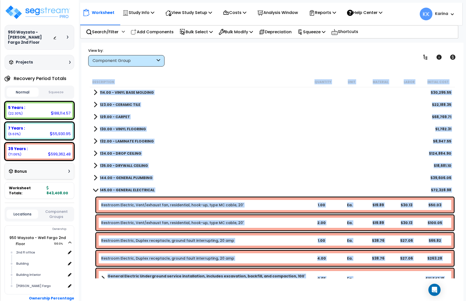
click at [96, 189] on span at bounding box center [95, 190] width 7 height 4
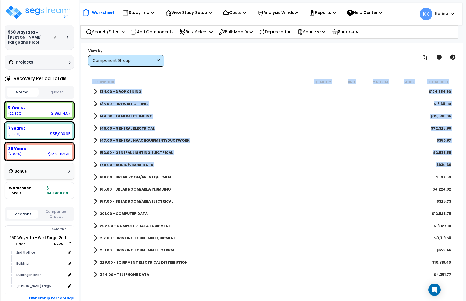
scroll to position [175, 0]
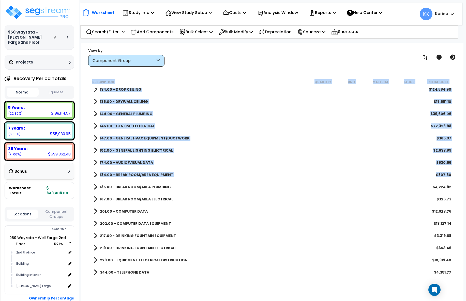
click at [95, 209] on span at bounding box center [96, 211] width 4 height 7
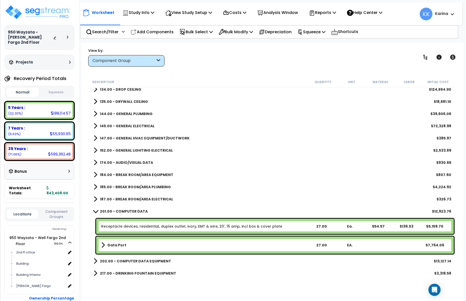
click at [95, 209] on link "201.00 - COMPUTER DATA" at bounding box center [121, 211] width 54 height 7
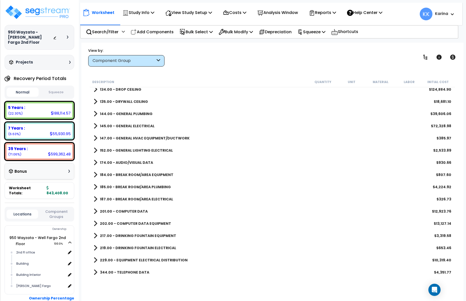
click at [281, 168] on div "174.00 - AUDIO/VISUAL DATA $930.66" at bounding box center [272, 163] width 363 height 12
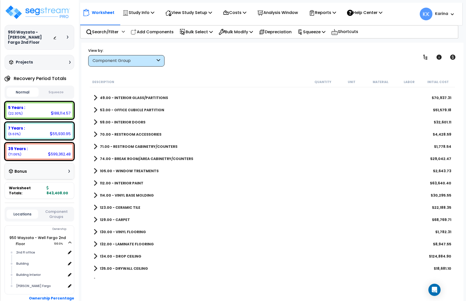
scroll to position [0, 0]
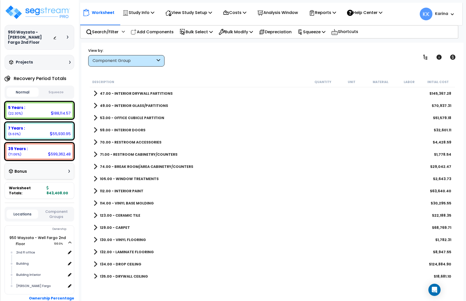
click at [96, 129] on span at bounding box center [96, 130] width 4 height 7
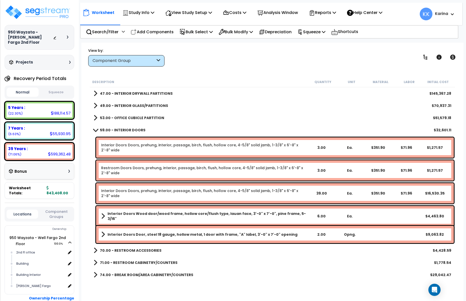
scroll to position [31, 0]
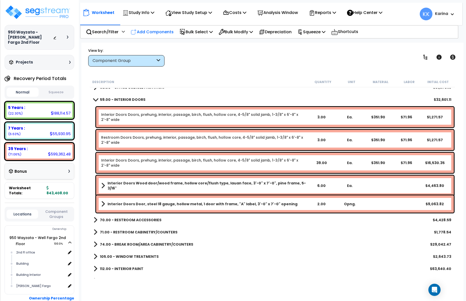
click at [162, 33] on p "Add Components" at bounding box center [152, 31] width 43 height 7
select select
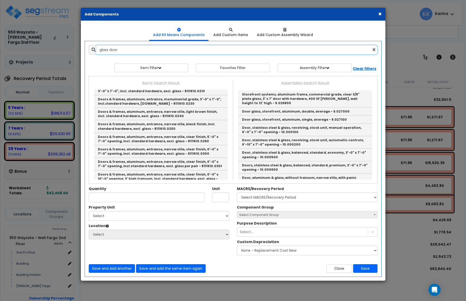
scroll to position [122, 0]
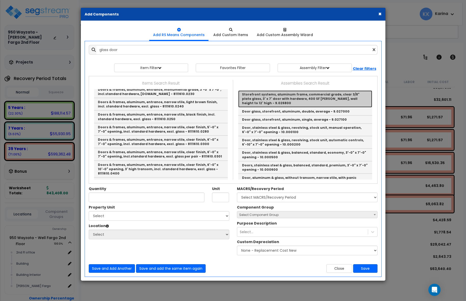
click at [259, 99] on link "Storefront systems, aluminum frame, commercial grade, clear 3/8" plate glass, 3…" at bounding box center [305, 98] width 134 height 17
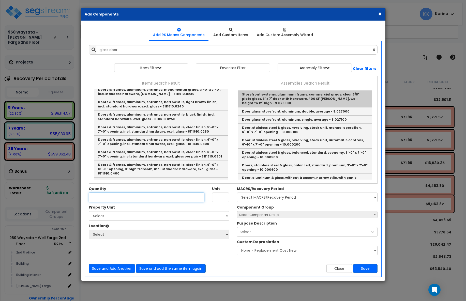
type input "Storefront systems, aluminum frame, commercial grade, clear 3/8" plate glass, 3…"
checkbox input "false"
type input "S.F."
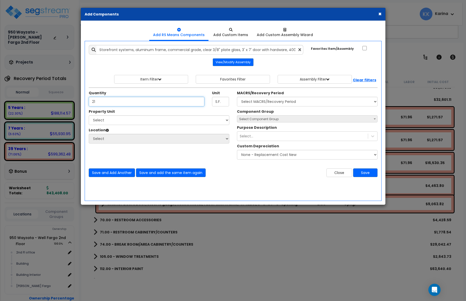
type input "21"
click at [89, 115] on select "Select 950 Wayzata - Well Fargo 2nd Floor" at bounding box center [159, 120] width 141 height 10
select select "173444"
click option "950 Wayzata - Well Fargo 2nd Floor" at bounding box center [0, 0] width 0 height 0
click at [89, 134] on select "Select 2nd Fl office Building Building Interior [PERSON_NAME] Fargo Add Additio…" at bounding box center [159, 139] width 141 height 10
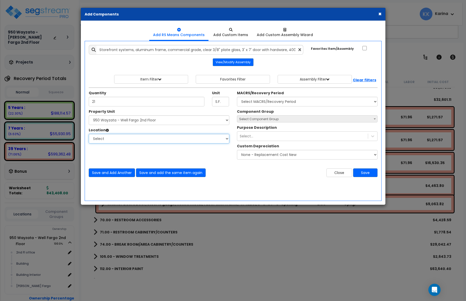
select select "Others"
click option "Add Additional Location" at bounding box center [0, 0] width 0 height 0
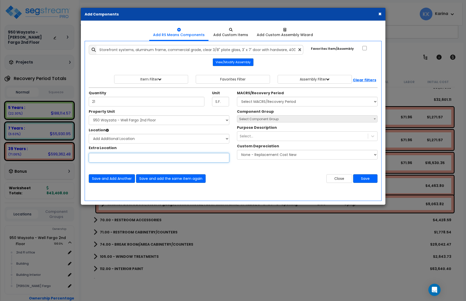
click at [111, 158] on input "Study Unit" at bounding box center [159, 158] width 141 height 10
type input "Break room"
click at [237, 97] on select "Select MACRS/Recovery Period 5 Years - 57.0 - Distributive Trades & Services 5 …" at bounding box center [307, 102] width 141 height 10
select select "3669"
click option "39 Years - NA - Long-Life Property" at bounding box center [0, 0] width 0 height 0
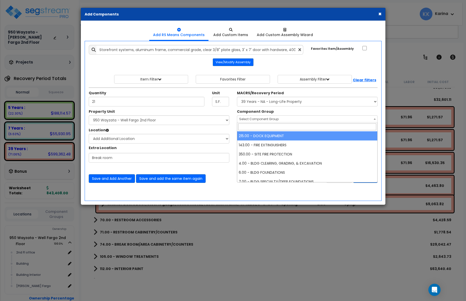
click at [255, 120] on span "Select Component Group" at bounding box center [258, 119] width 39 height 4
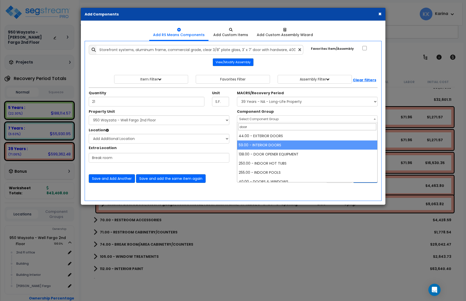
type input "door"
select select "56882"
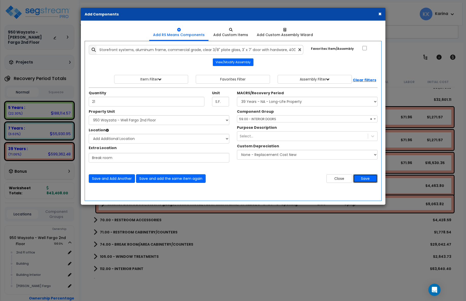
click at [362, 178] on button "Save" at bounding box center [365, 178] width 24 height 9
